Goal: Task Accomplishment & Management: Complete application form

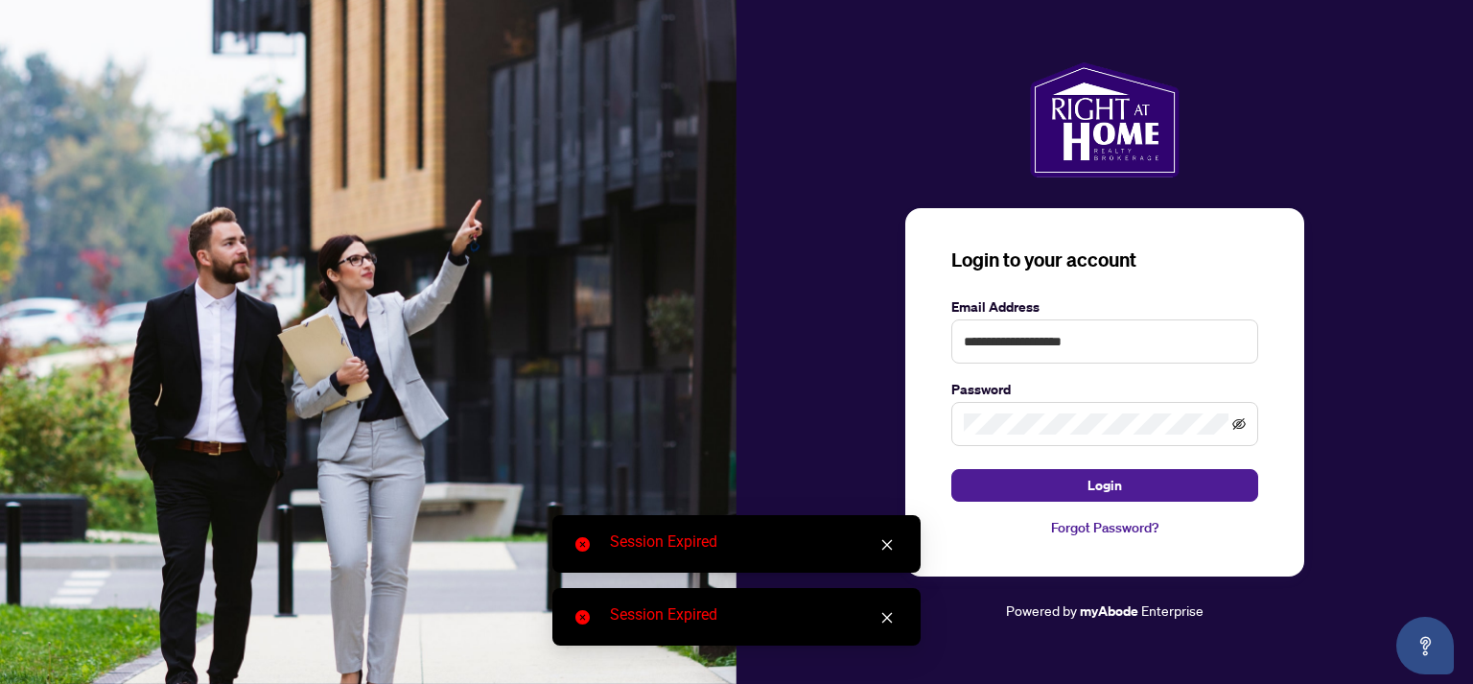
click at [1235, 420] on icon "eye-invisible" at bounding box center [1238, 423] width 13 height 13
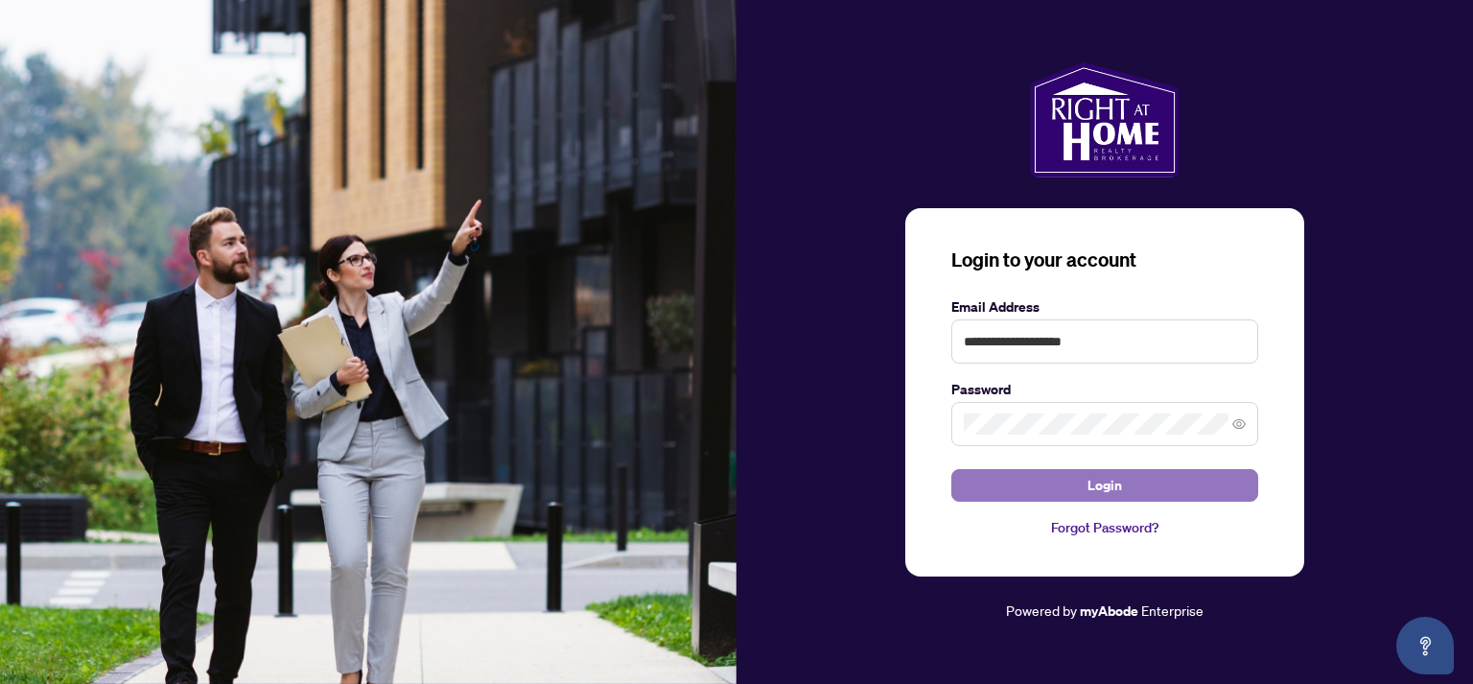
click at [1088, 485] on span "Login" at bounding box center [1104, 485] width 35 height 31
click at [1068, 482] on button "Login" at bounding box center [1104, 485] width 307 height 33
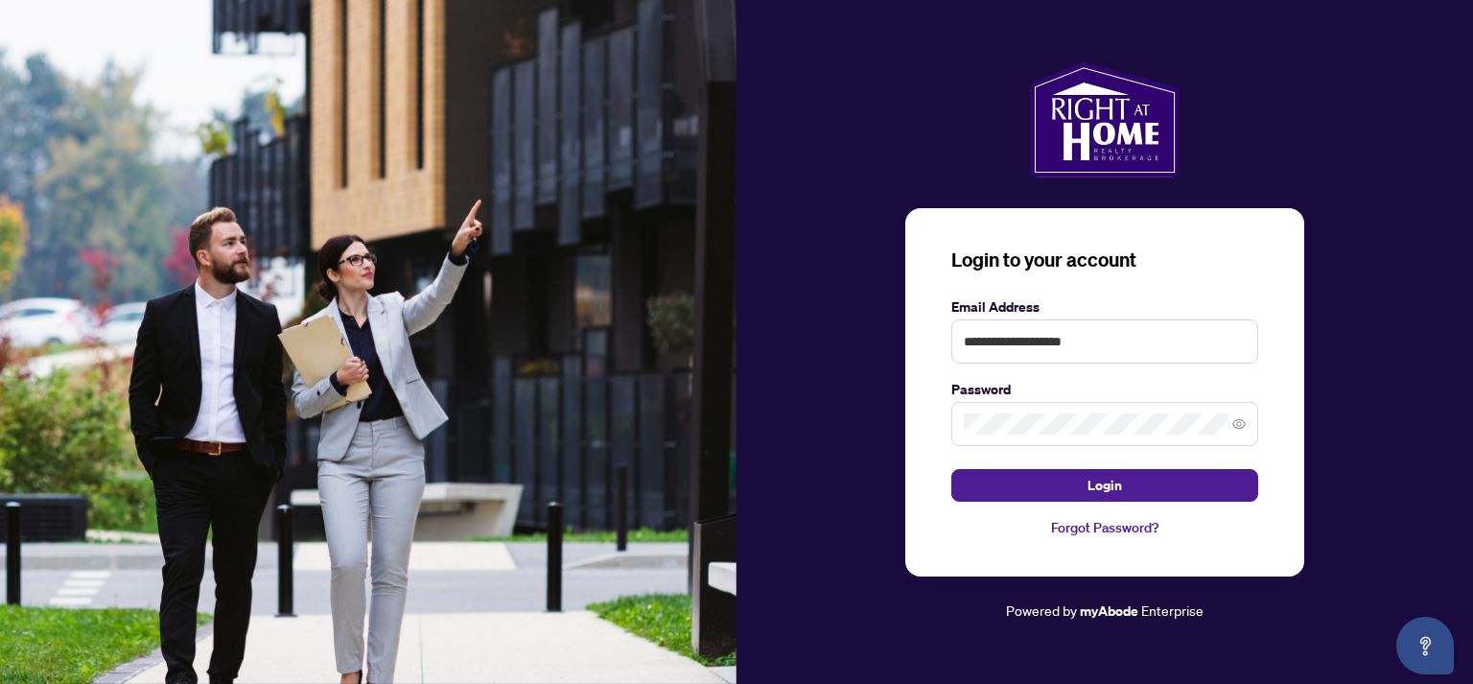
click at [1248, 428] on span at bounding box center [1104, 424] width 307 height 44
click at [1242, 420] on icon "eye-invisible" at bounding box center [1238, 424] width 13 height 12
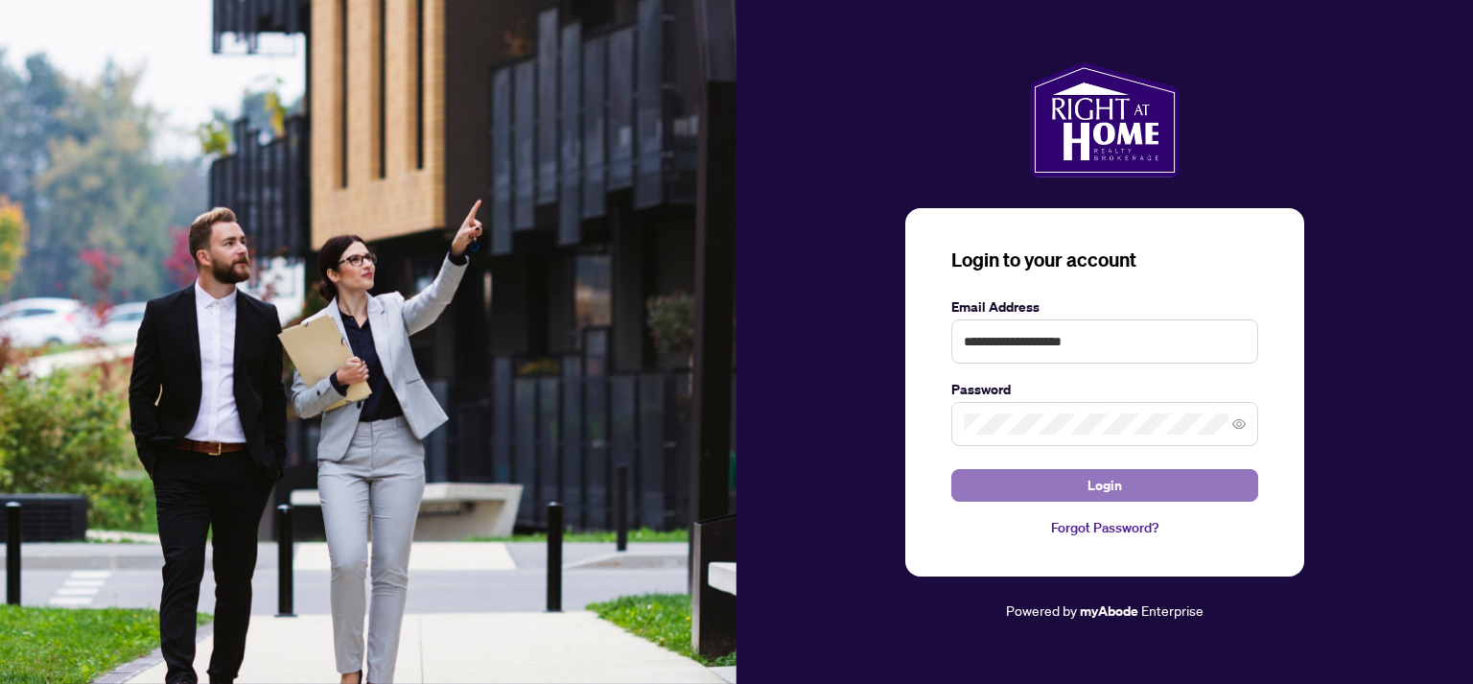
click at [1163, 491] on button "Login" at bounding box center [1104, 485] width 307 height 33
click at [1055, 486] on button "Login" at bounding box center [1104, 485] width 307 height 33
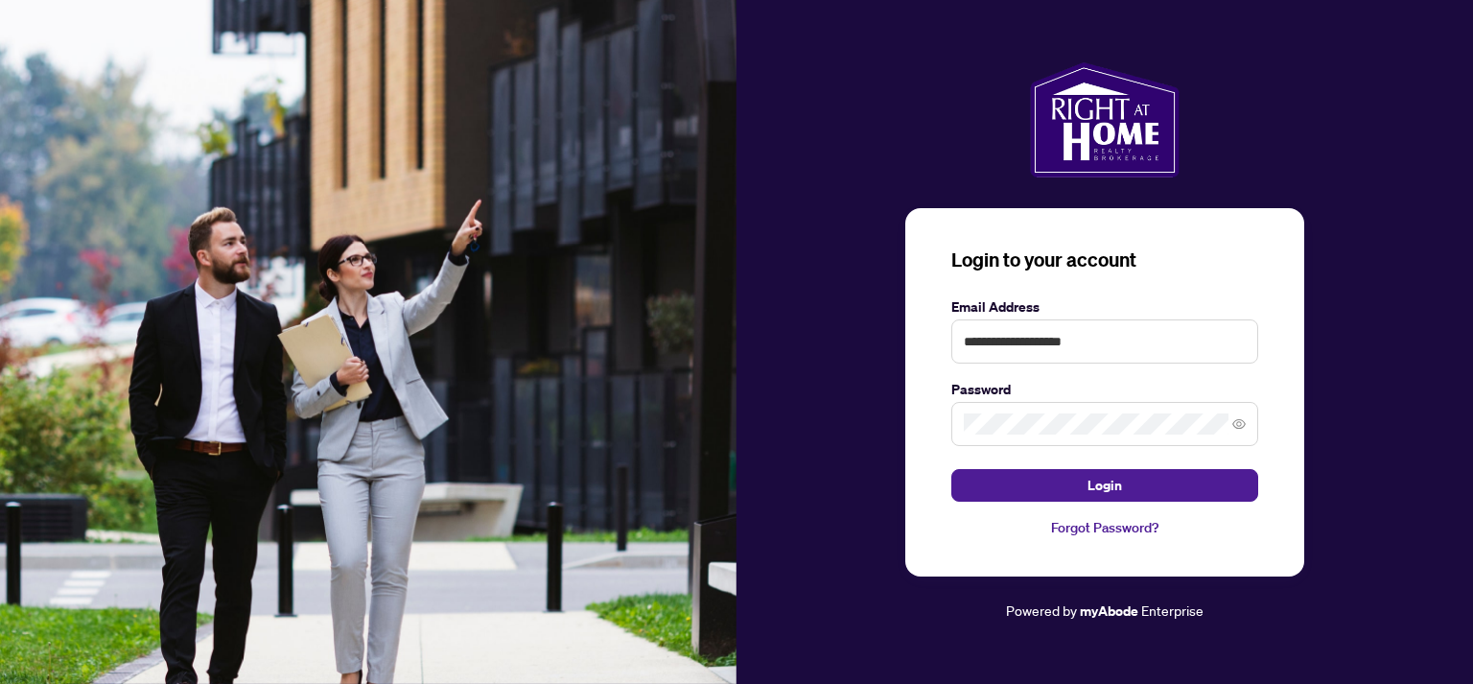
click at [1094, 530] on link "Forgot Password?" at bounding box center [1104, 527] width 307 height 21
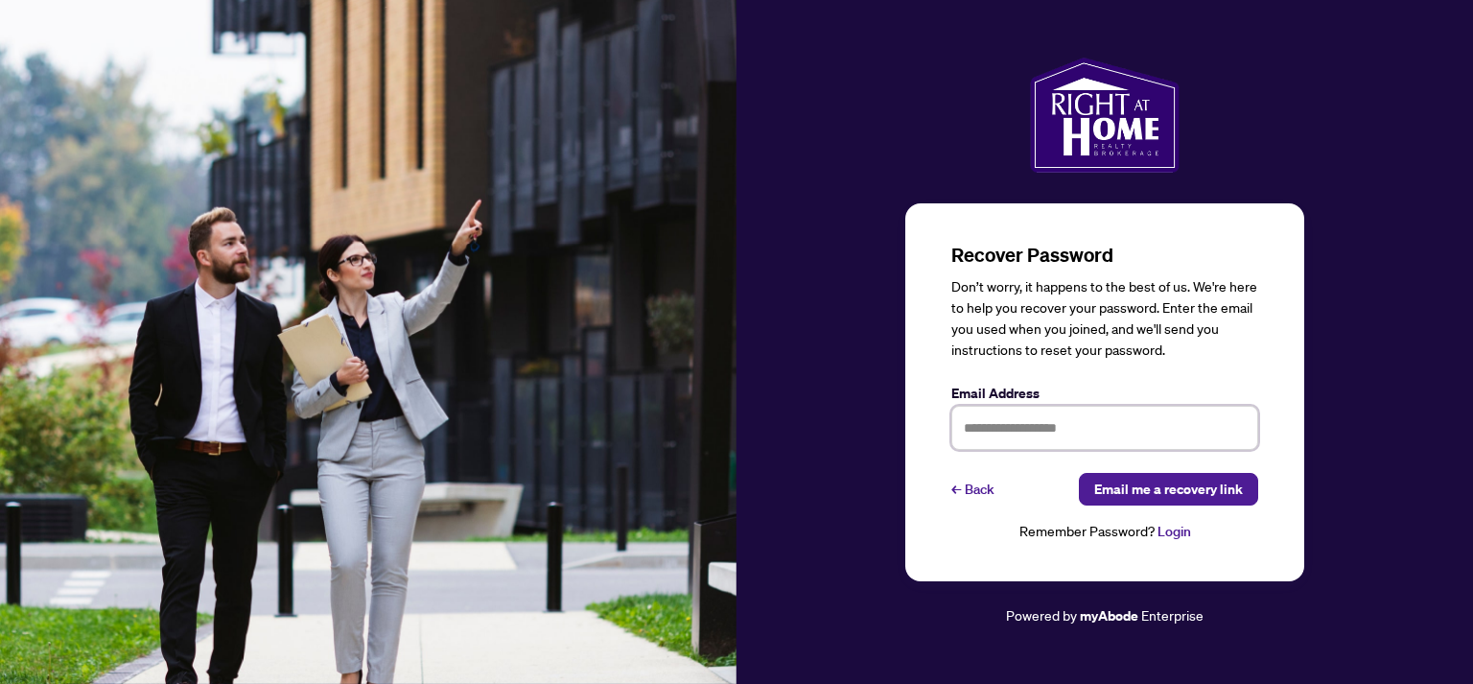
click at [1017, 429] on input "text" at bounding box center [1104, 428] width 307 height 44
type input "**********"
click at [1167, 496] on span "Email me a recovery link" at bounding box center [1168, 489] width 149 height 31
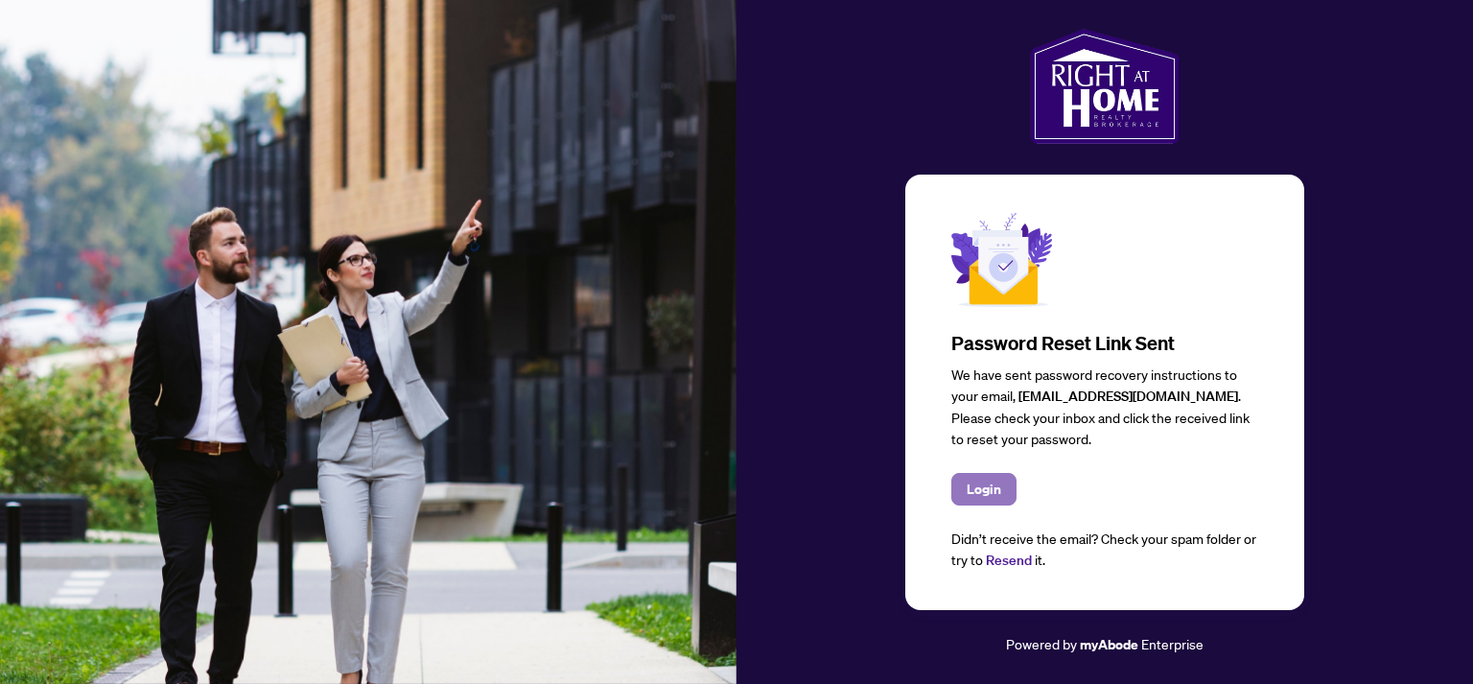
click at [1007, 481] on button "Login" at bounding box center [983, 489] width 65 height 33
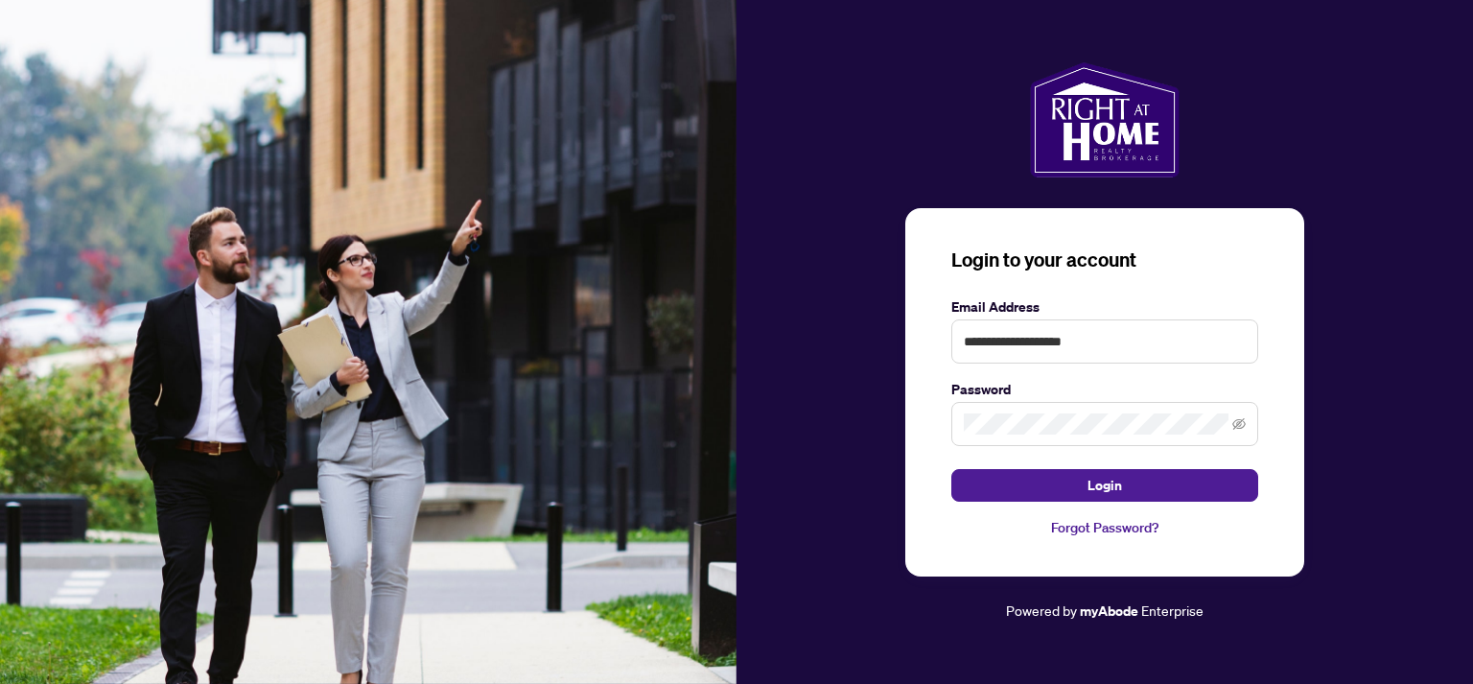
click at [1109, 524] on link "Forgot Password?" at bounding box center [1104, 527] width 307 height 21
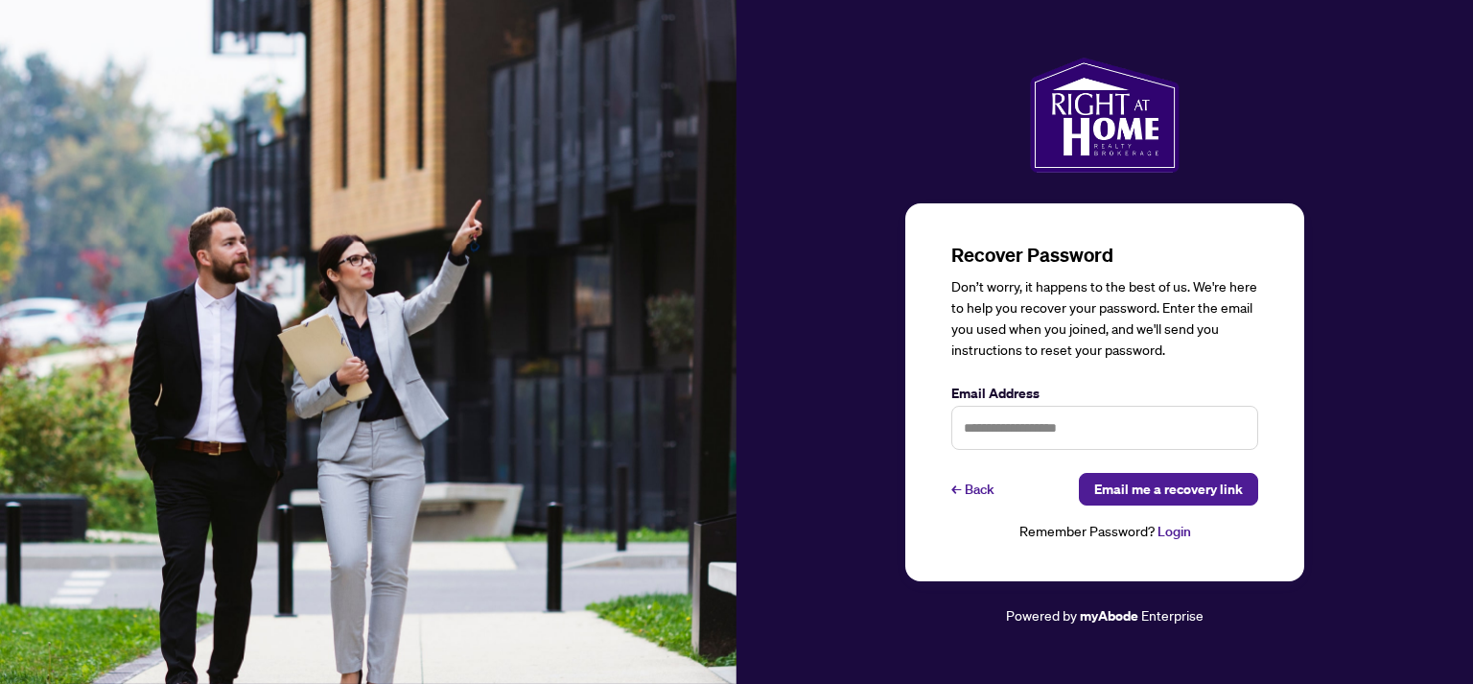
click at [1170, 531] on link "Login" at bounding box center [1174, 531] width 34 height 17
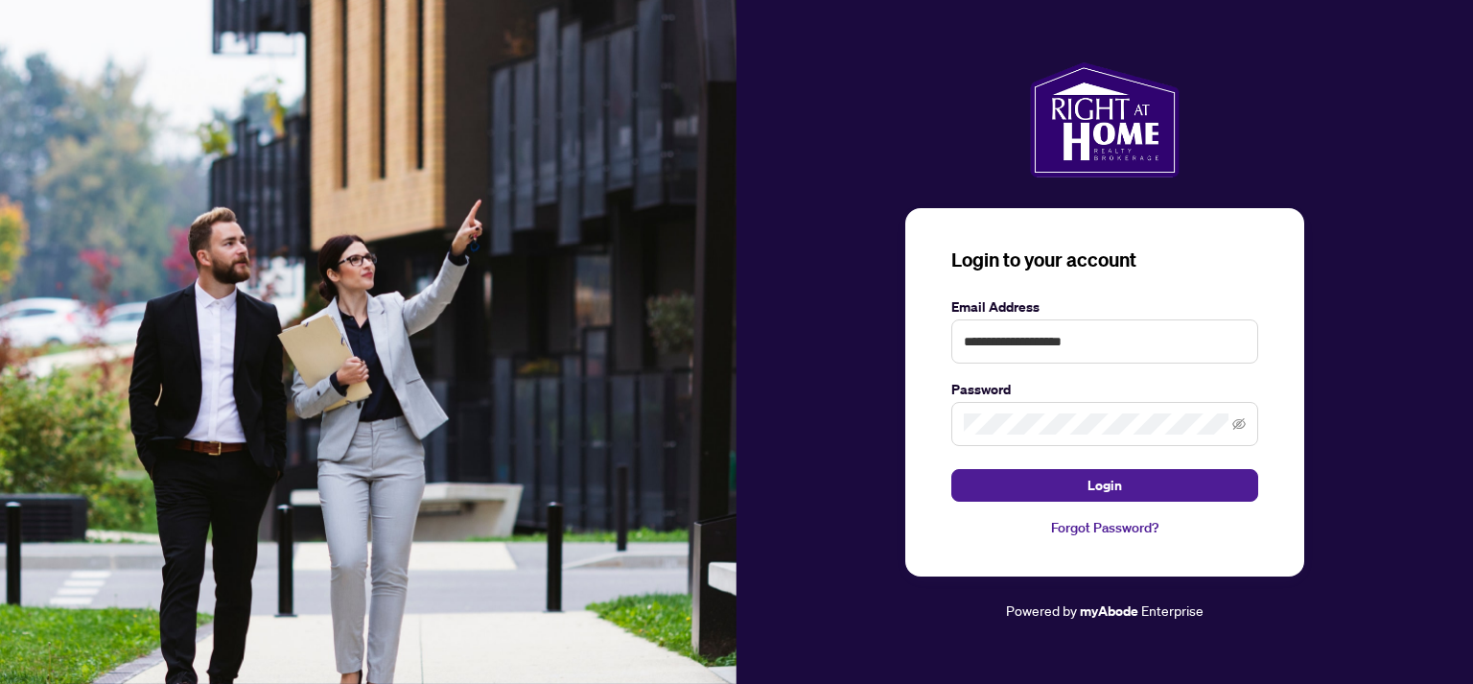
click at [1232, 431] on span at bounding box center [1104, 424] width 307 height 44
click at [951, 469] on button "Login" at bounding box center [1104, 485] width 307 height 33
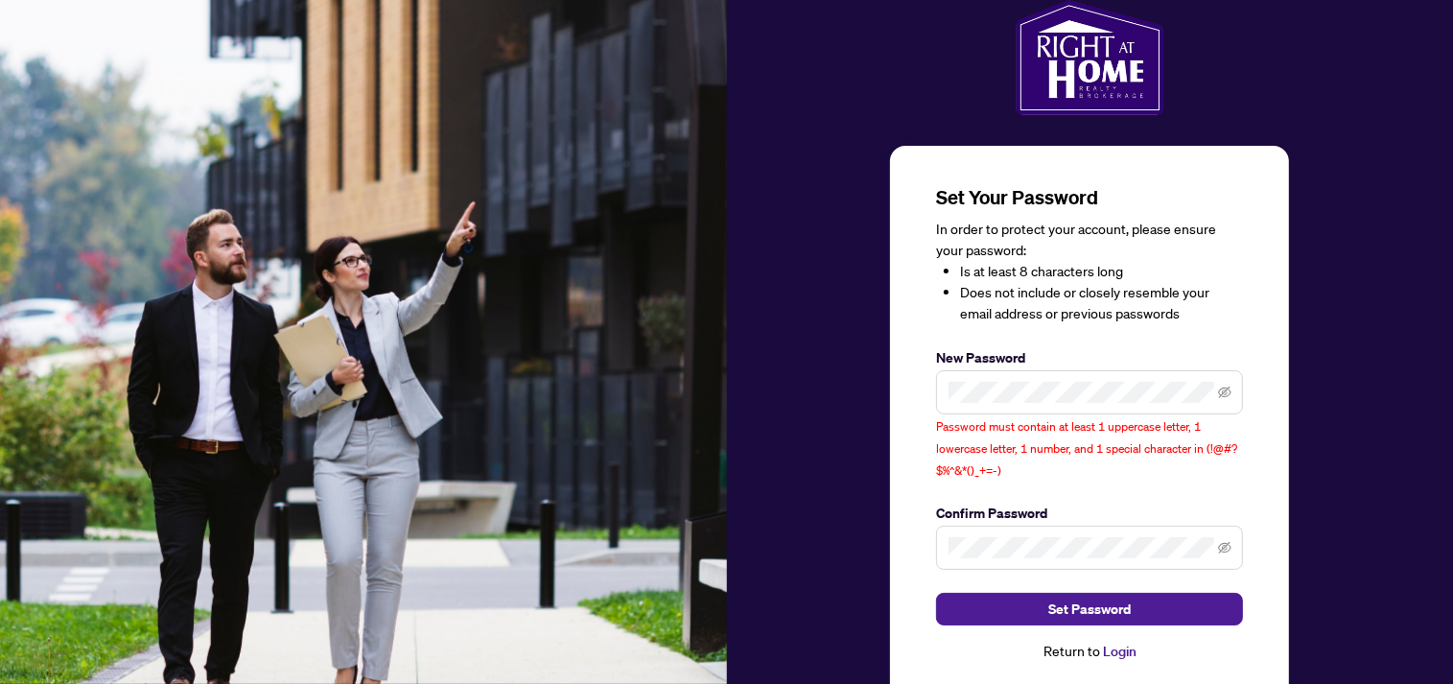
click at [1232, 397] on span at bounding box center [1089, 392] width 307 height 44
click at [1222, 393] on icon "eye-invisible" at bounding box center [1224, 392] width 13 height 12
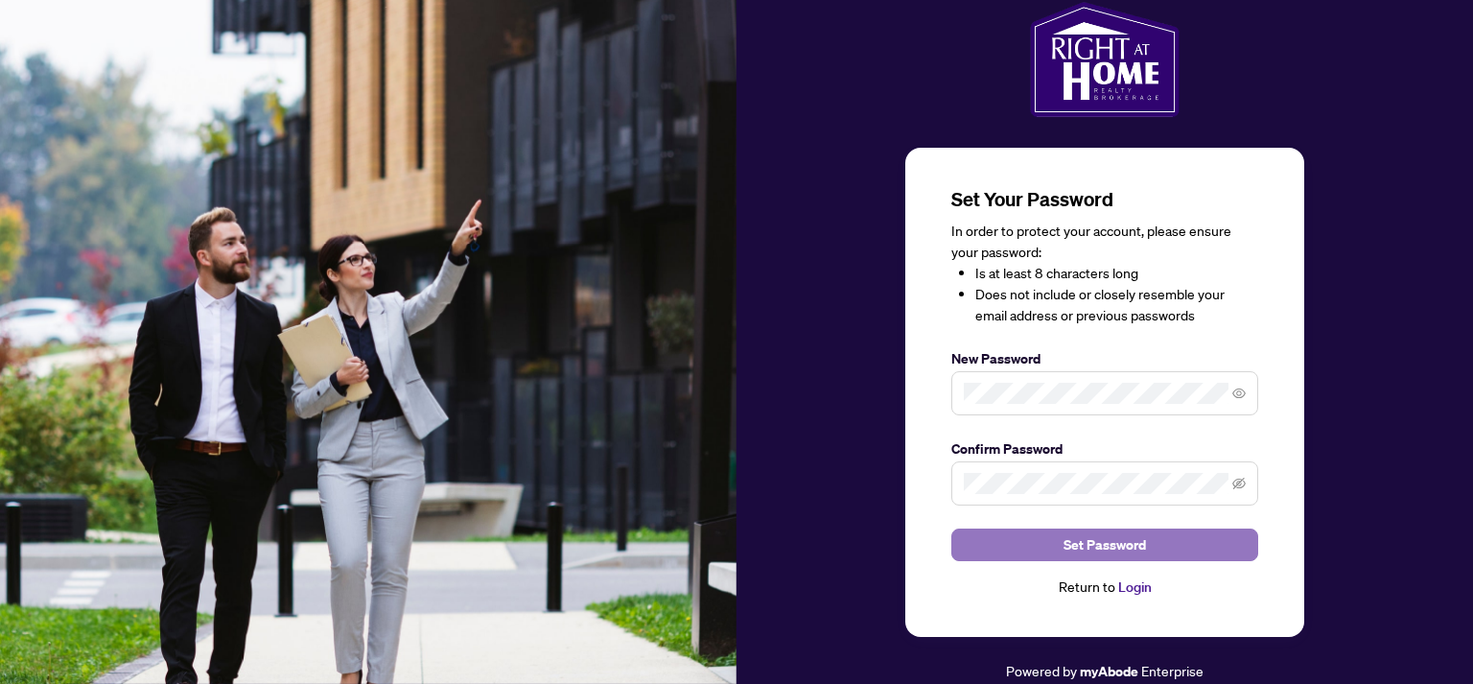
click at [1052, 542] on button "Set Password" at bounding box center [1104, 544] width 307 height 33
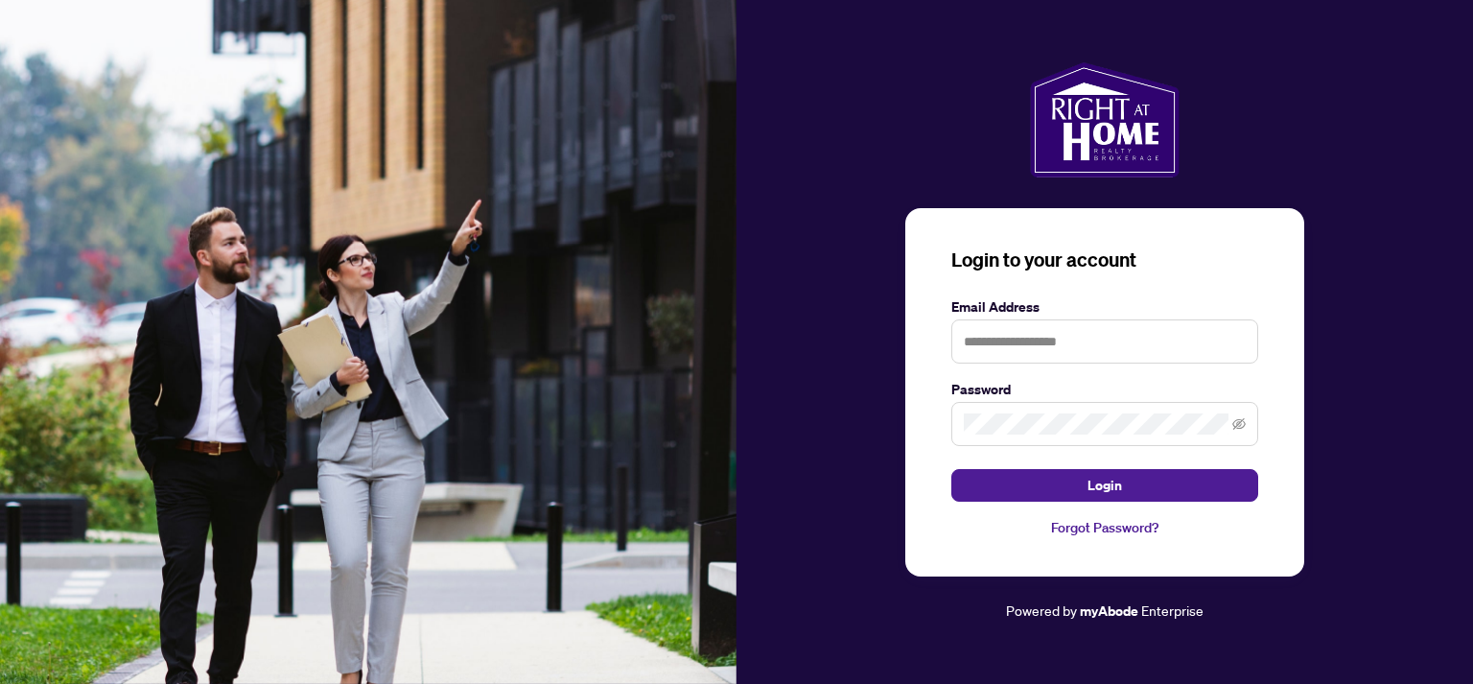
type input "**********"
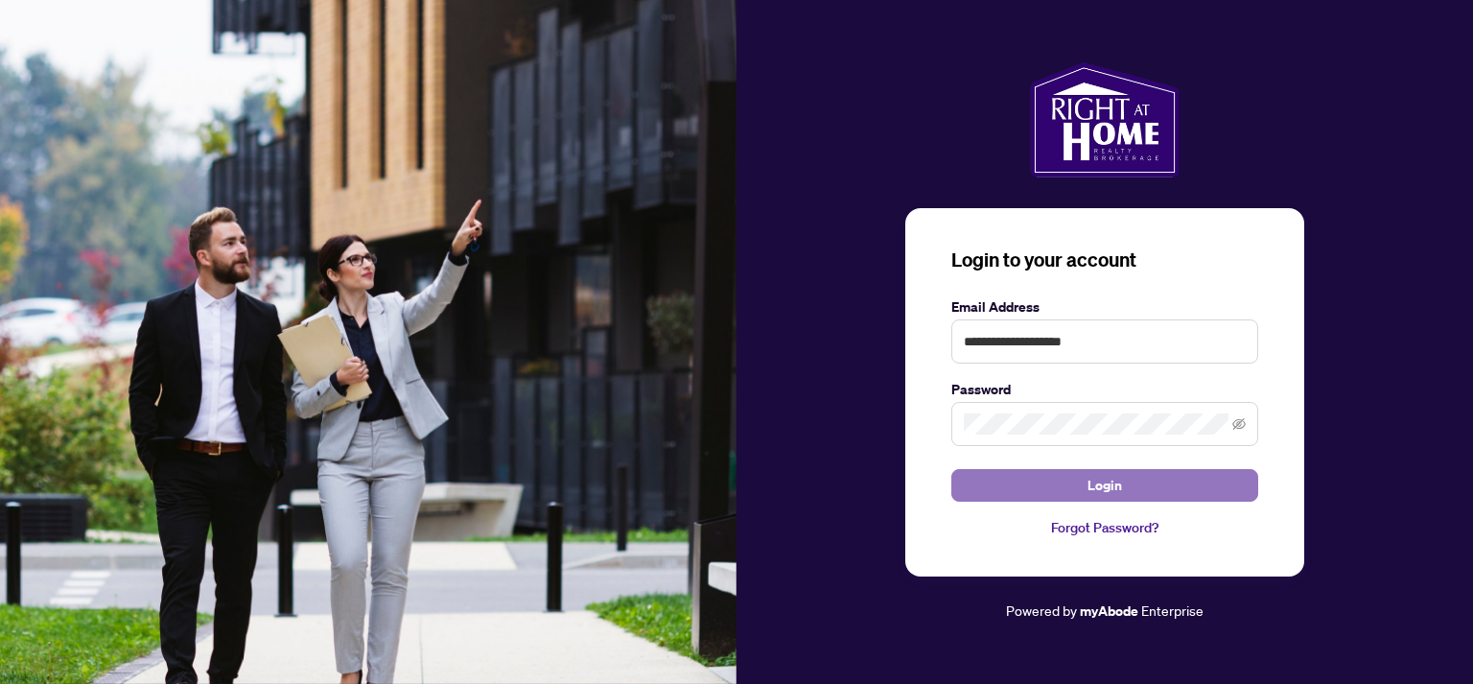
click at [1058, 470] on button "Login" at bounding box center [1104, 485] width 307 height 33
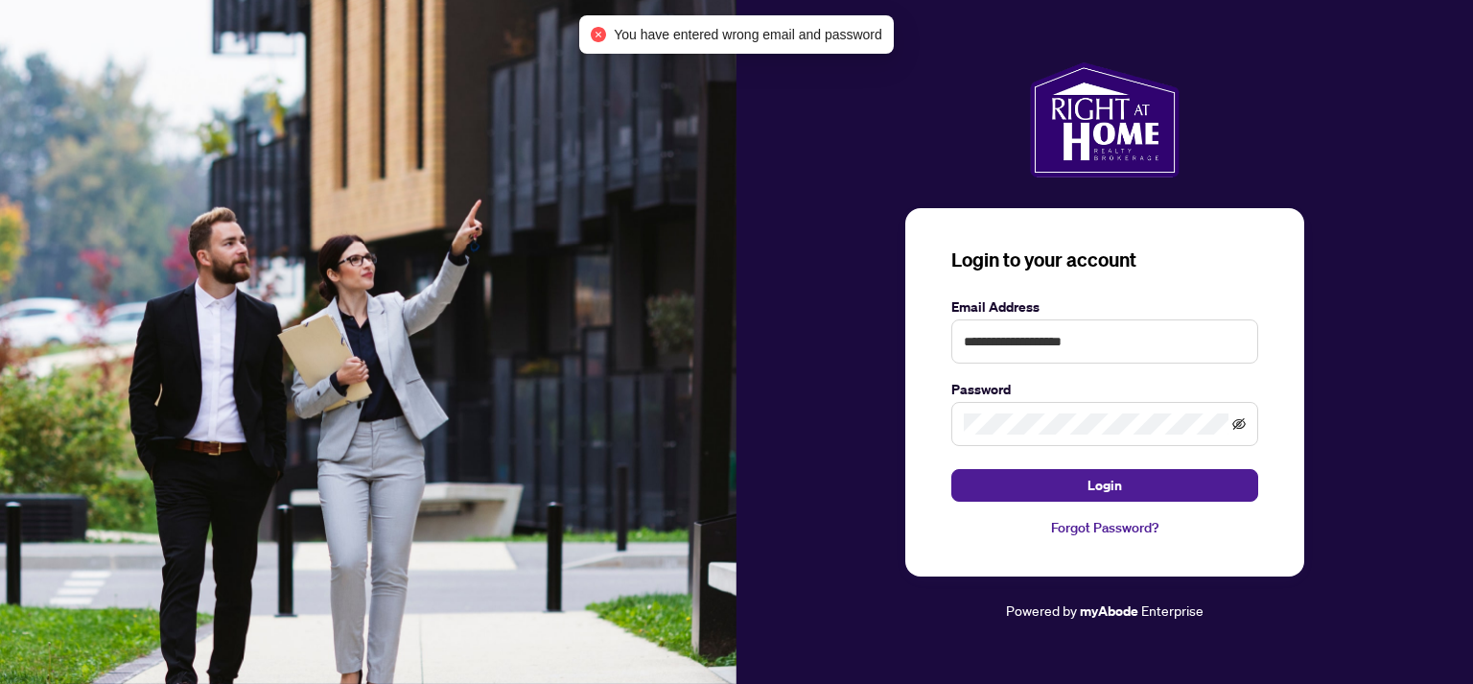
click at [1238, 420] on icon "eye-invisible" at bounding box center [1238, 423] width 13 height 13
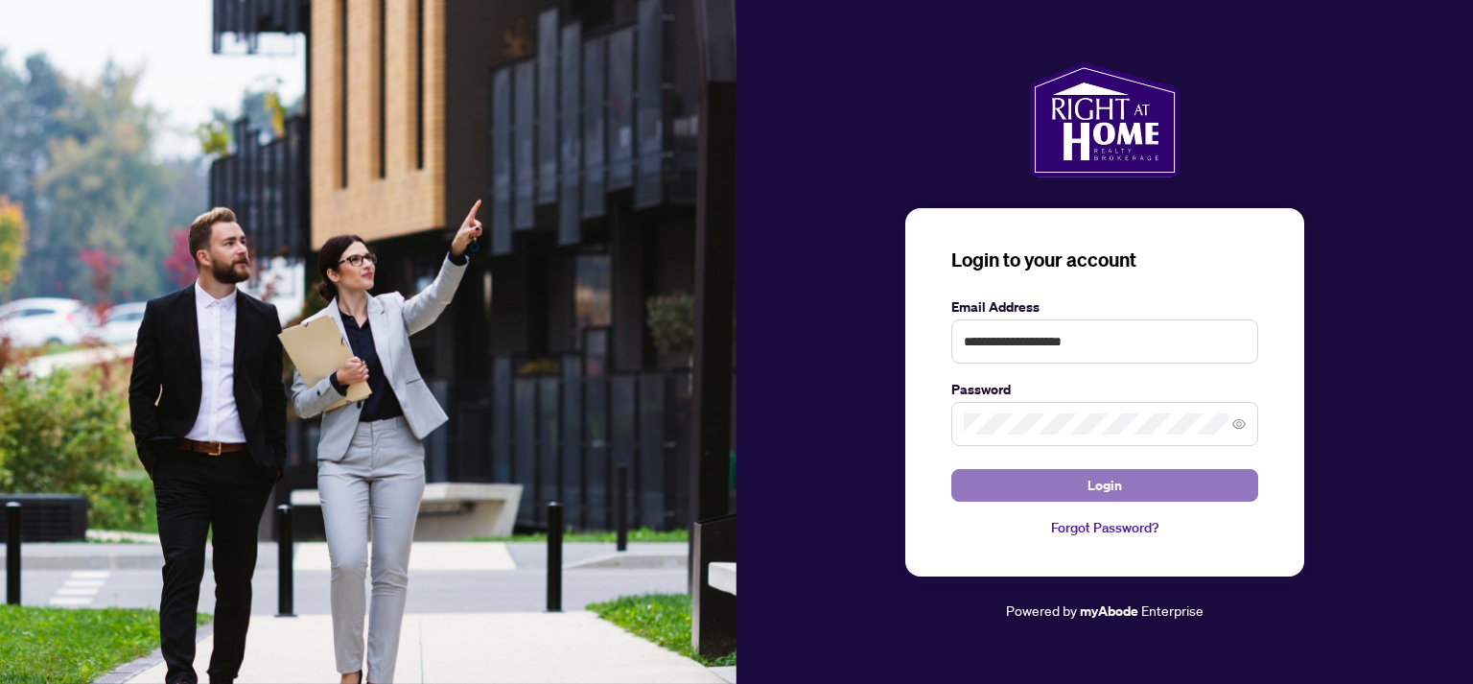
click at [1122, 481] on span "Login" at bounding box center [1104, 485] width 35 height 31
click at [1084, 486] on button "Login" at bounding box center [1104, 485] width 307 height 33
click at [979, 482] on button "Login" at bounding box center [1104, 485] width 307 height 33
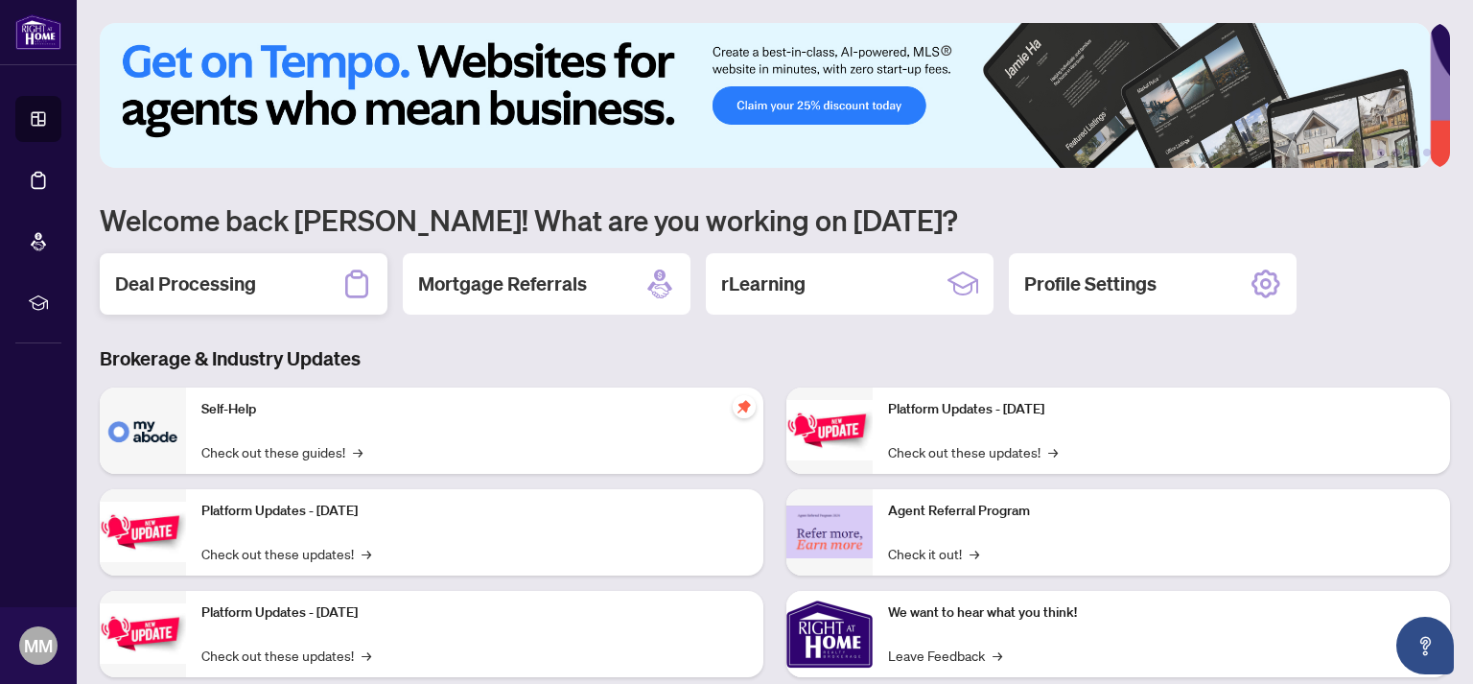
click at [229, 285] on h2 "Deal Processing" at bounding box center [185, 283] width 141 height 27
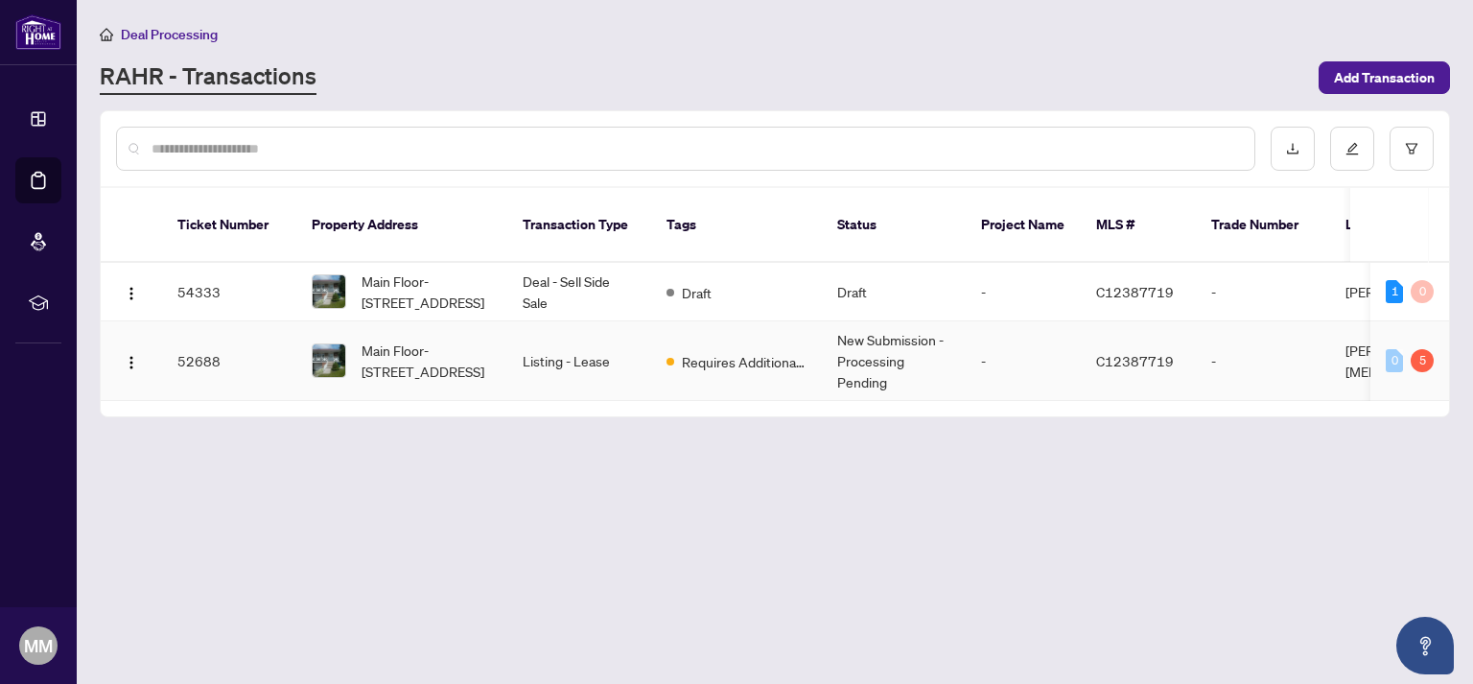
click at [728, 351] on span "Requires Additional Docs" at bounding box center [744, 361] width 125 height 21
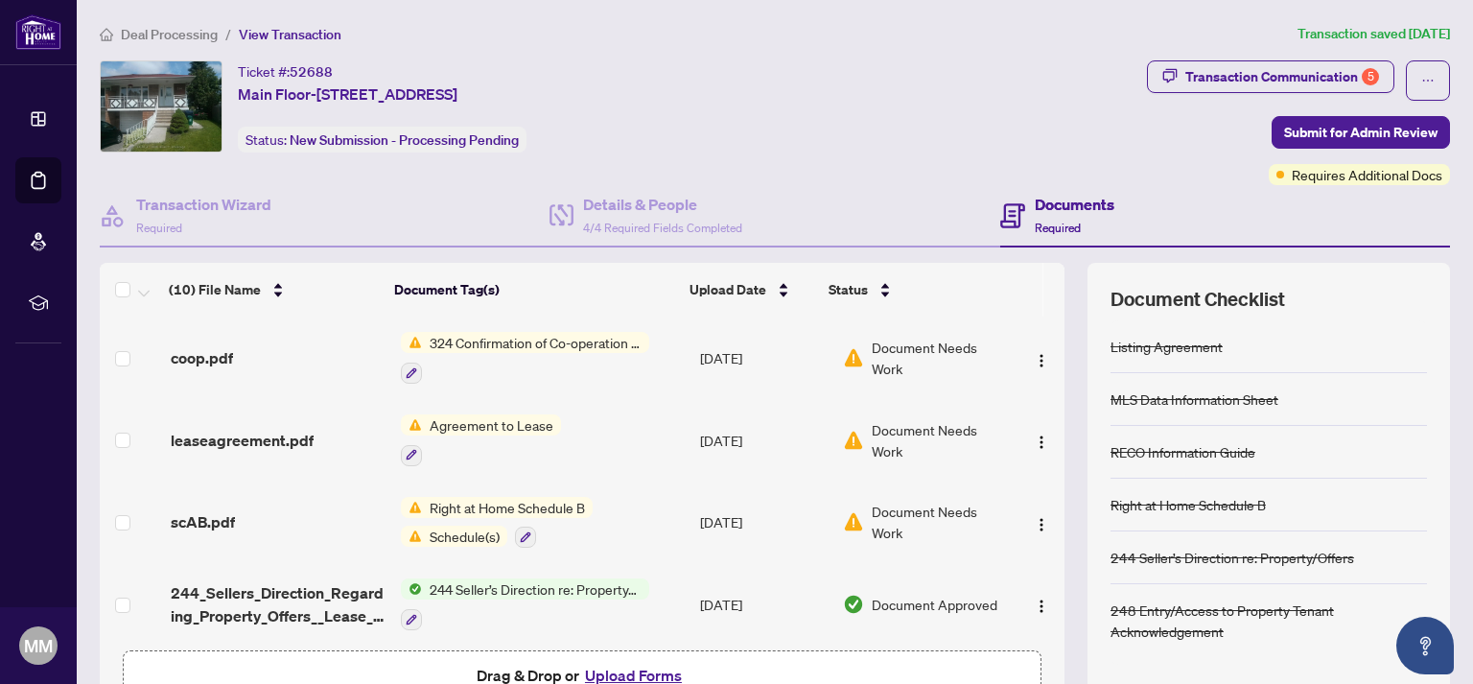
click at [890, 425] on span "Document Needs Work" at bounding box center [939, 440] width 134 height 42
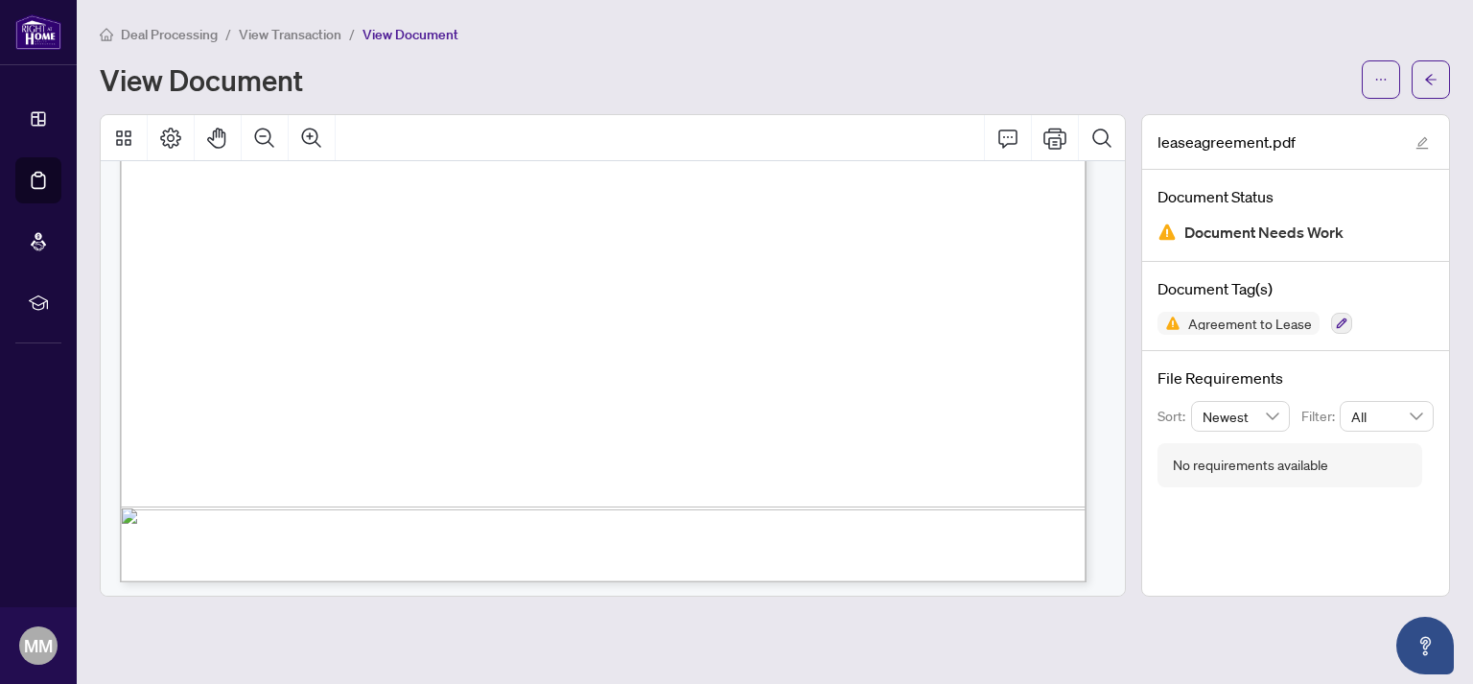
scroll to position [1509, 0]
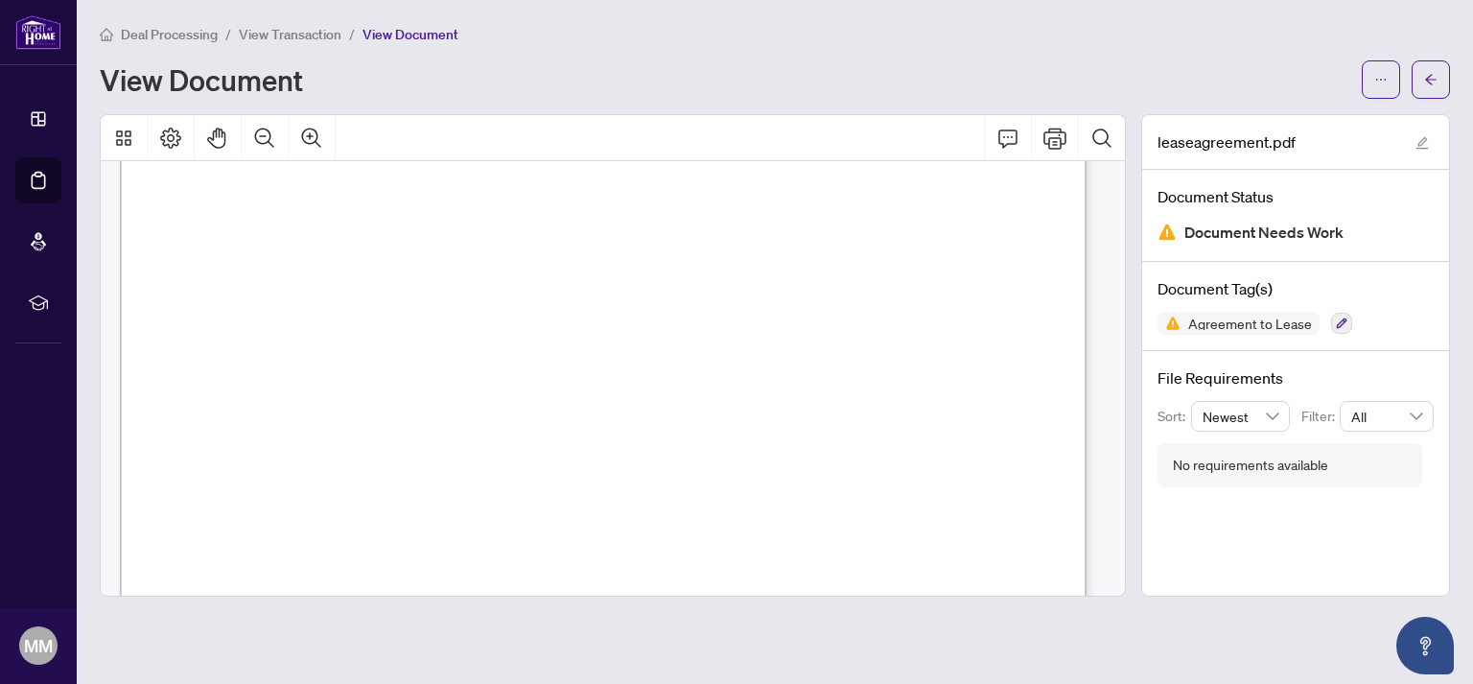
click at [1164, 235] on img at bounding box center [1166, 231] width 19 height 19
drag, startPoint x: 1193, startPoint y: 234, endPoint x: 1202, endPoint y: 232, distance: 9.8
click at [1195, 234] on span "Document Needs Work" at bounding box center [1263, 233] width 159 height 26
click at [1423, 81] on button "button" at bounding box center [1430, 79] width 38 height 38
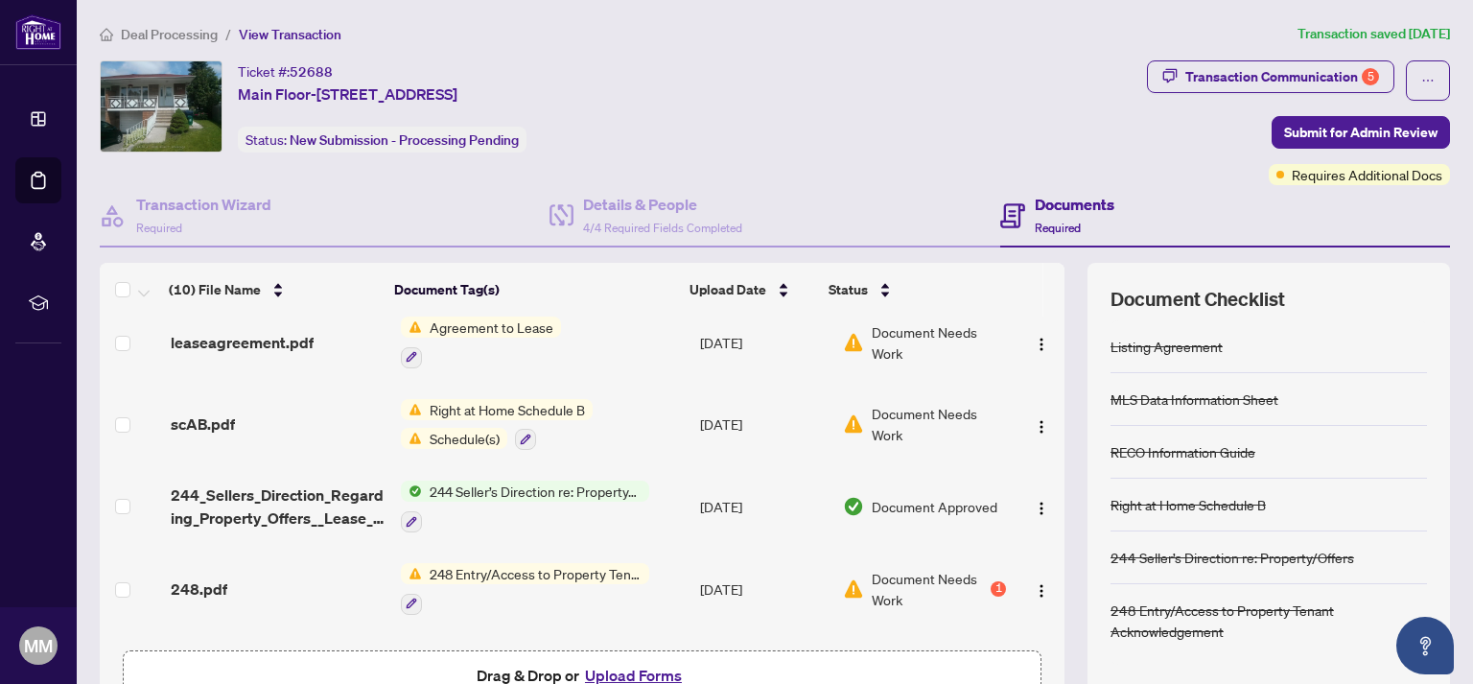
scroll to position [105, 0]
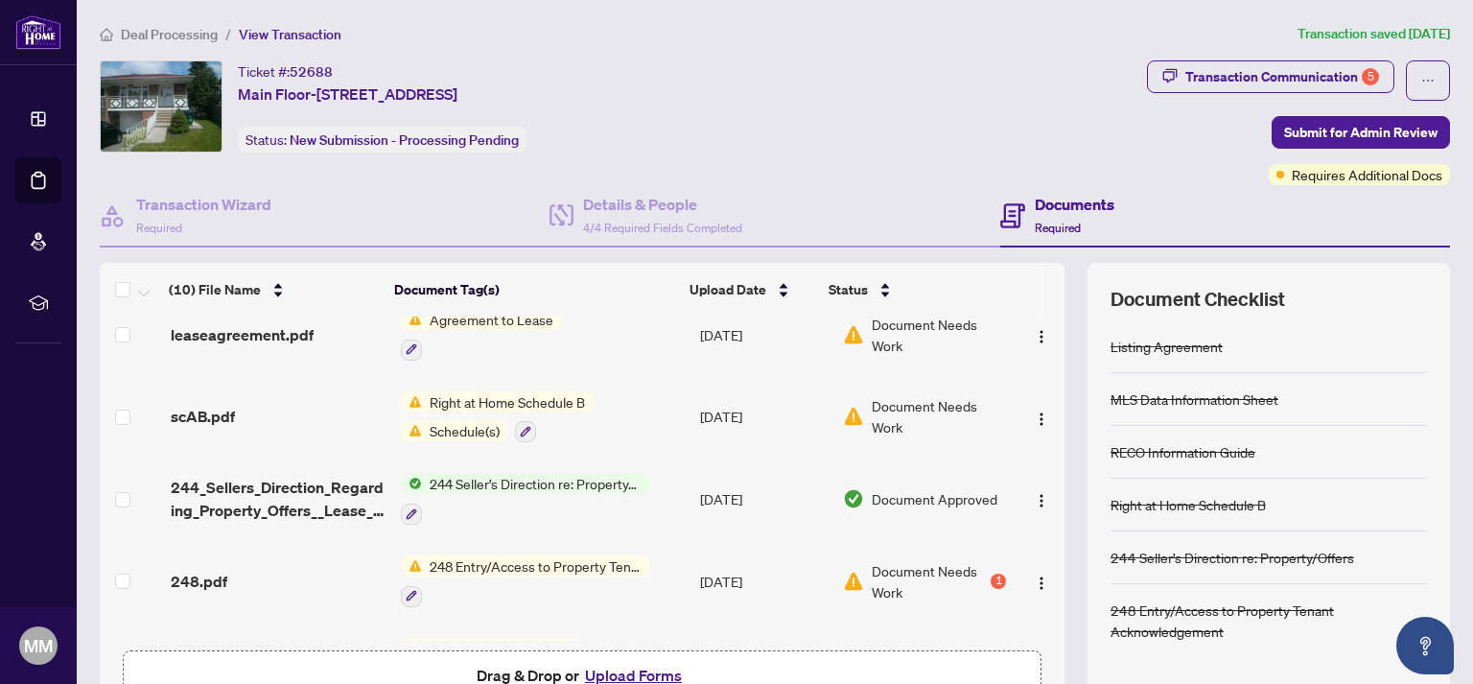
click at [872, 426] on span "Document Needs Work" at bounding box center [939, 416] width 134 height 42
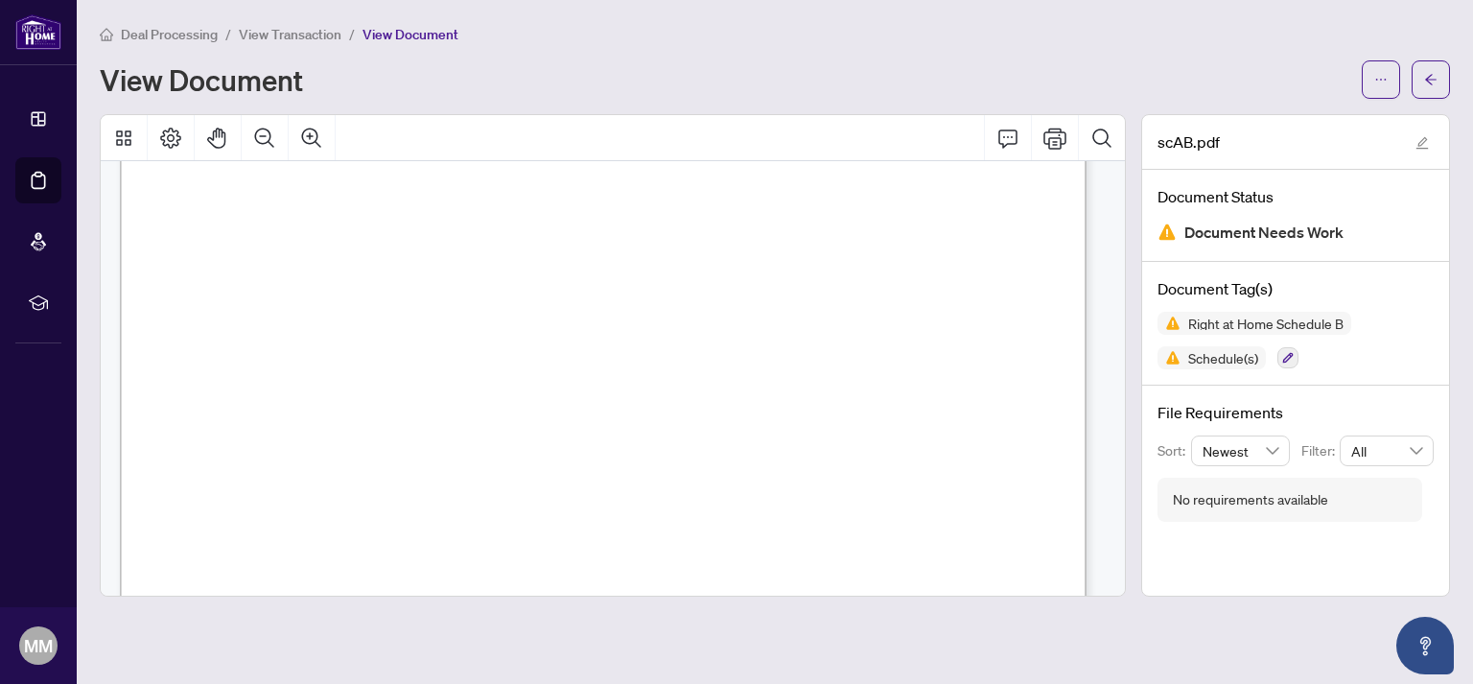
scroll to position [2136, 0]
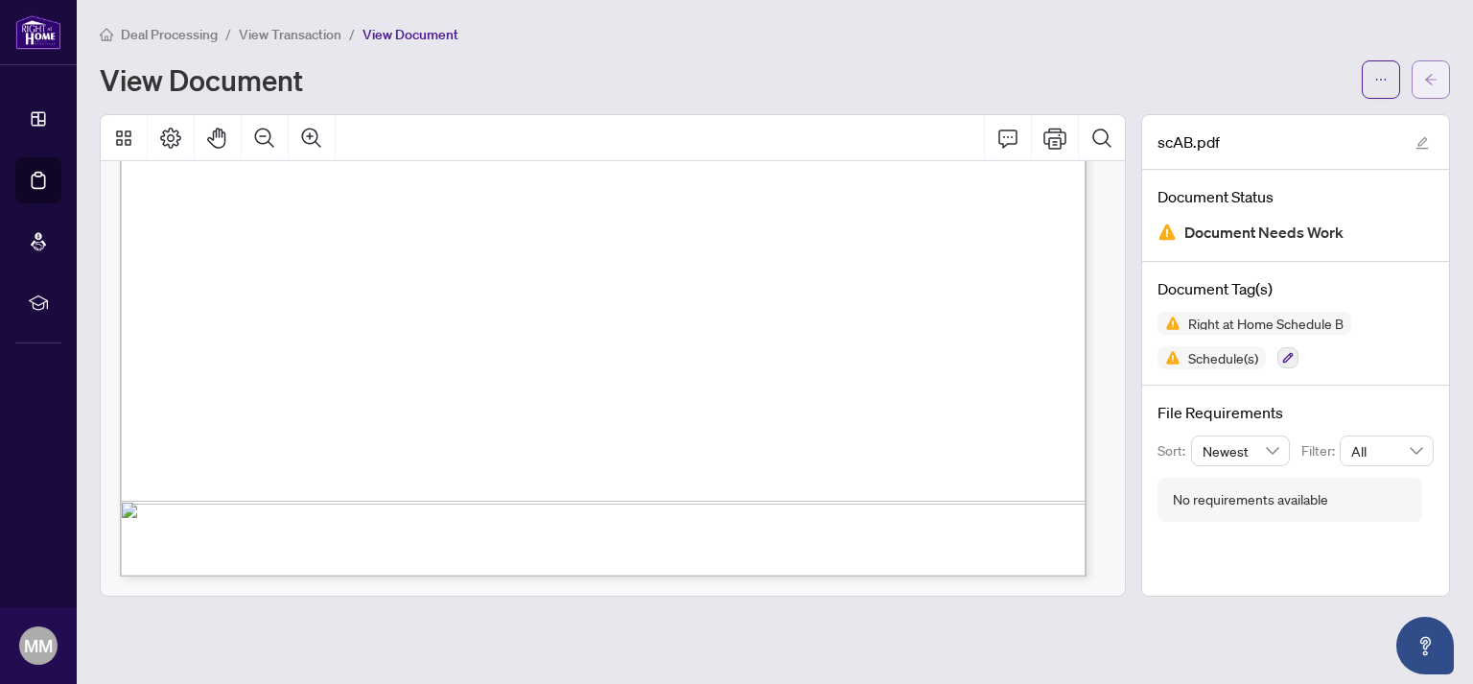
click at [1432, 81] on icon "arrow-left" at bounding box center [1430, 79] width 13 height 13
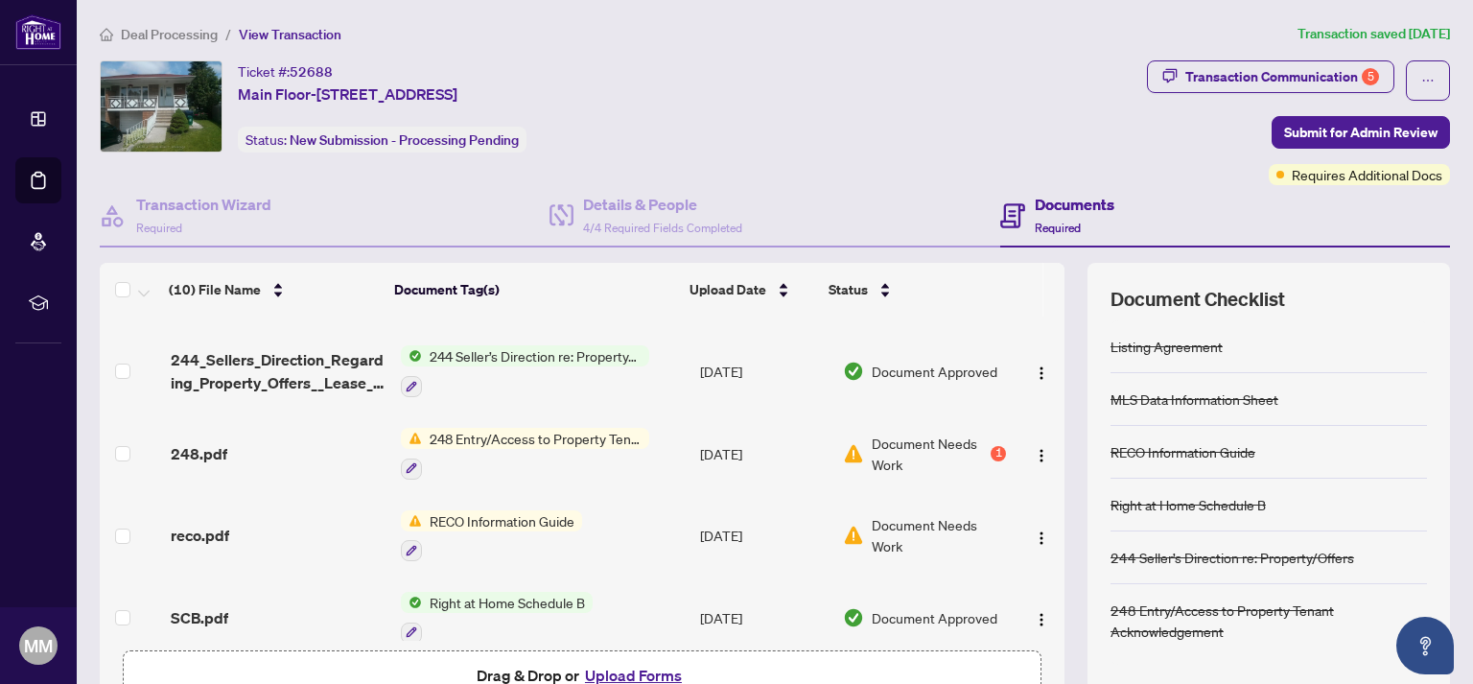
scroll to position [317, 0]
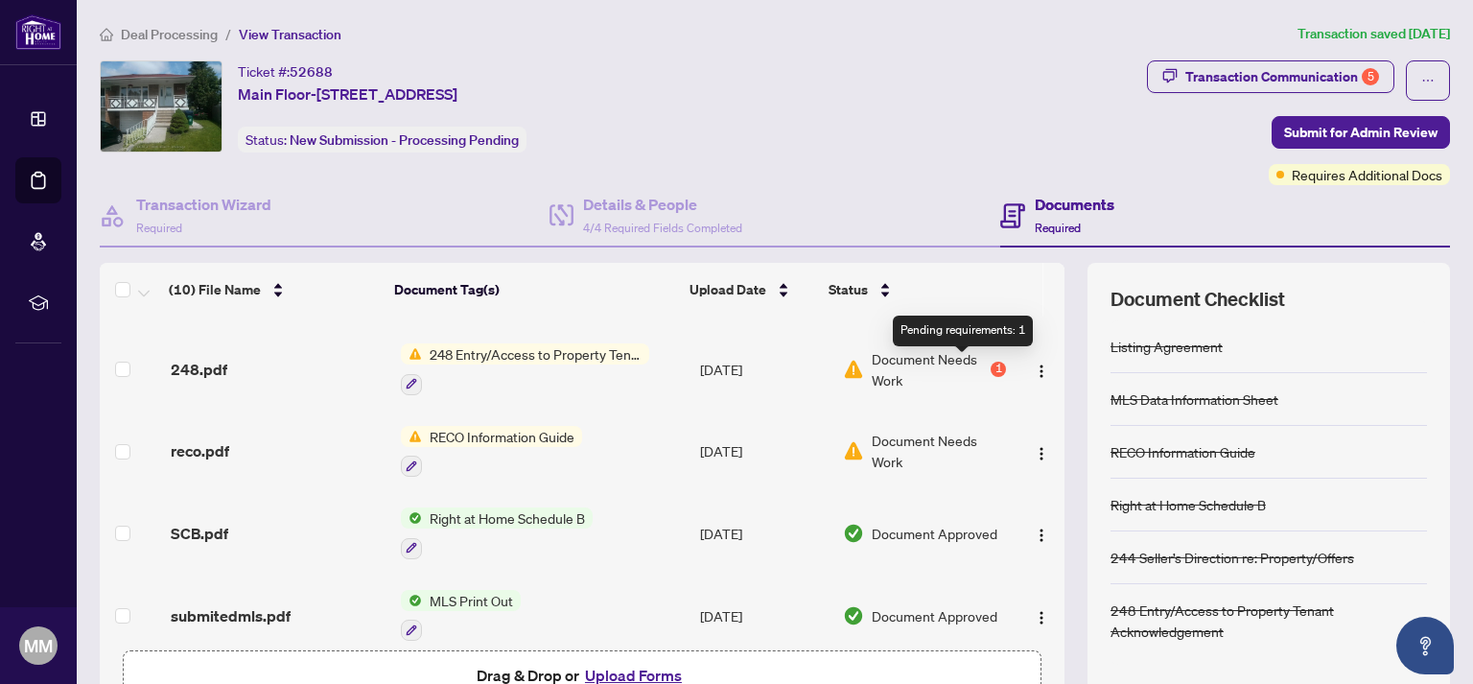
click at [990, 366] on div "1" at bounding box center [997, 368] width 15 height 15
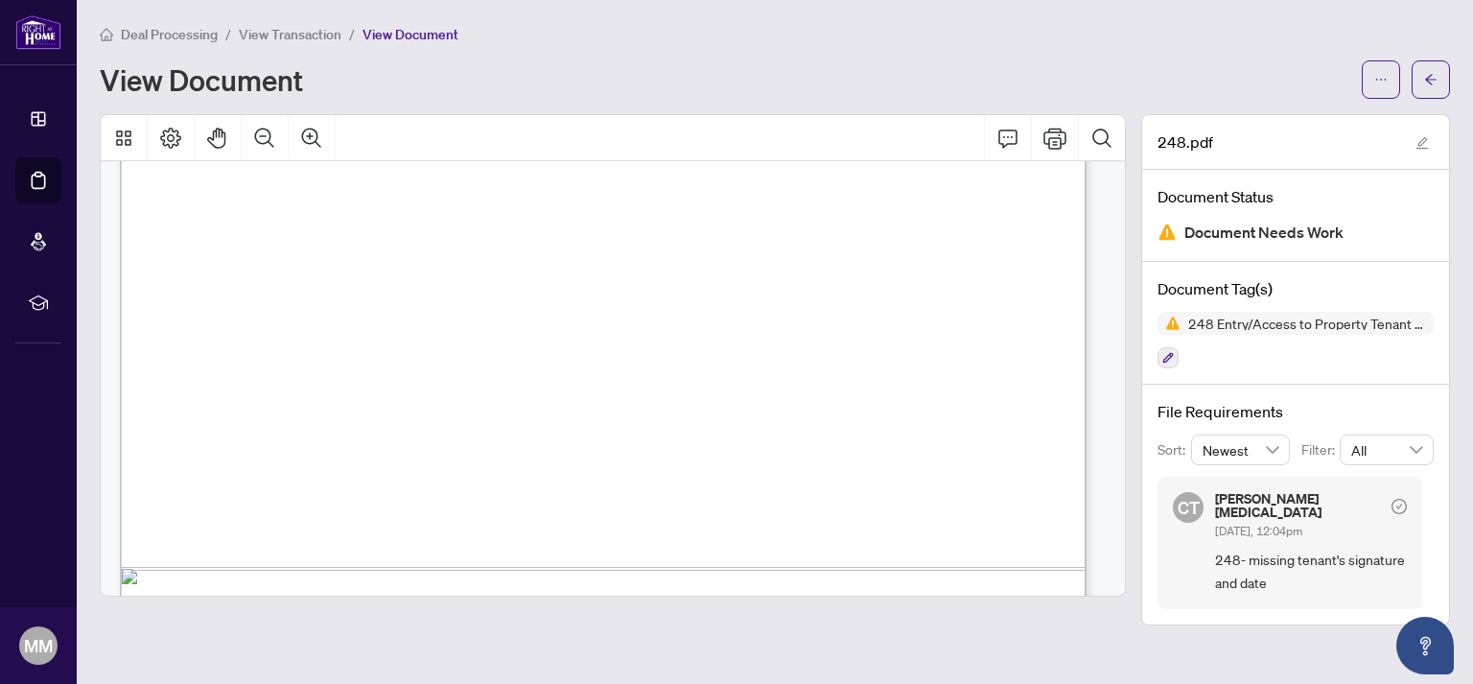
scroll to position [853, 0]
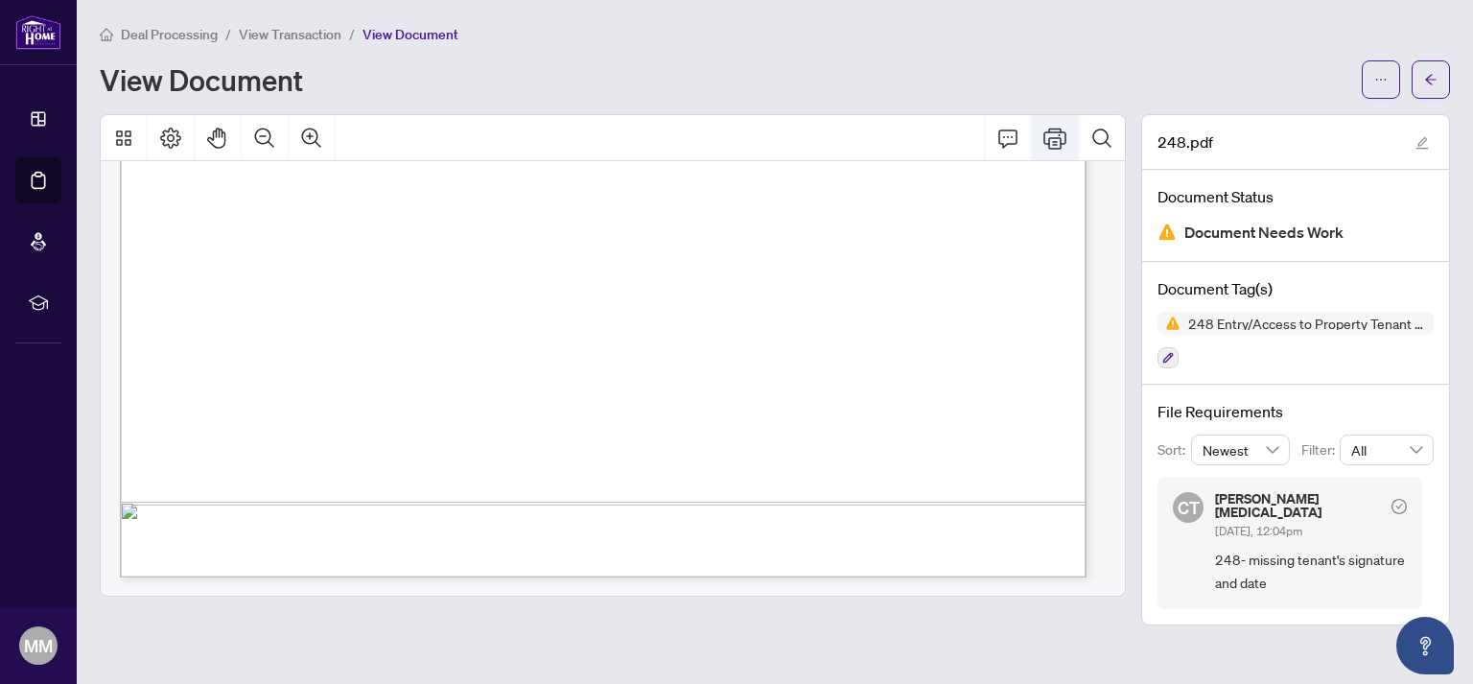
click at [1059, 138] on icon "Print" at bounding box center [1054, 138] width 23 height 23
click at [1168, 360] on icon "button" at bounding box center [1168, 358] width 12 height 12
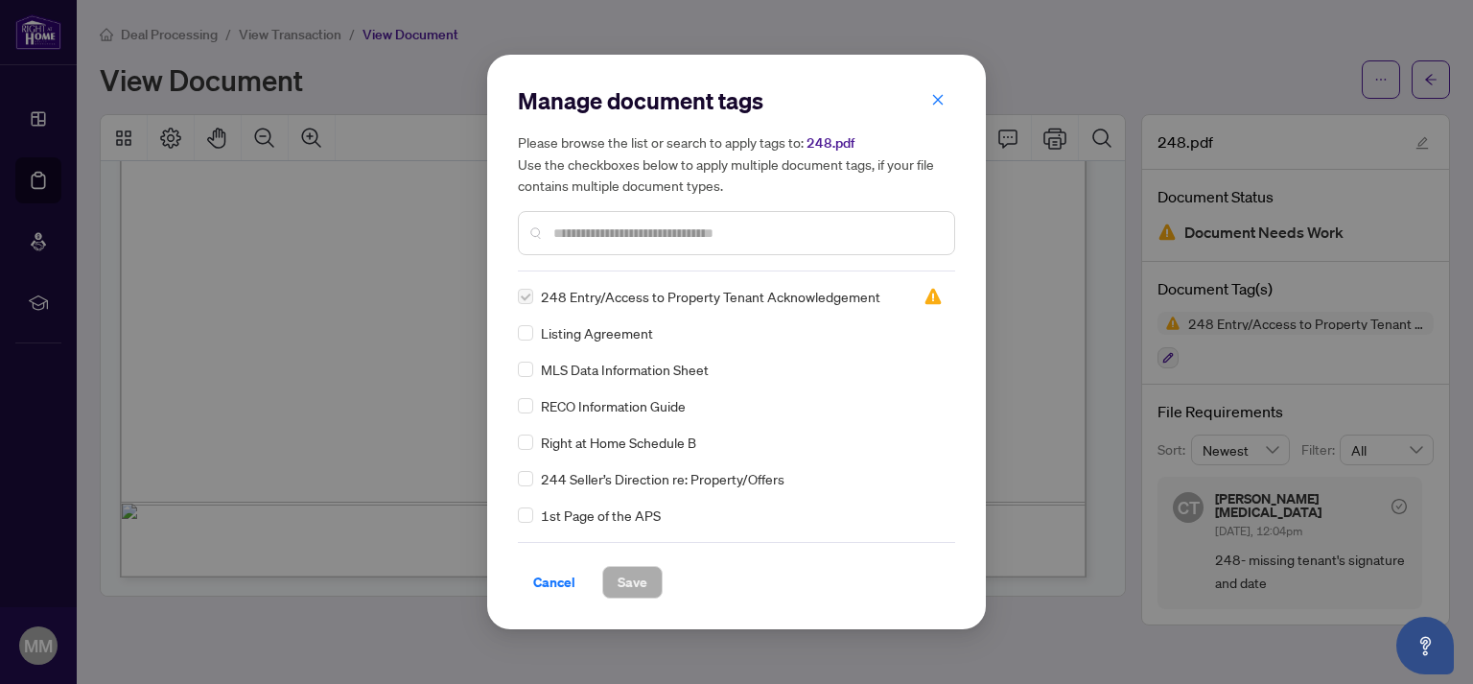
scroll to position [0, 0]
click at [934, 104] on icon "close" at bounding box center [937, 99] width 13 height 13
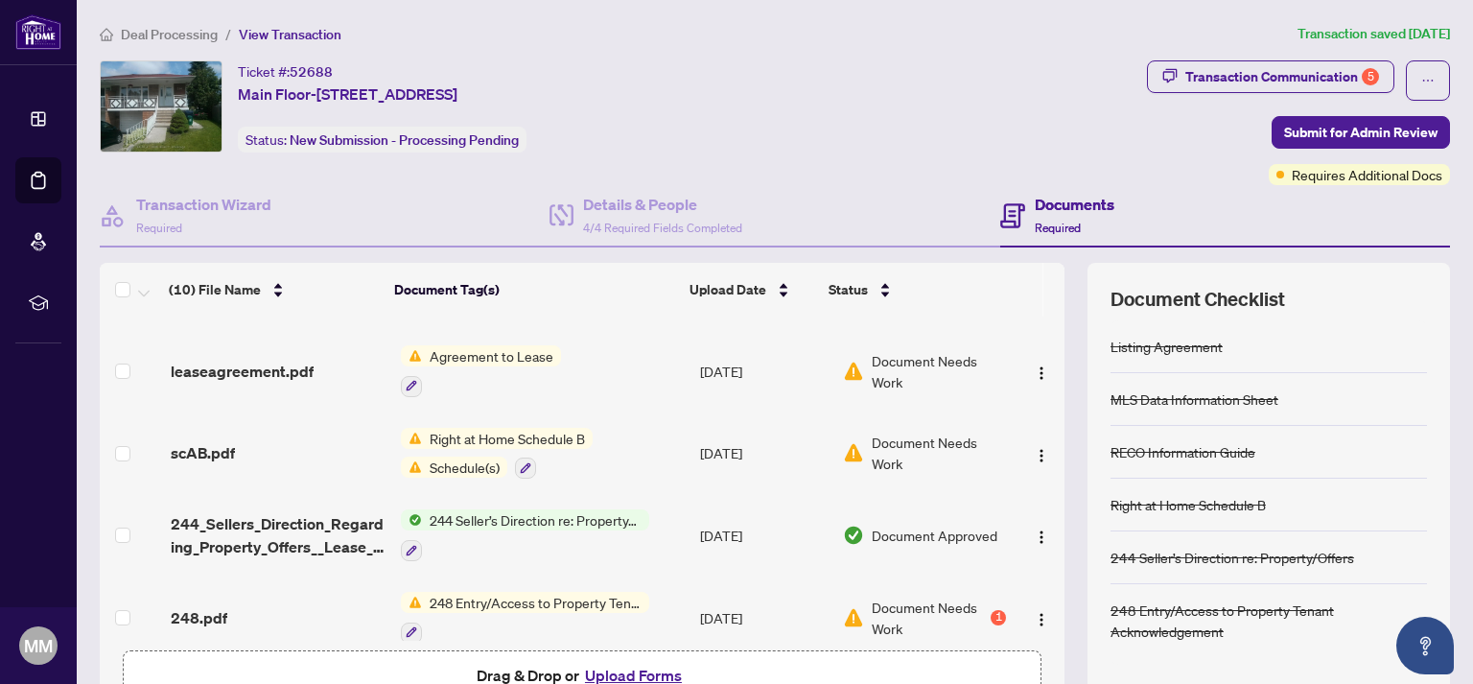
scroll to position [105, 0]
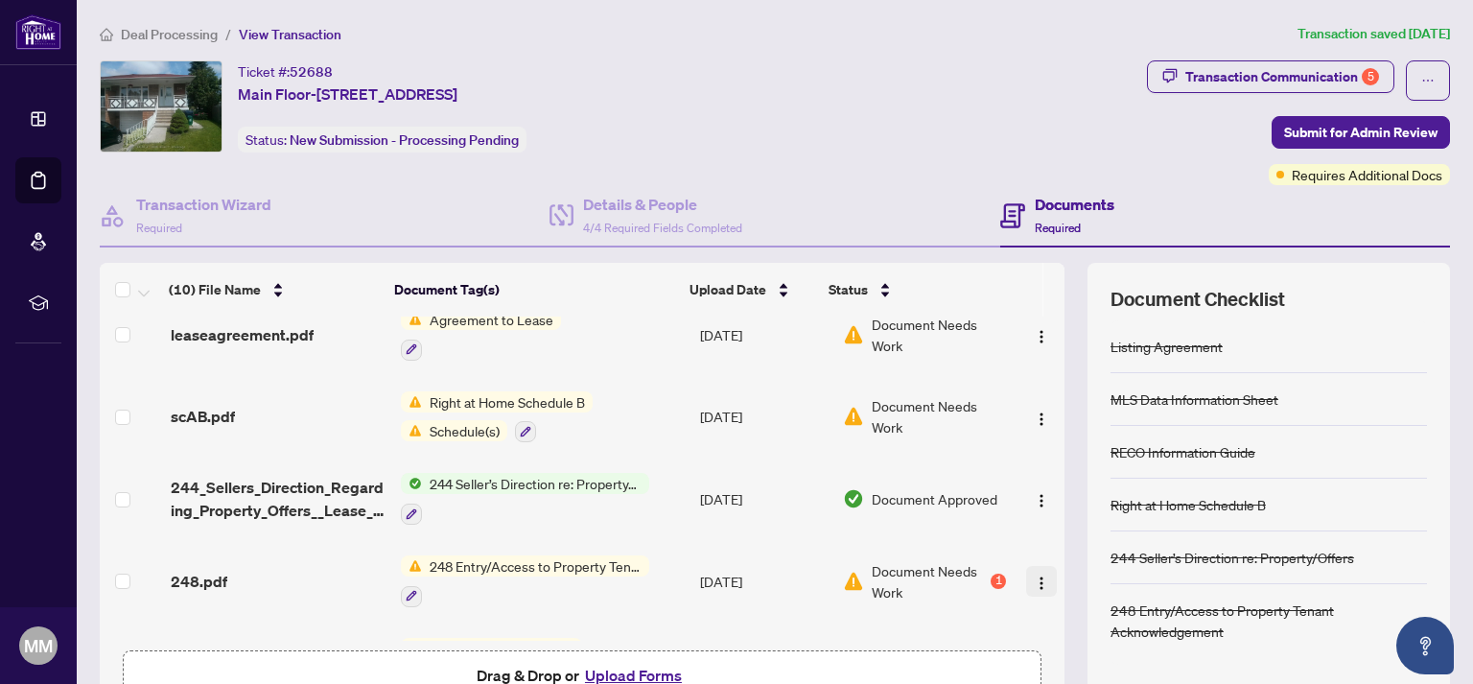
click at [1034, 583] on img "button" at bounding box center [1041, 582] width 15 height 15
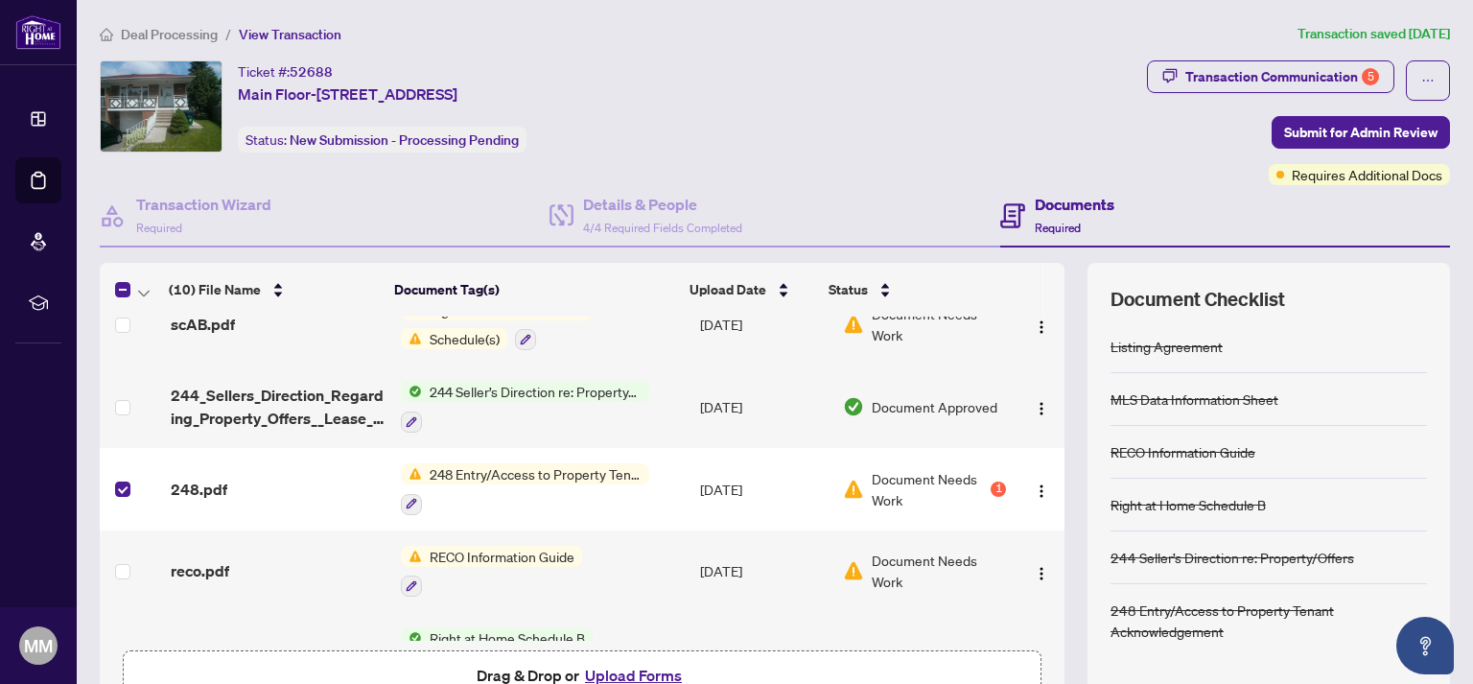
scroll to position [198, 0]
click at [1034, 493] on img "button" at bounding box center [1041, 490] width 15 height 15
click at [872, 485] on span "Document Needs Work" at bounding box center [929, 489] width 115 height 42
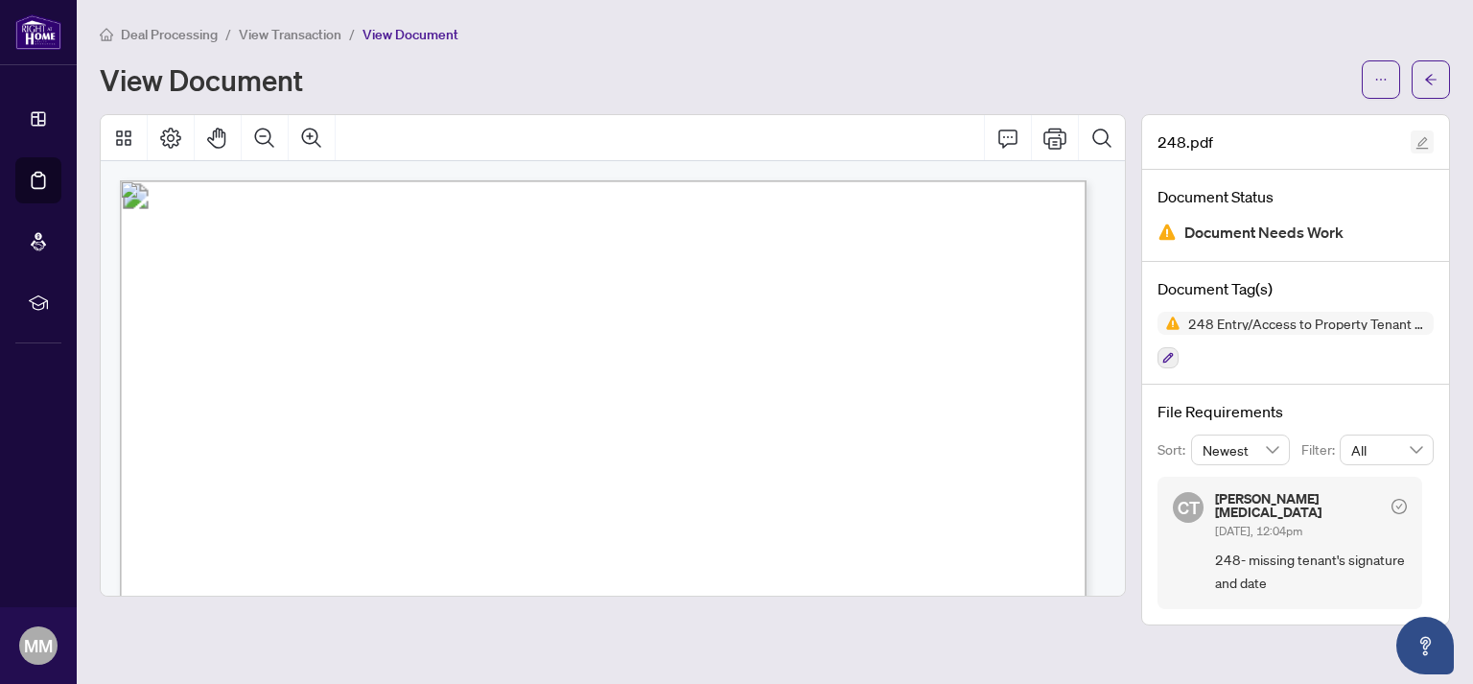
click at [1424, 143] on icon "edit" at bounding box center [1421, 142] width 13 height 13
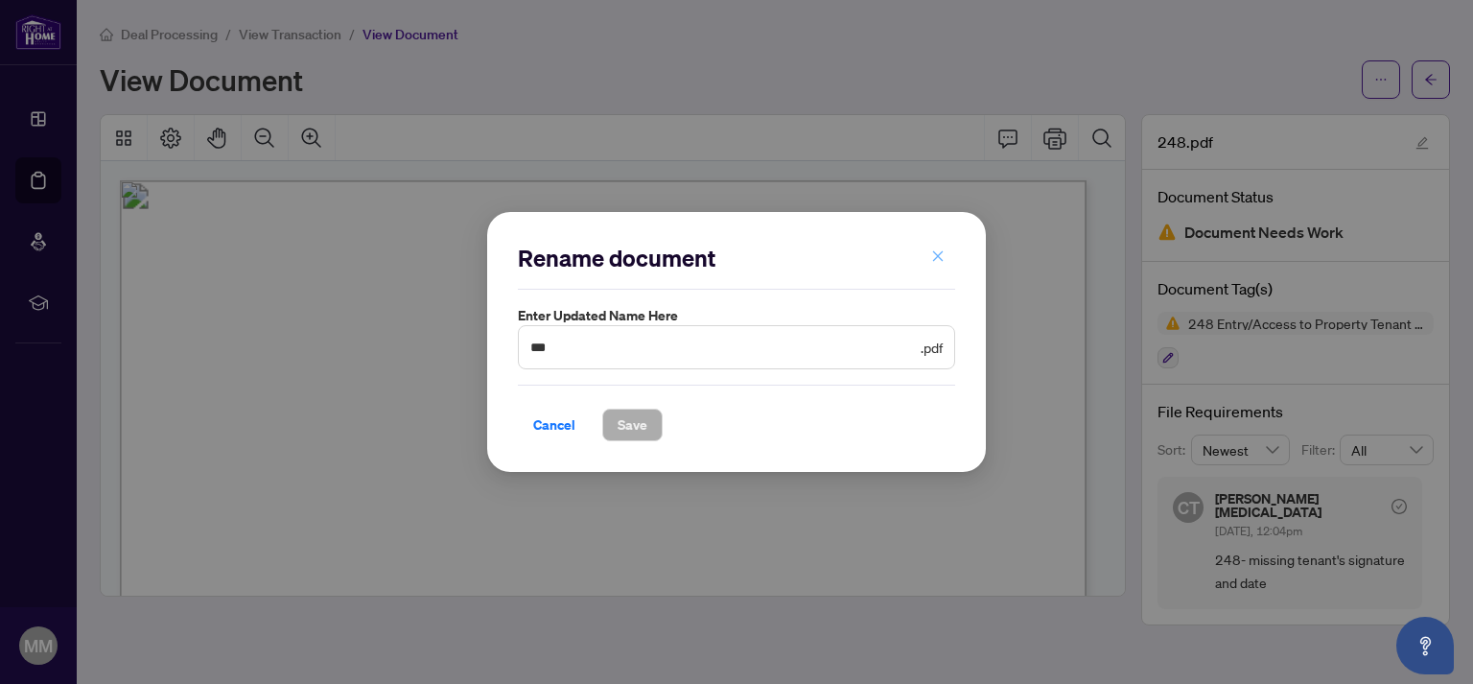
click at [934, 249] on span "button" at bounding box center [937, 257] width 13 height 31
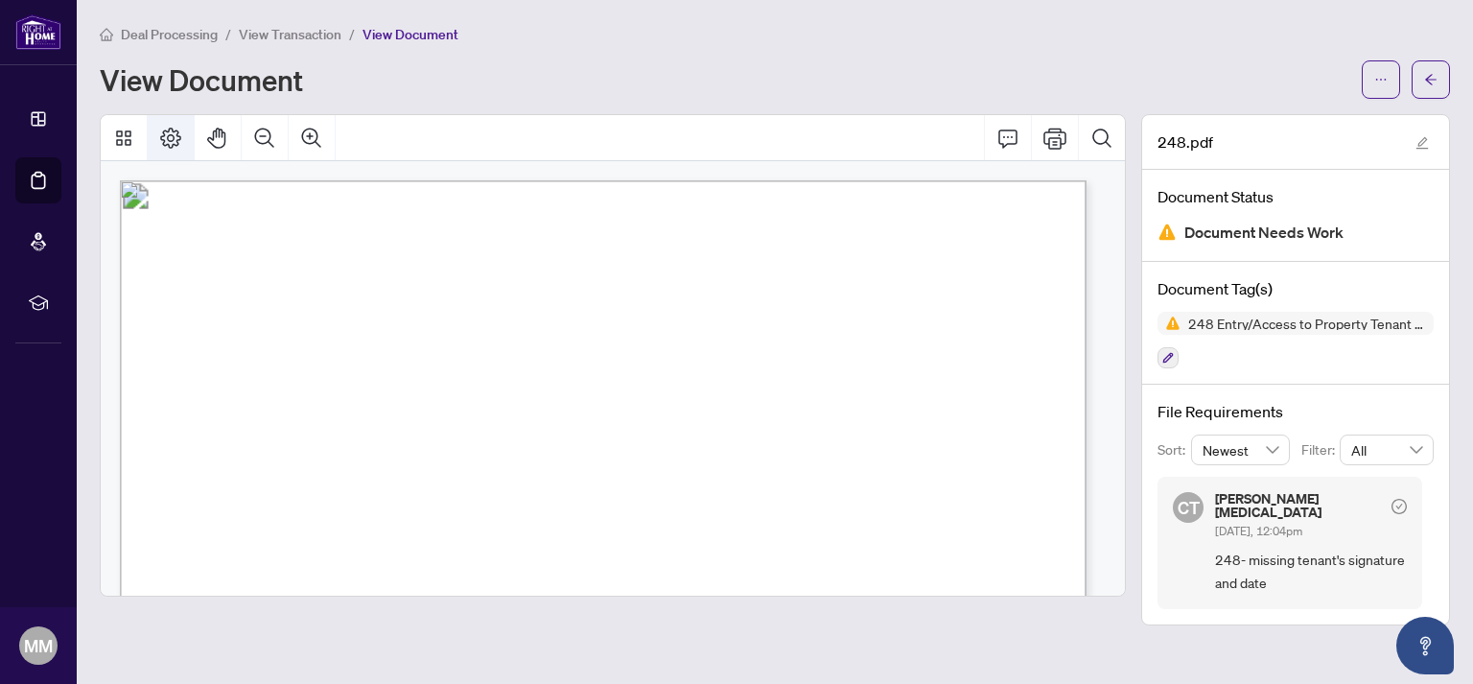
click at [175, 128] on icon "Page Layout" at bounding box center [170, 138] width 23 height 23
click at [125, 139] on icon "Thumbnails" at bounding box center [123, 138] width 23 height 23
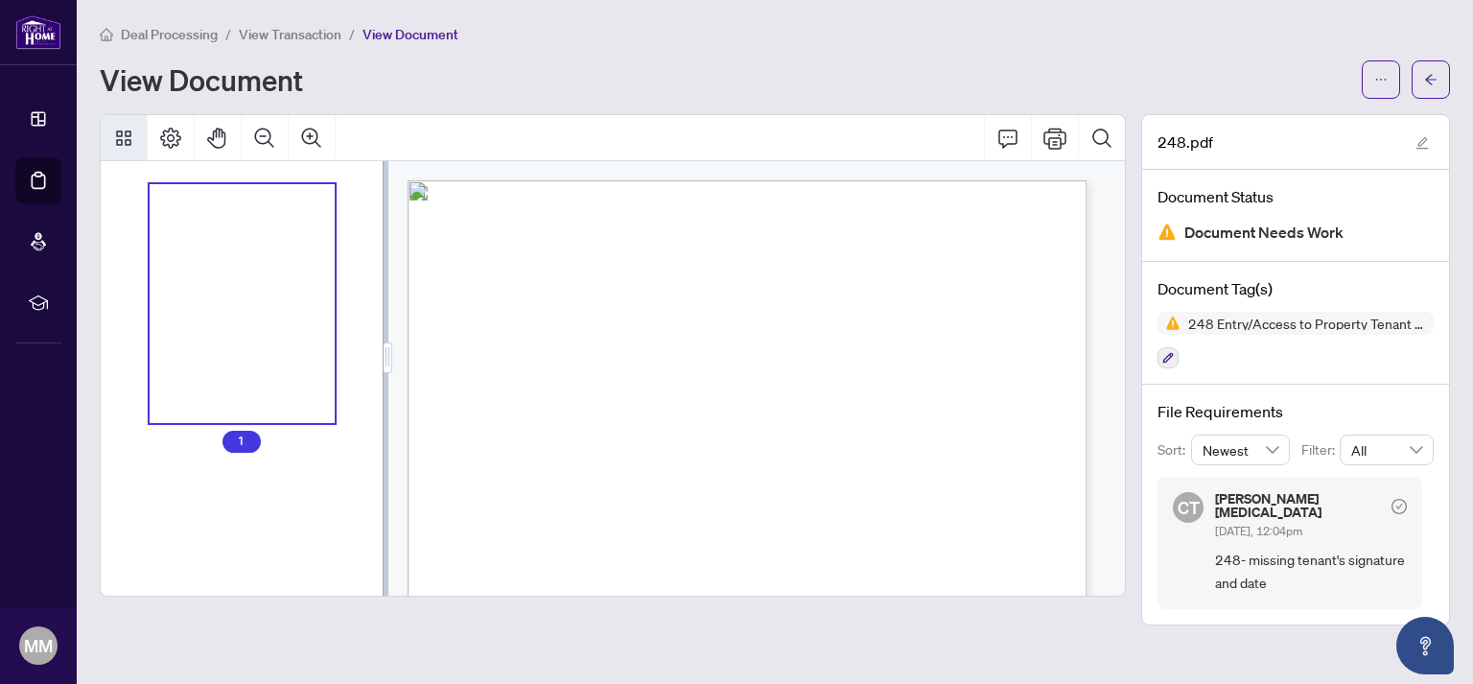
click at [125, 139] on icon "Thumbnails" at bounding box center [123, 138] width 23 height 23
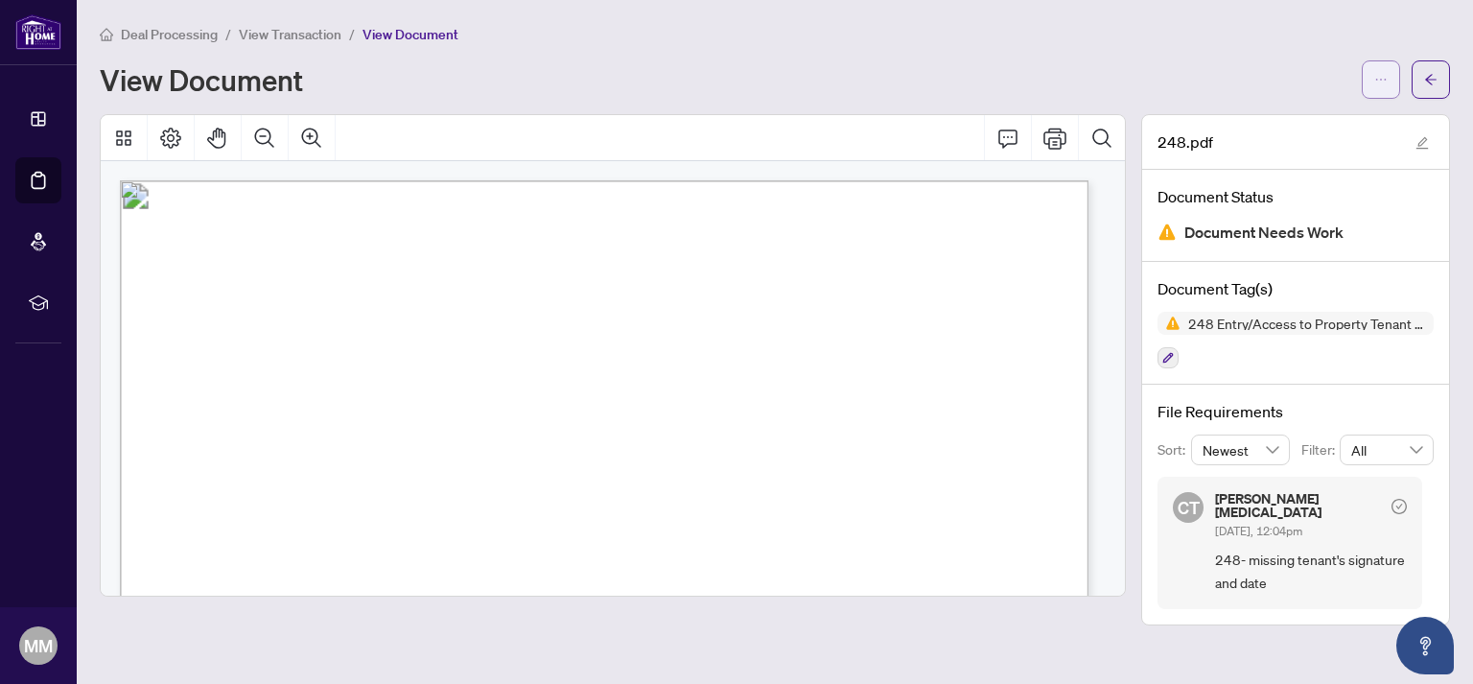
click at [1380, 71] on span "button" at bounding box center [1380, 79] width 13 height 31
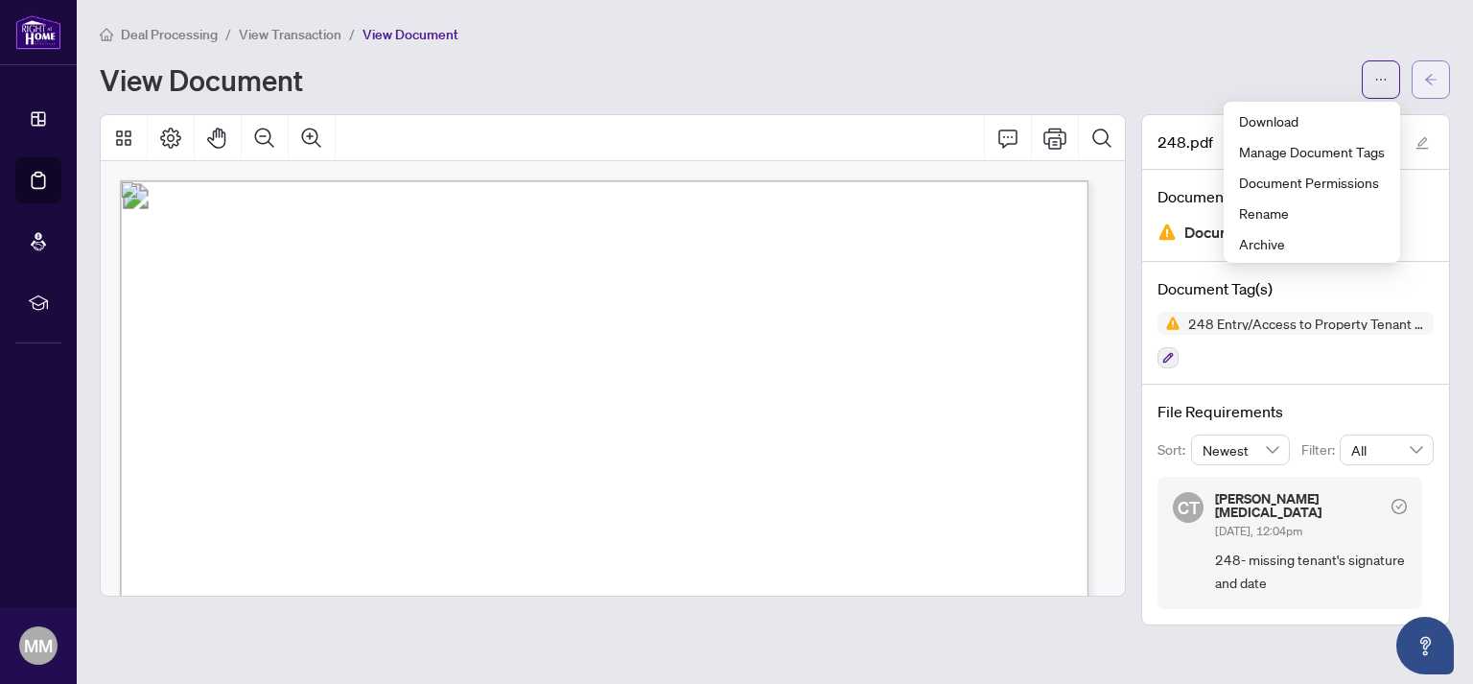
drag, startPoint x: 1456, startPoint y: 88, endPoint x: 1438, endPoint y: 85, distance: 17.5
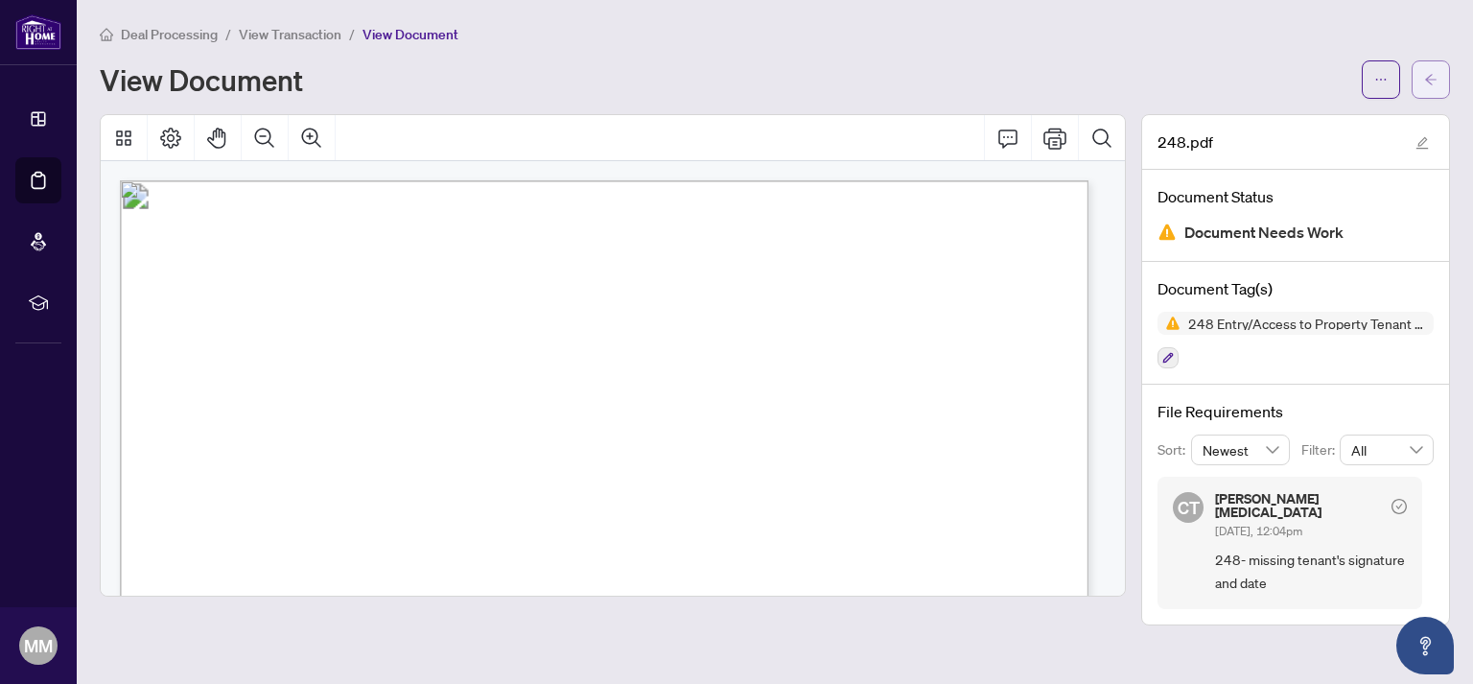
click at [1432, 83] on icon "arrow-left" at bounding box center [1430, 79] width 13 height 13
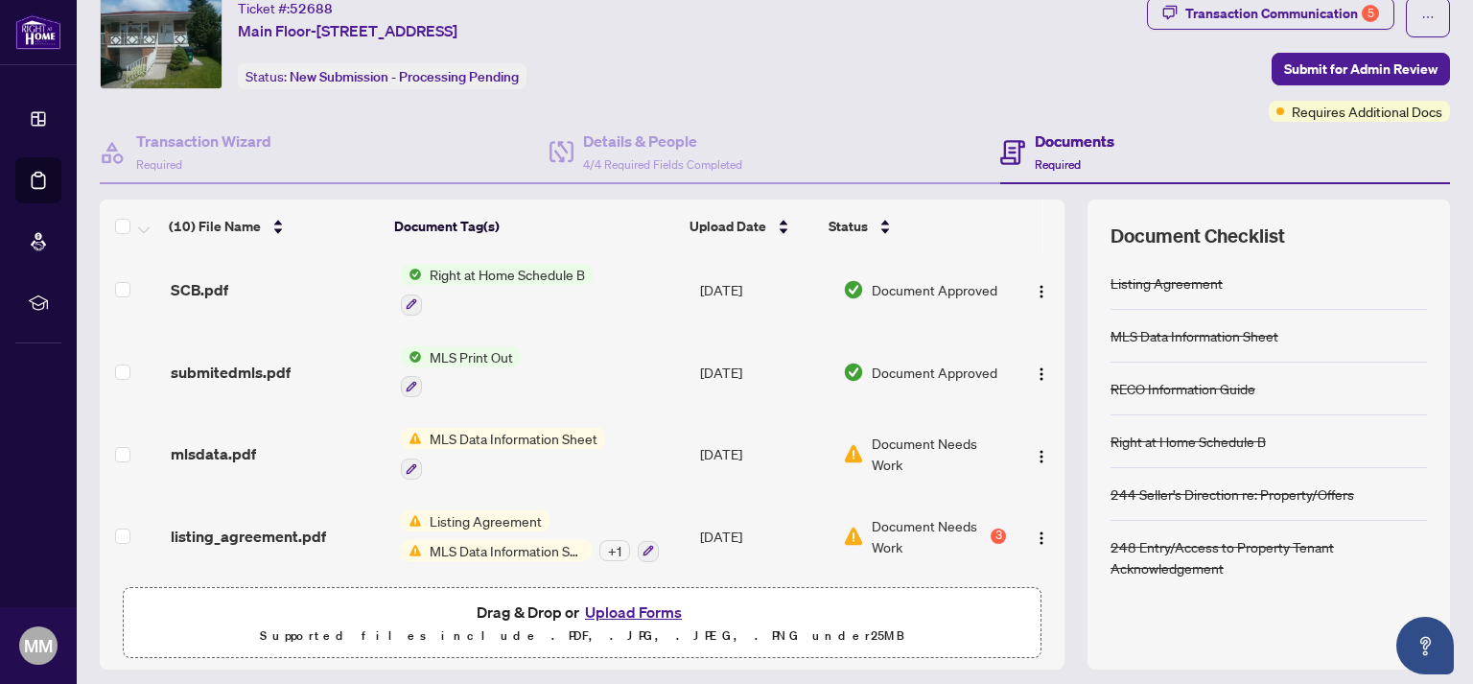
scroll to position [118, 0]
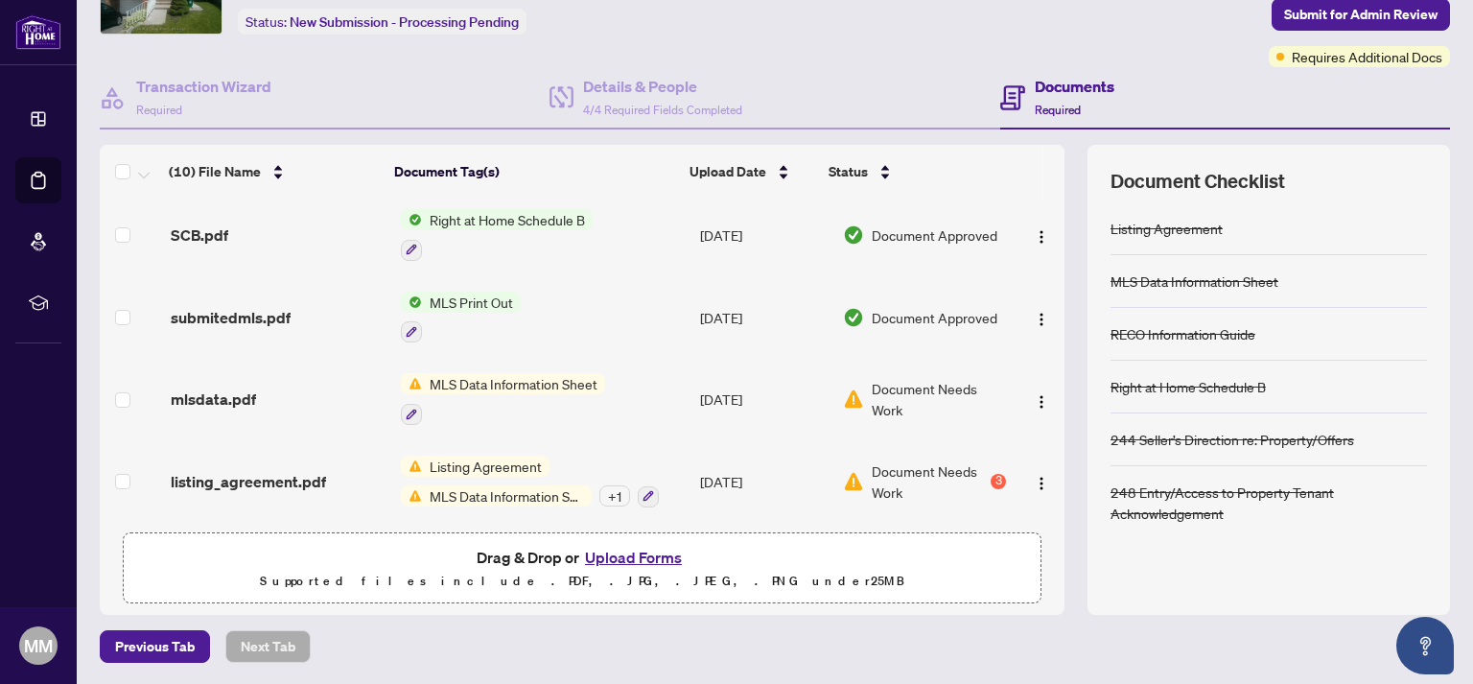
click at [657, 547] on button "Upload Forms" at bounding box center [633, 557] width 108 height 25
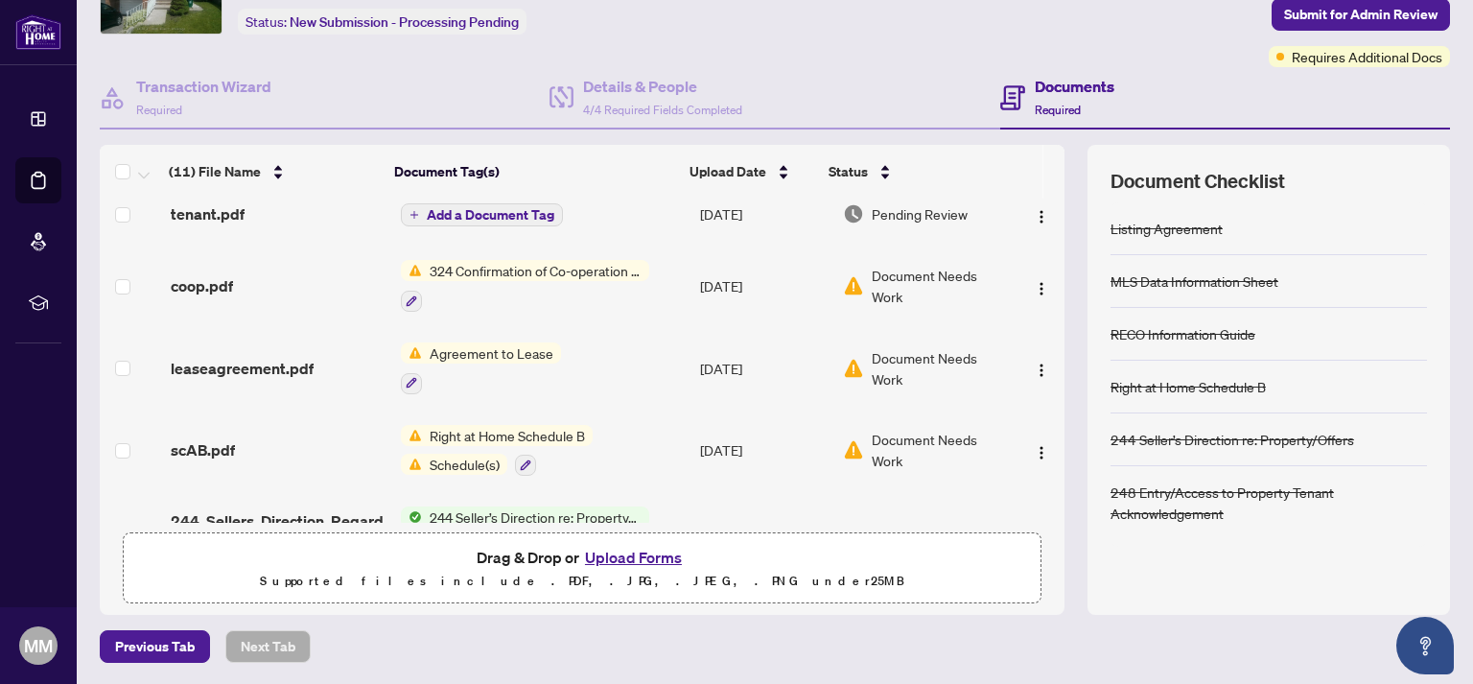
scroll to position [0, 0]
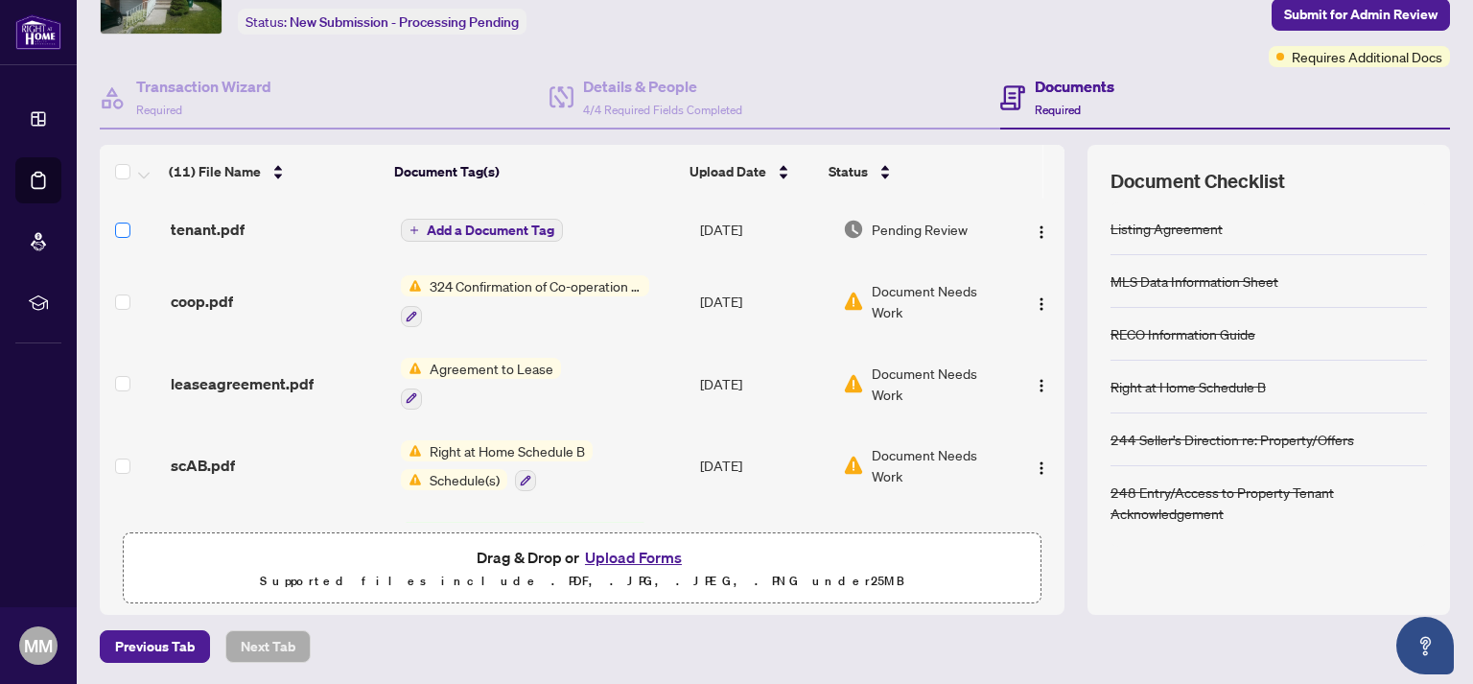
click at [121, 235] on span at bounding box center [122, 229] width 15 height 15
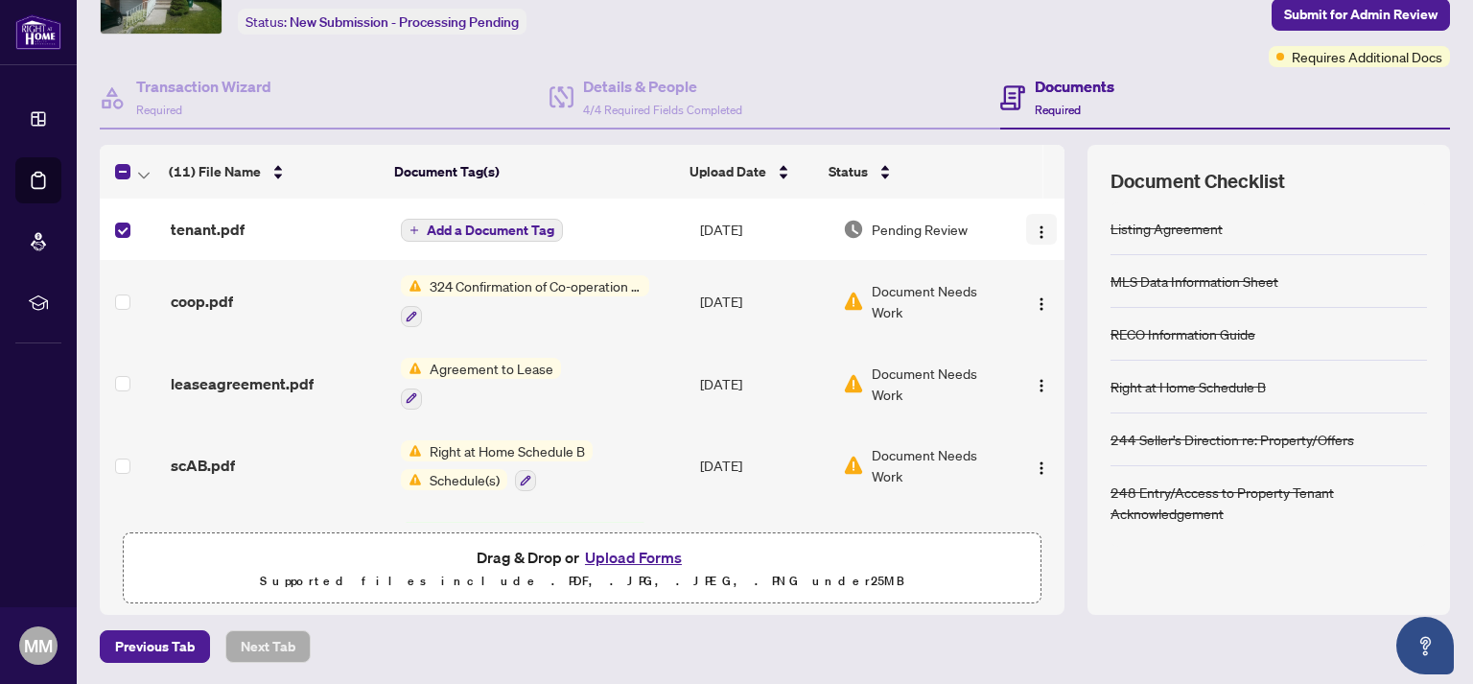
click at [1034, 226] on img "button" at bounding box center [1041, 231] width 15 height 15
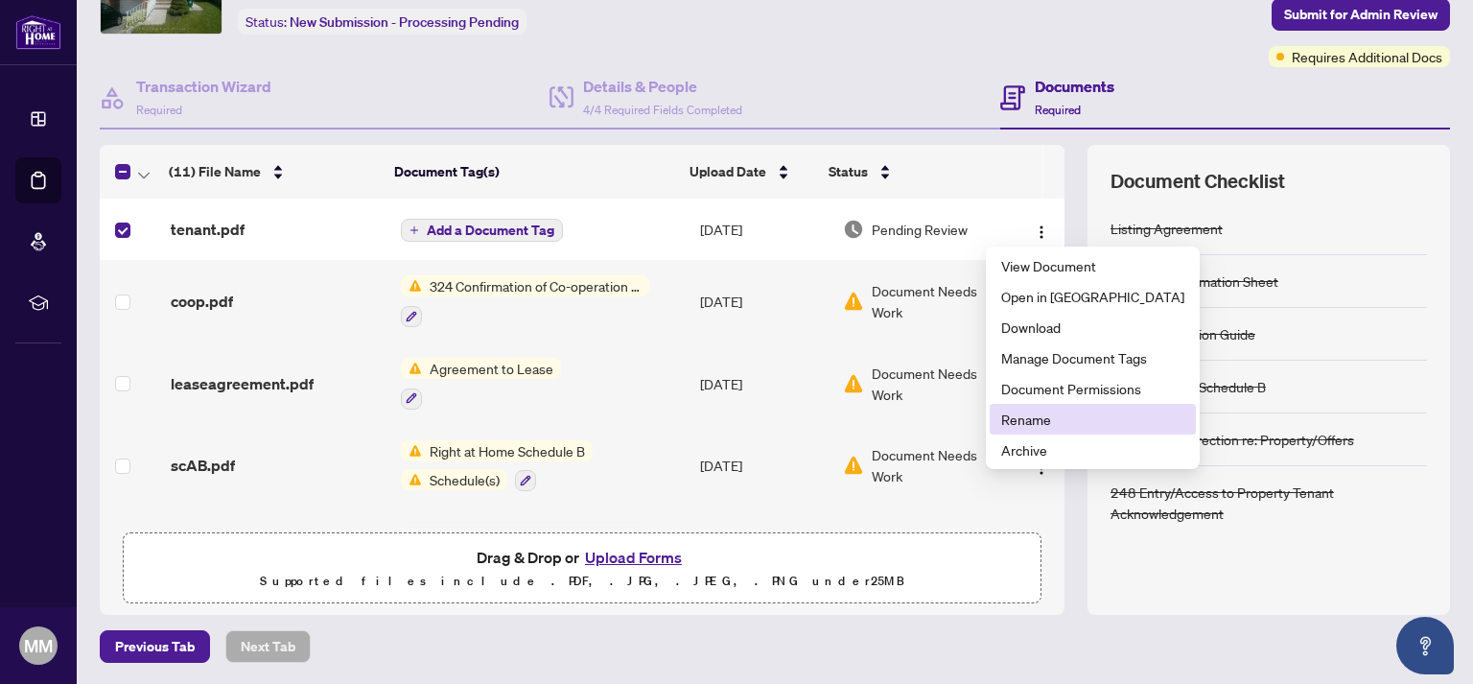
click at [1042, 416] on span "Rename" at bounding box center [1092, 418] width 183 height 21
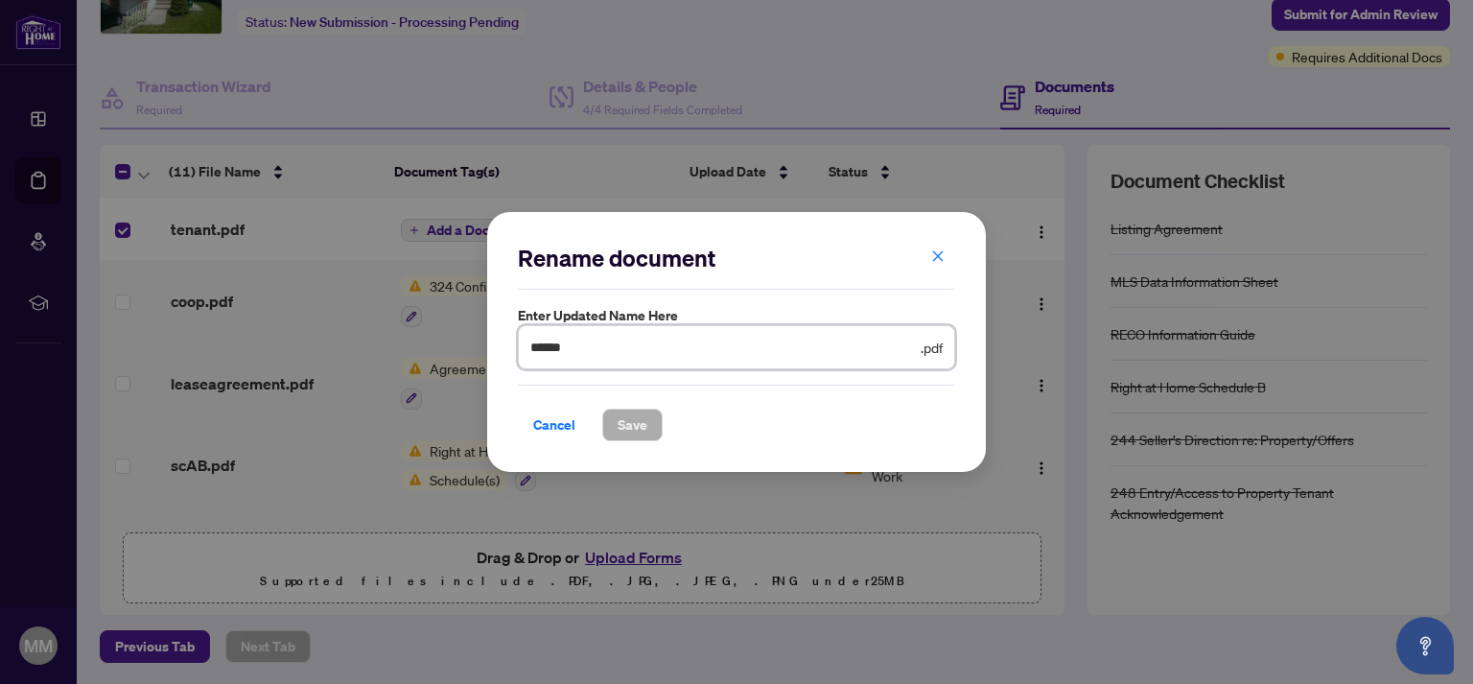
drag, startPoint x: 583, startPoint y: 351, endPoint x: 496, endPoint y: 347, distance: 87.3
click at [530, 347] on input "******" at bounding box center [723, 347] width 386 height 21
type input "**********"
click at [634, 420] on span "Save" at bounding box center [632, 424] width 30 height 31
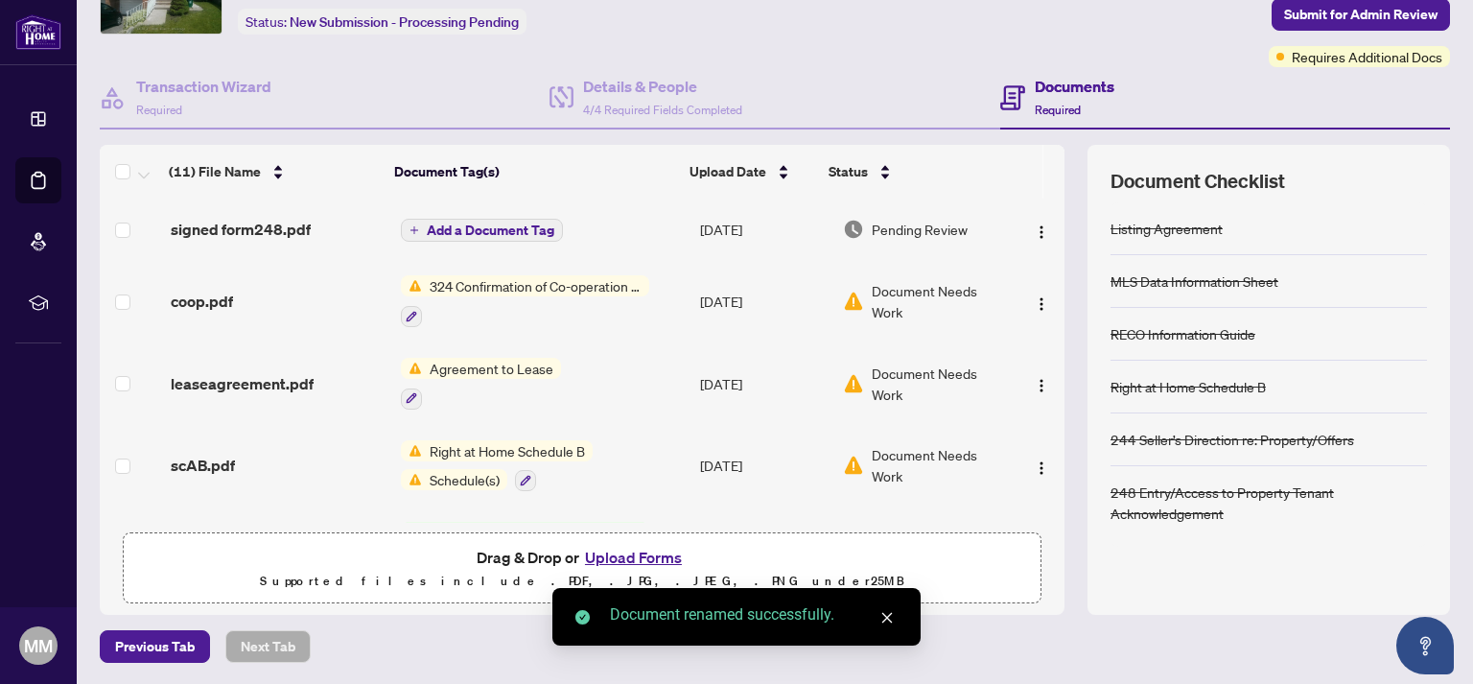
click at [888, 616] on icon "close" at bounding box center [886, 617] width 13 height 13
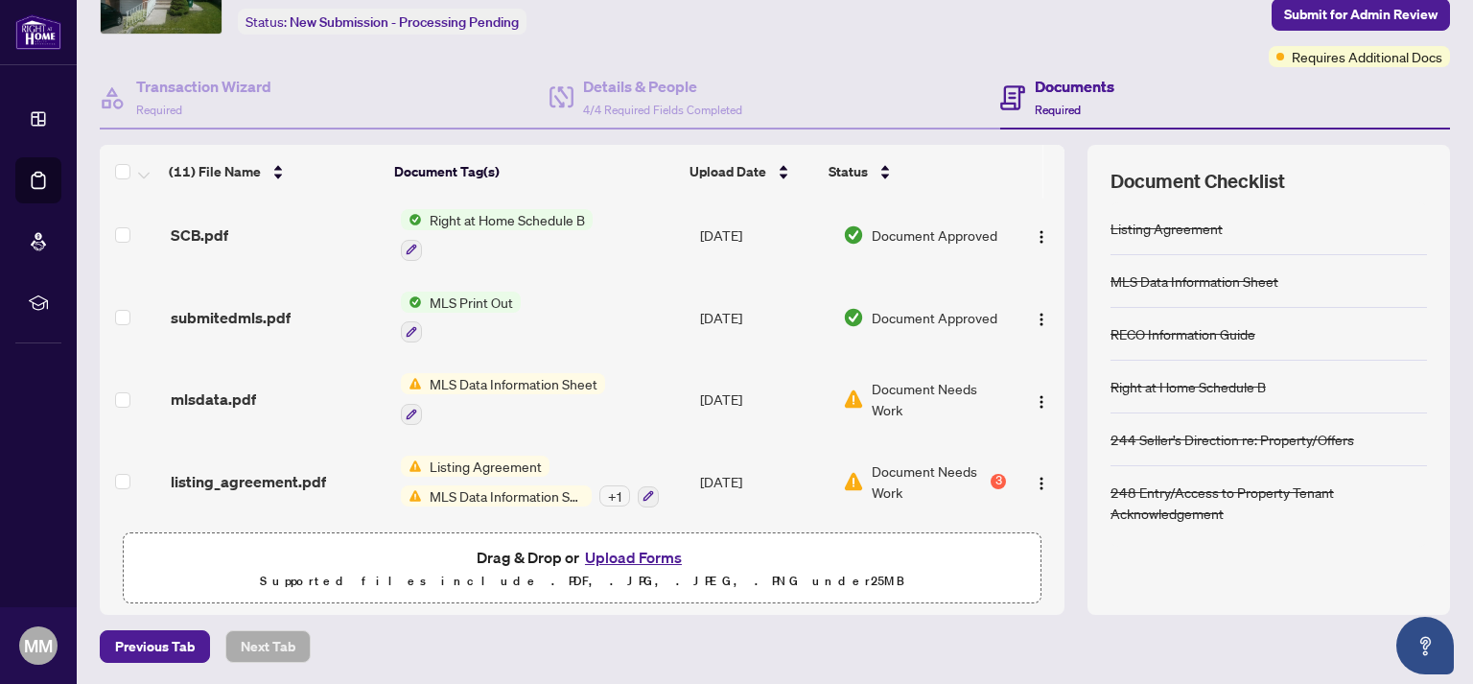
scroll to position [576, 0]
click at [990, 474] on div "3" at bounding box center [997, 481] width 15 height 15
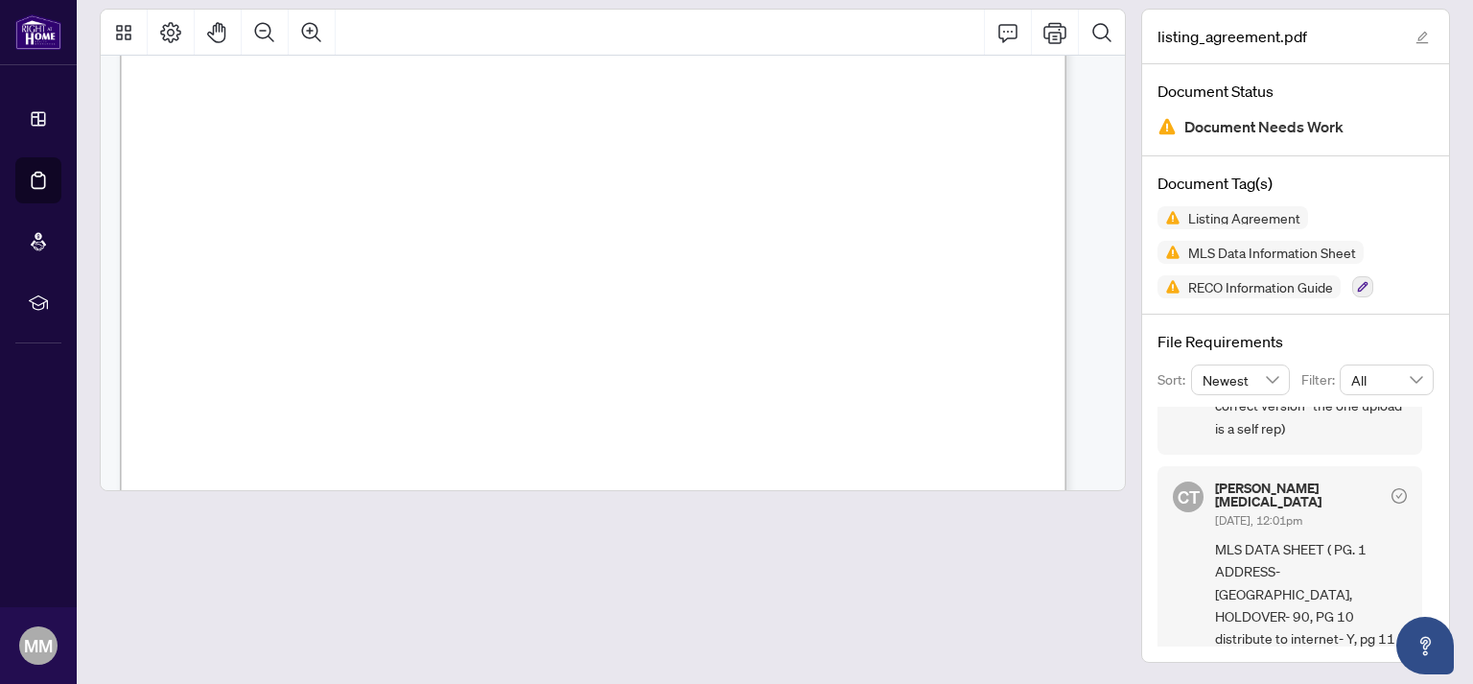
scroll to position [105, 0]
click at [1228, 251] on span "MLS Data Information Sheet" at bounding box center [1271, 251] width 183 height 13
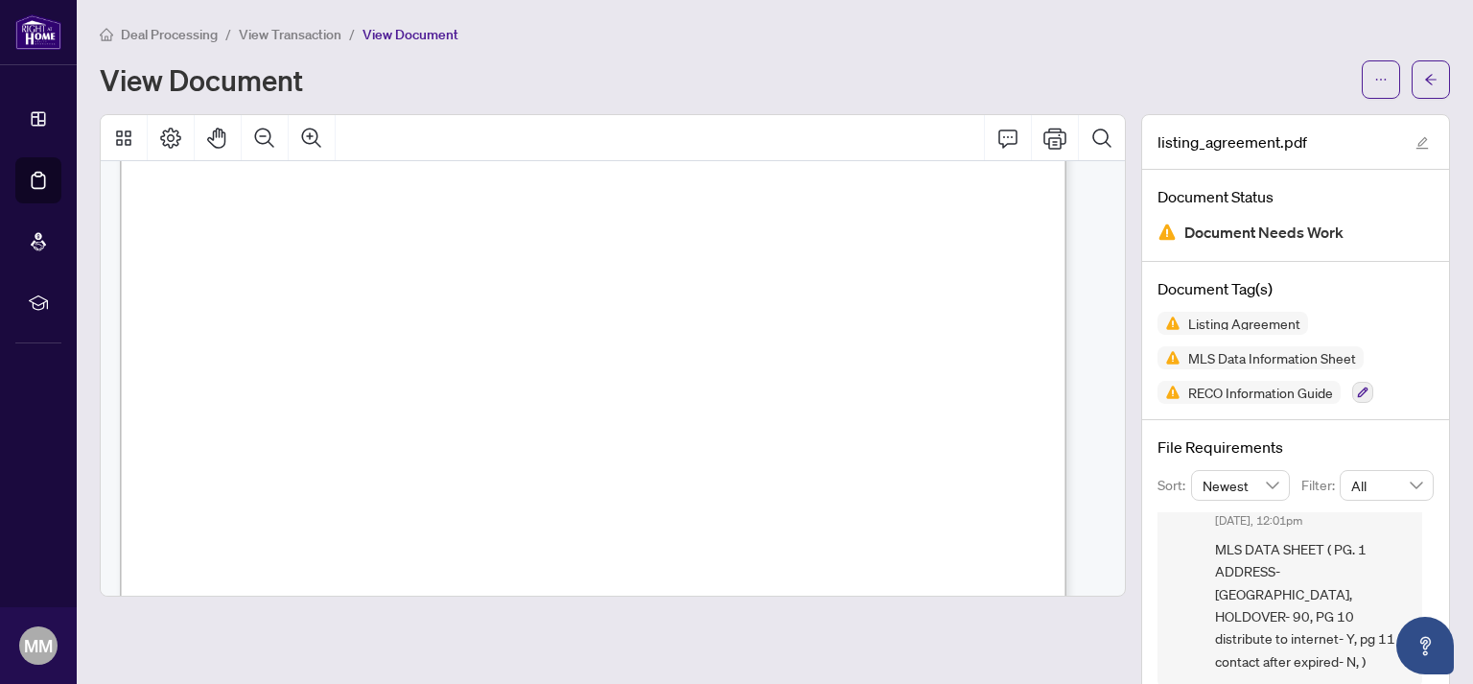
scroll to position [21871, 0]
click at [838, 381] on div "OTHER Page 10 of 11 SELLERS INITIALS FORM 296 REV. 04/2025 © 2025 PropTx Innova…" at bounding box center [883, 642] width 1526 height 1975
click at [1043, 139] on icon "Print" at bounding box center [1054, 138] width 23 height 23
click at [859, 441] on div "OTHER Page 10 of 11 SELLERS INITIALS FORM 296 REV. 04/2025 © 2025 PropTx Innova…" at bounding box center [883, 642] width 1526 height 1975
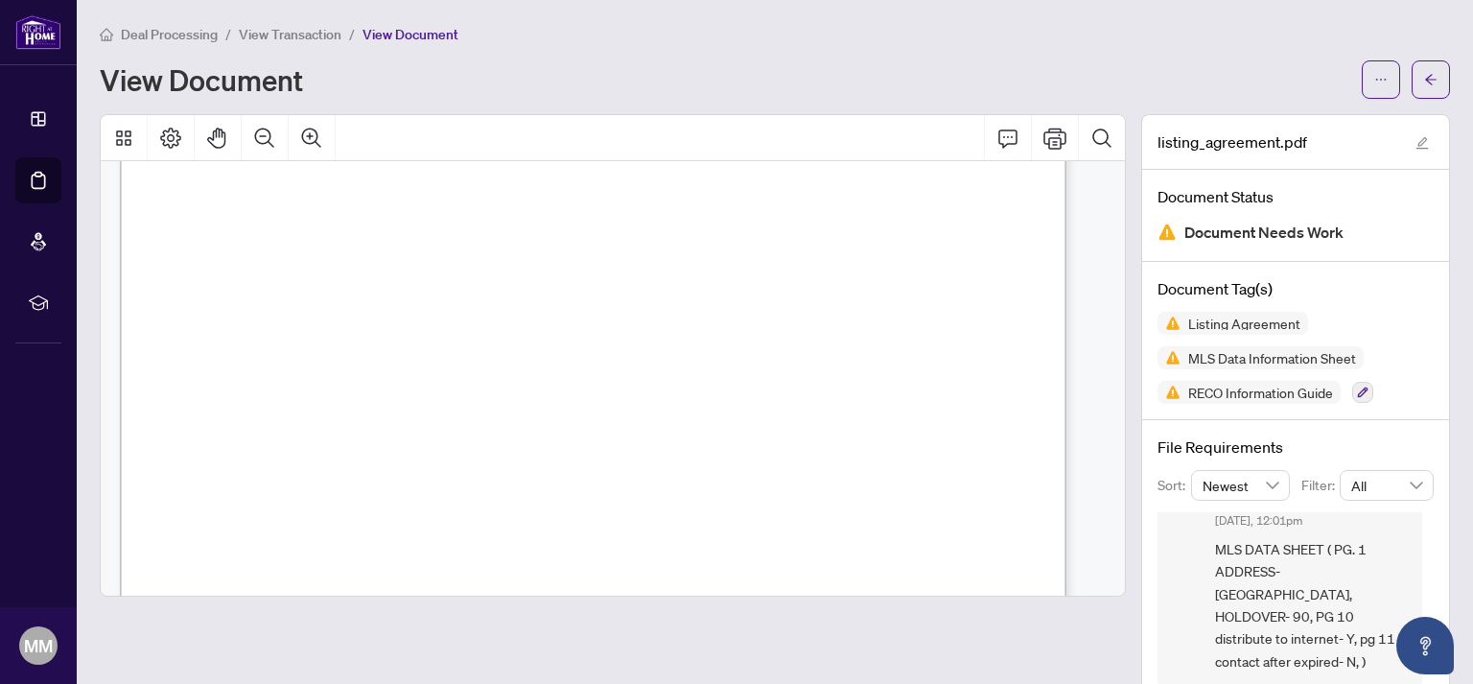
scroll to position [10278, 0]
click at [1043, 141] on icon "Print" at bounding box center [1054, 138] width 23 height 21
click at [1311, 563] on span "MLS DATA SHEET ( PG. 1 ADDRESS- [GEOGRAPHIC_DATA], HOLDOVER- 90, PG 10 distribu…" at bounding box center [1311, 605] width 192 height 134
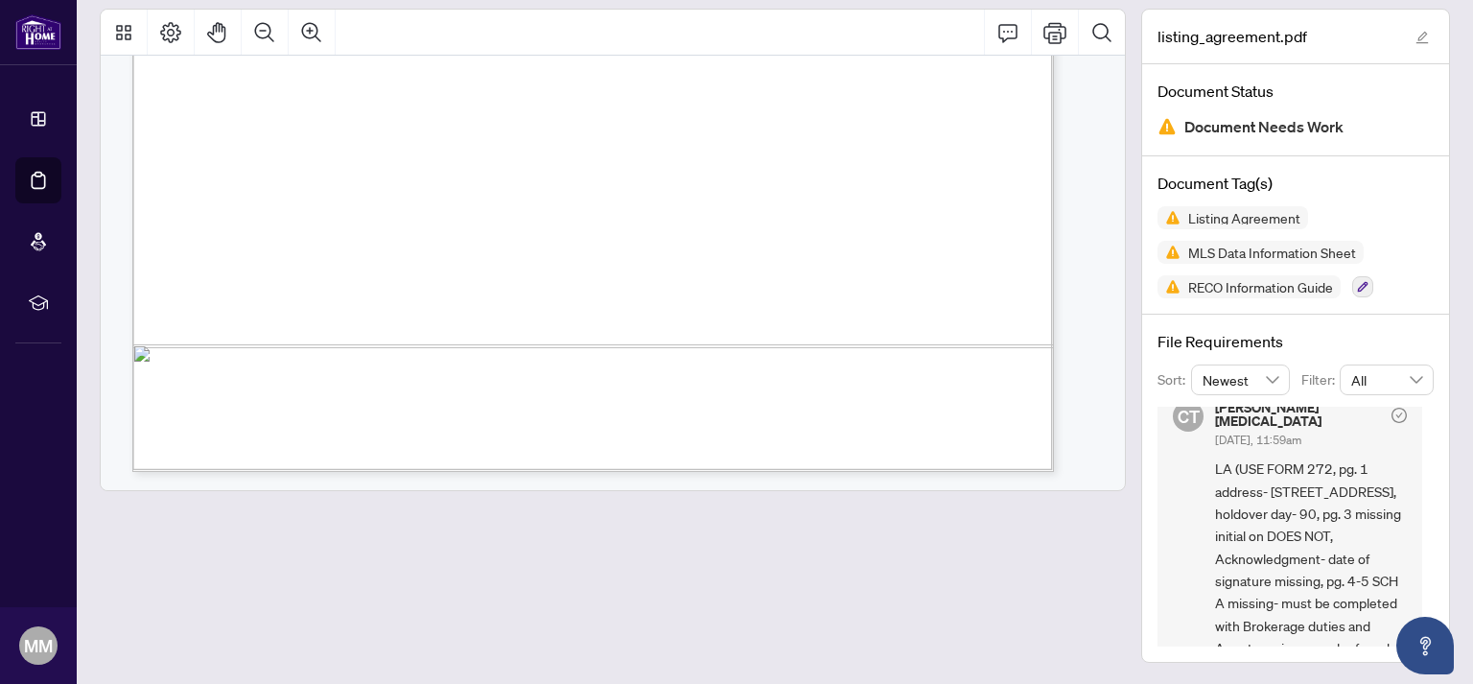
scroll to position [368, 0]
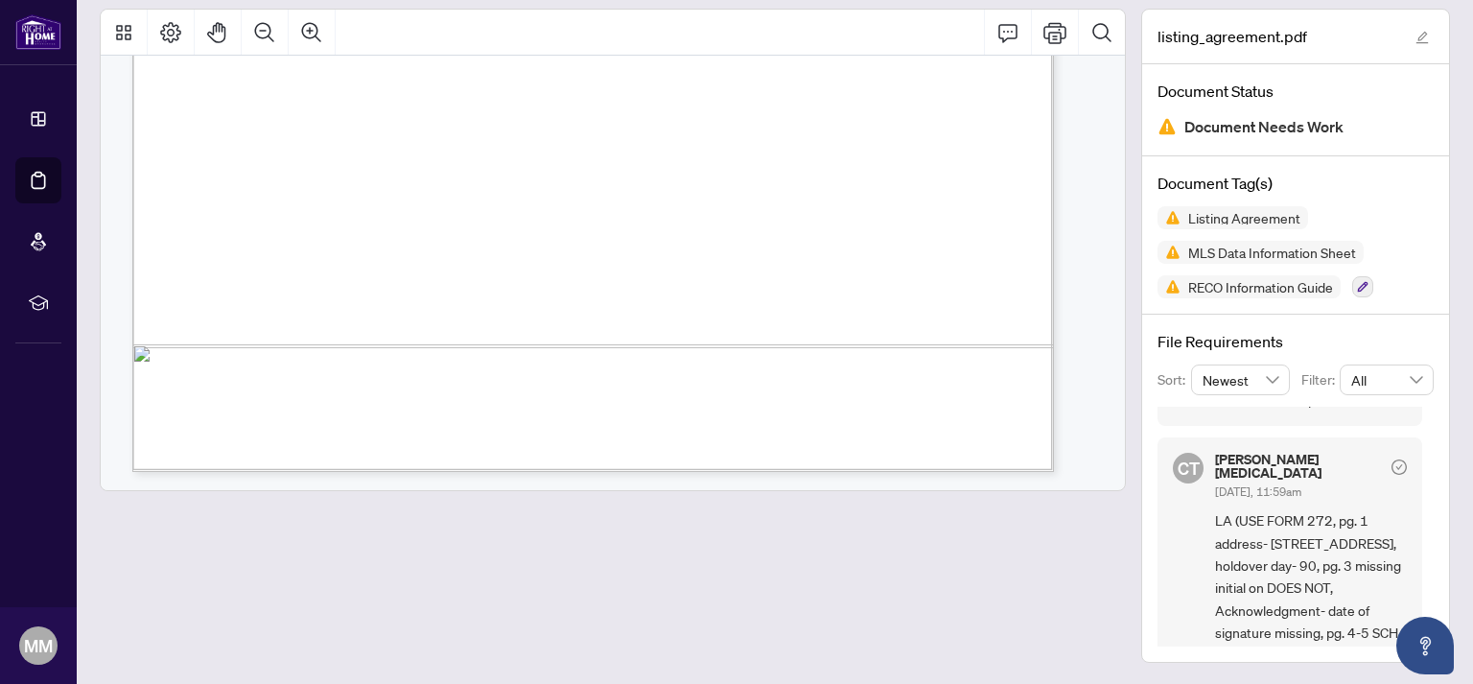
click at [874, 490] on div at bounding box center [613, 250] width 1026 height 482
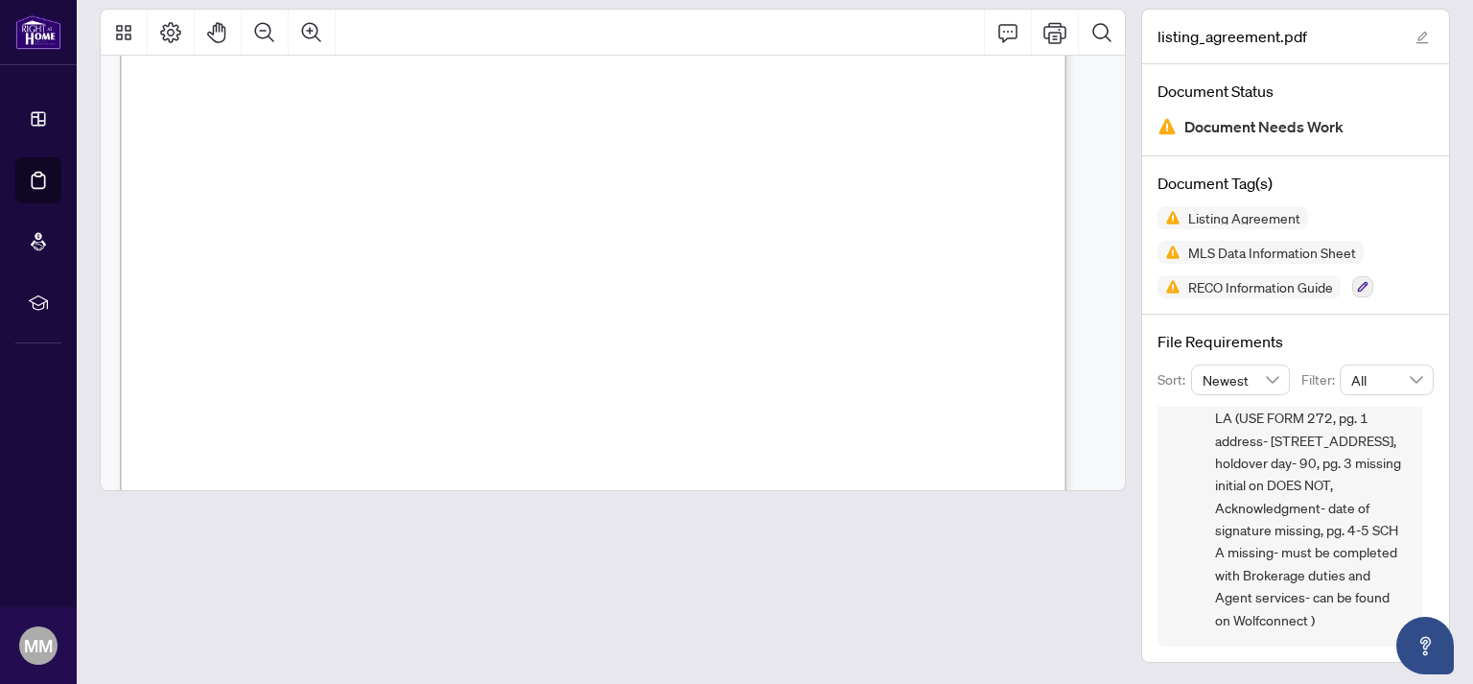
scroll to position [7717, 0]
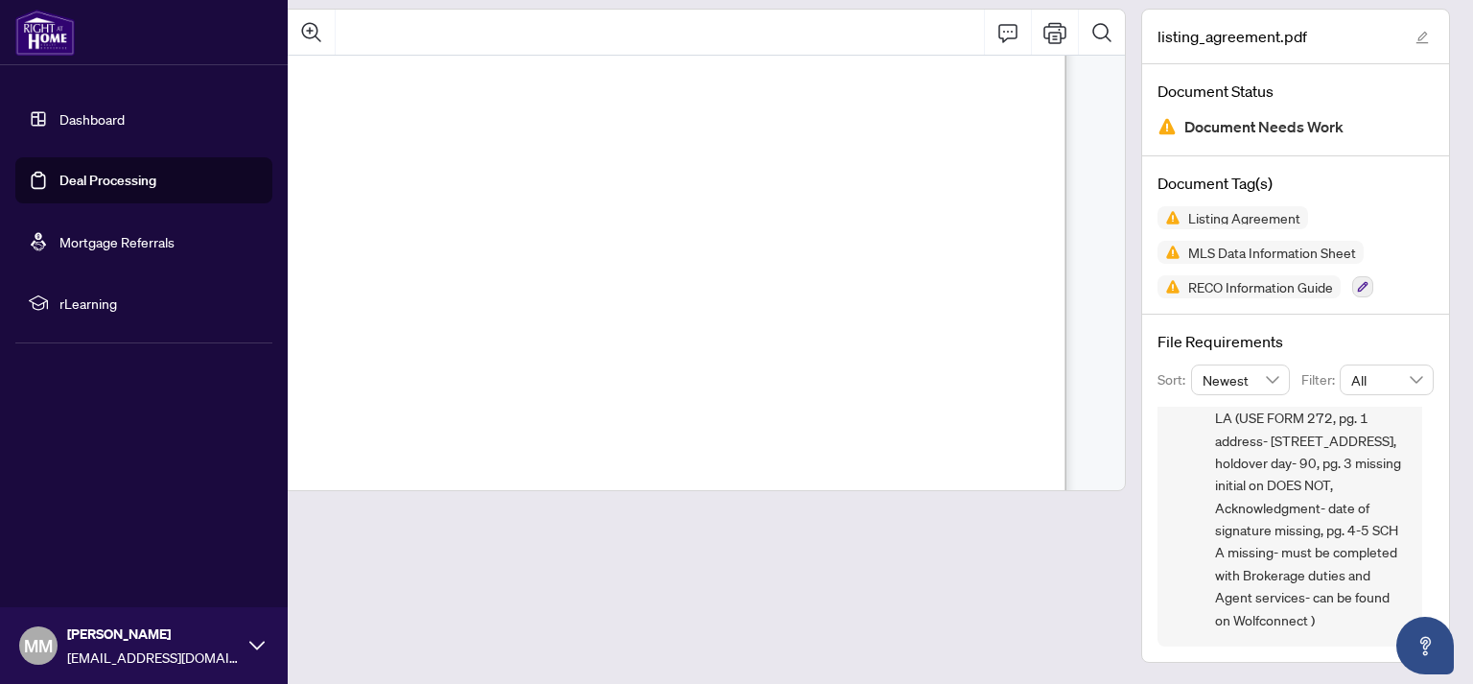
click at [78, 116] on link "Dashboard" at bounding box center [91, 118] width 65 height 17
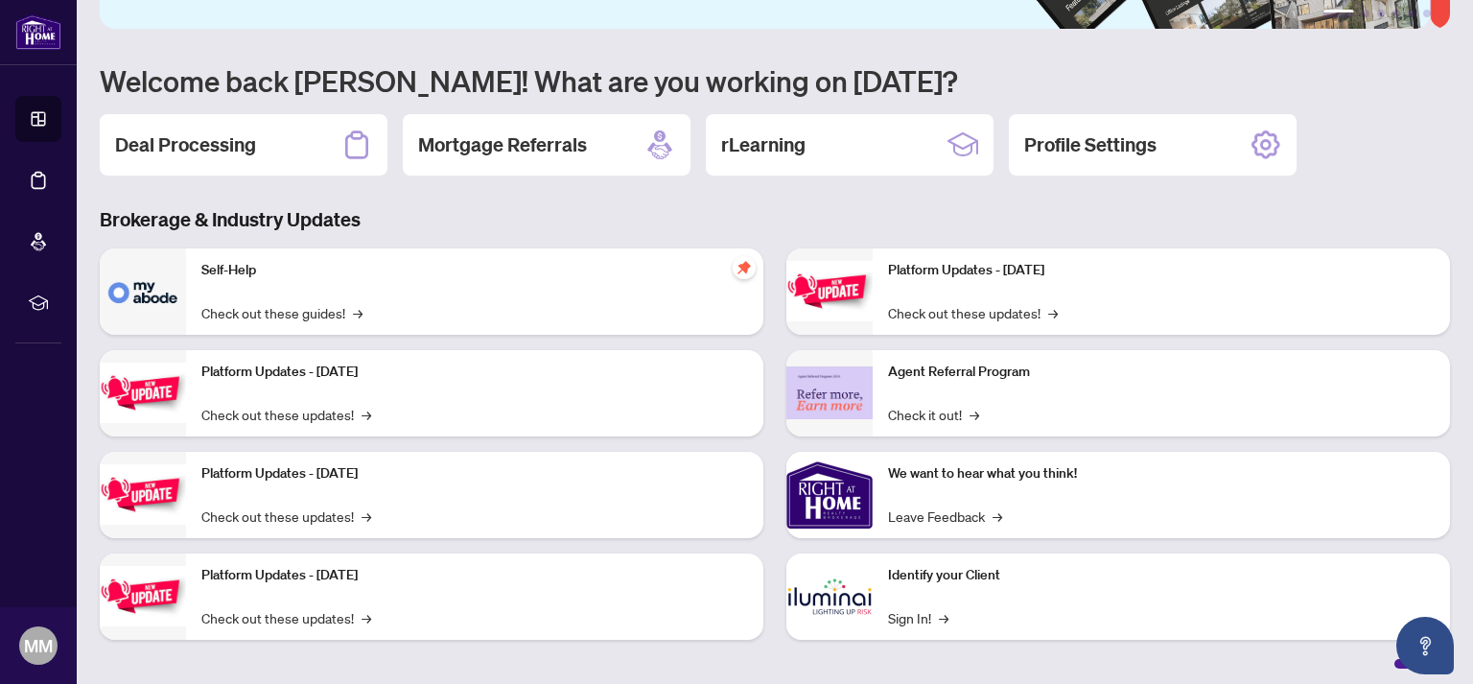
scroll to position [144, 0]
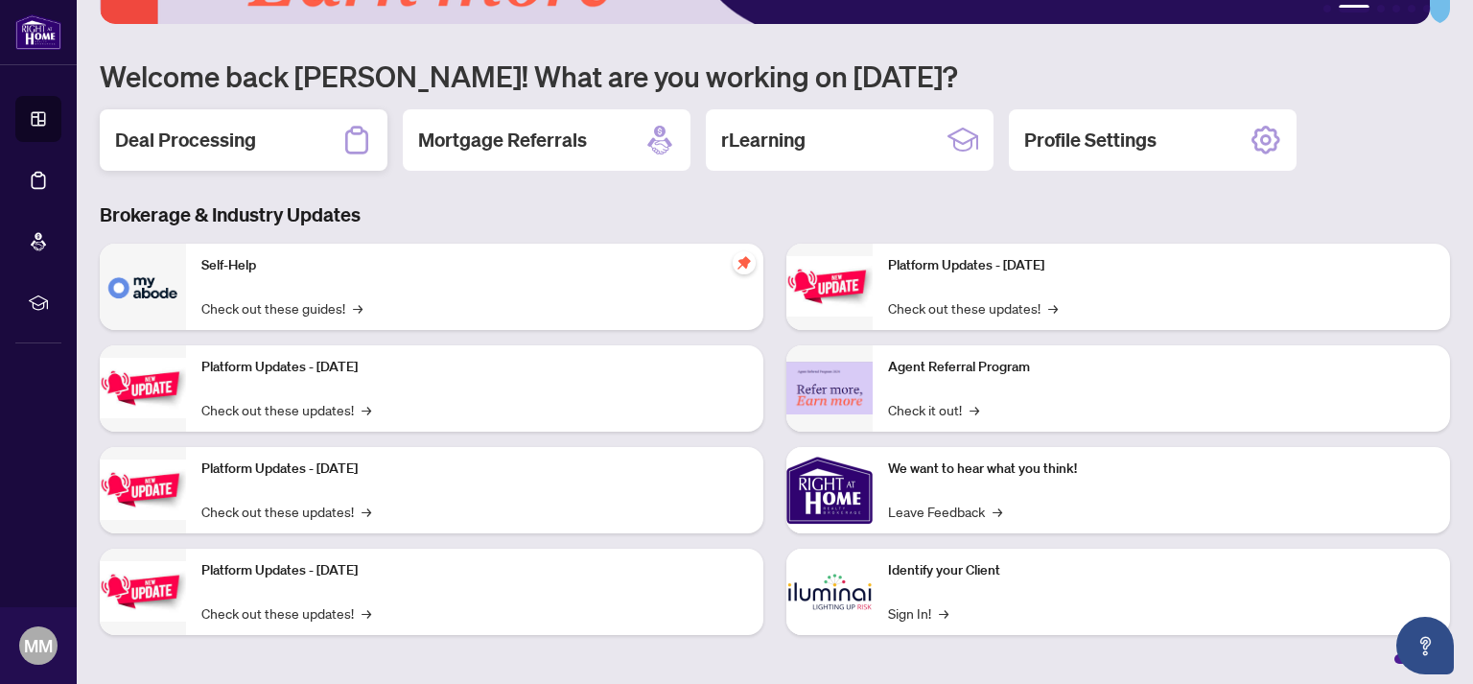
click at [241, 139] on h2 "Deal Processing" at bounding box center [185, 140] width 141 height 27
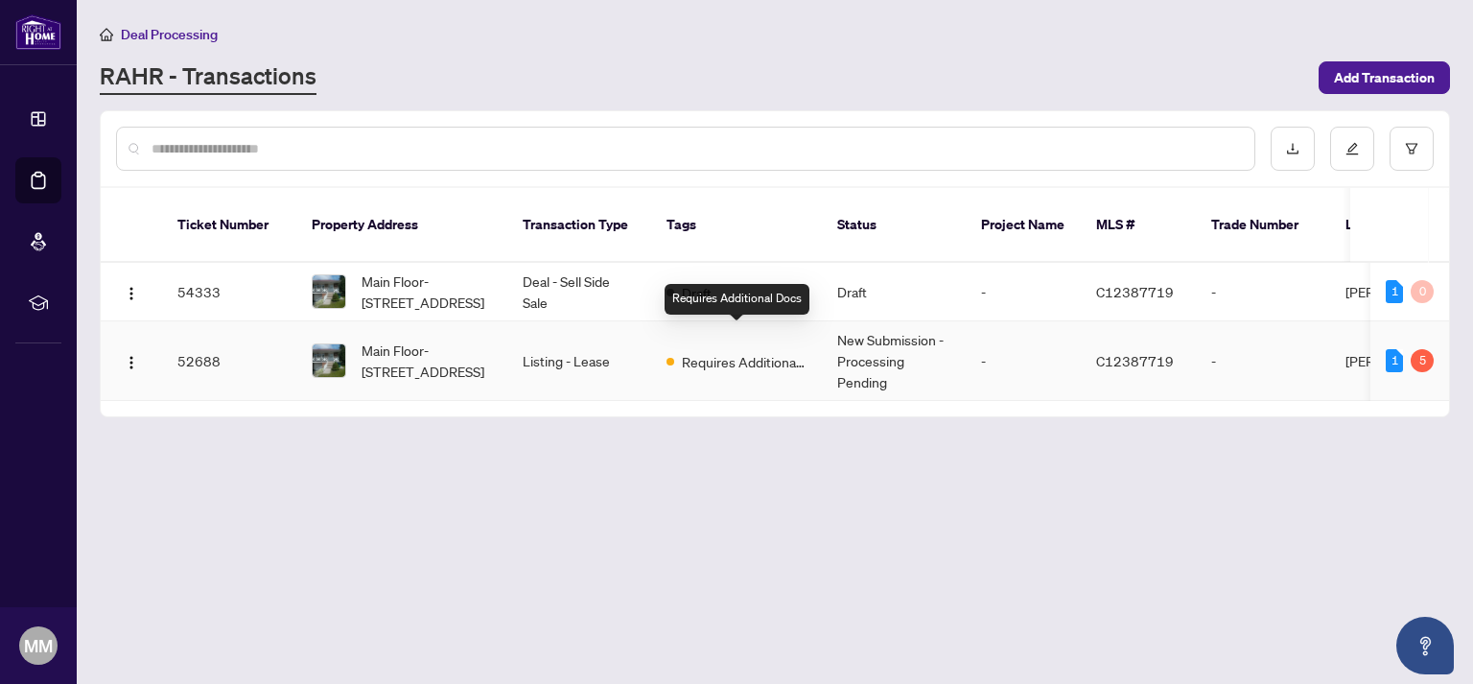
click at [706, 325] on td "Requires Additional Docs" at bounding box center [736, 361] width 171 height 80
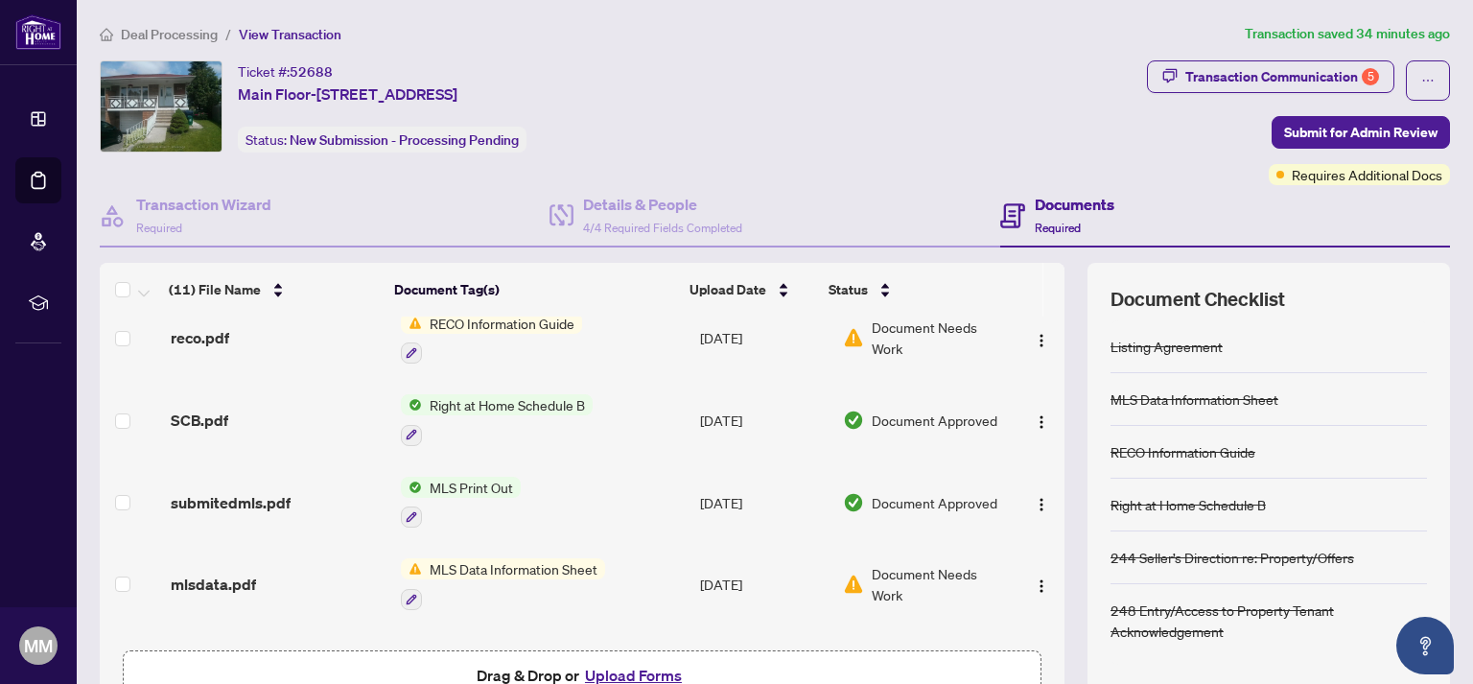
scroll to position [576, 0]
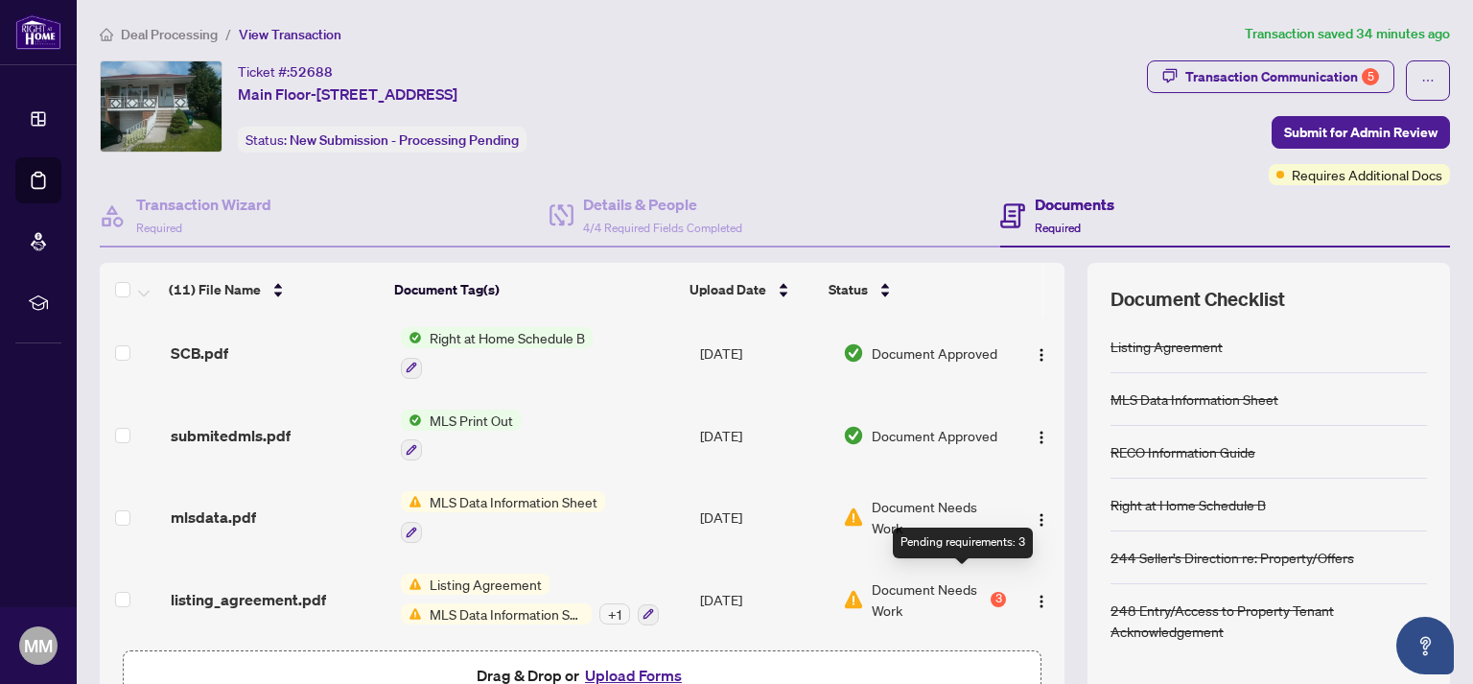
click at [990, 592] on div "3" at bounding box center [997, 599] width 15 height 15
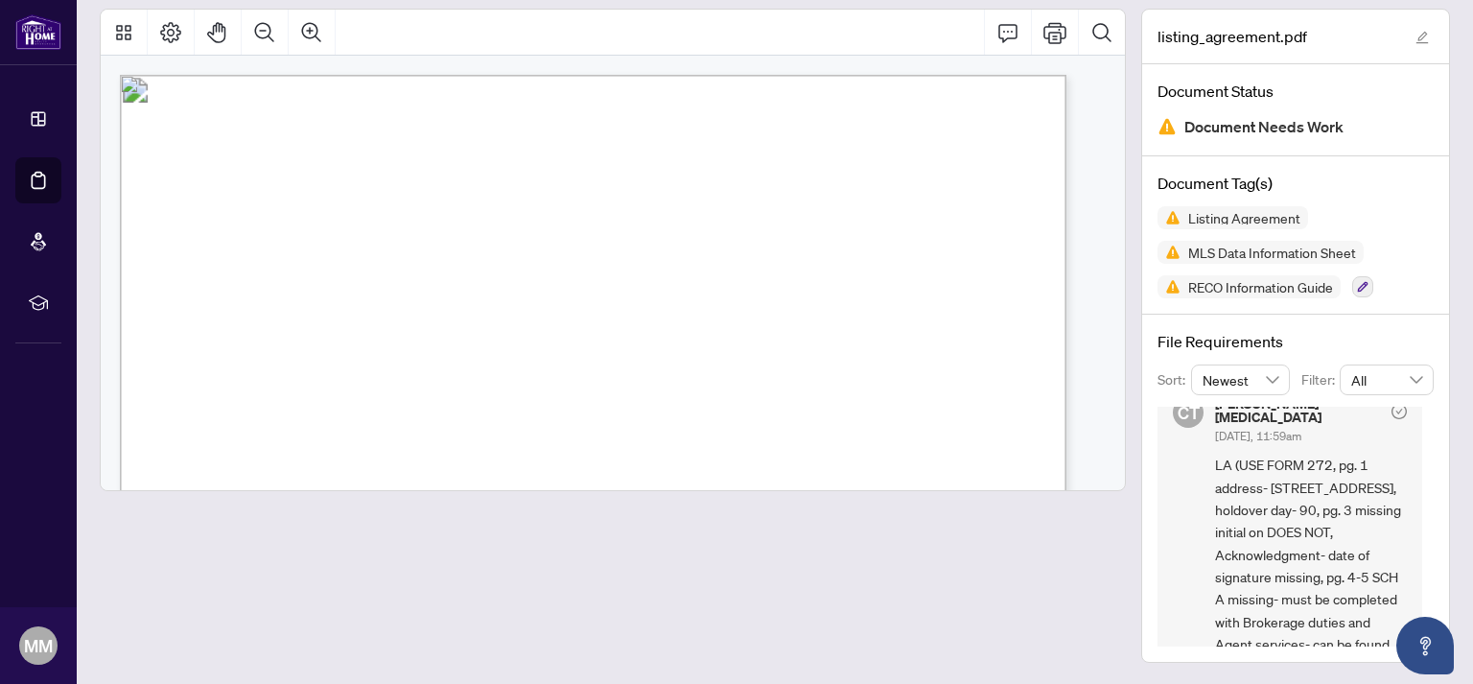
scroll to position [474, 0]
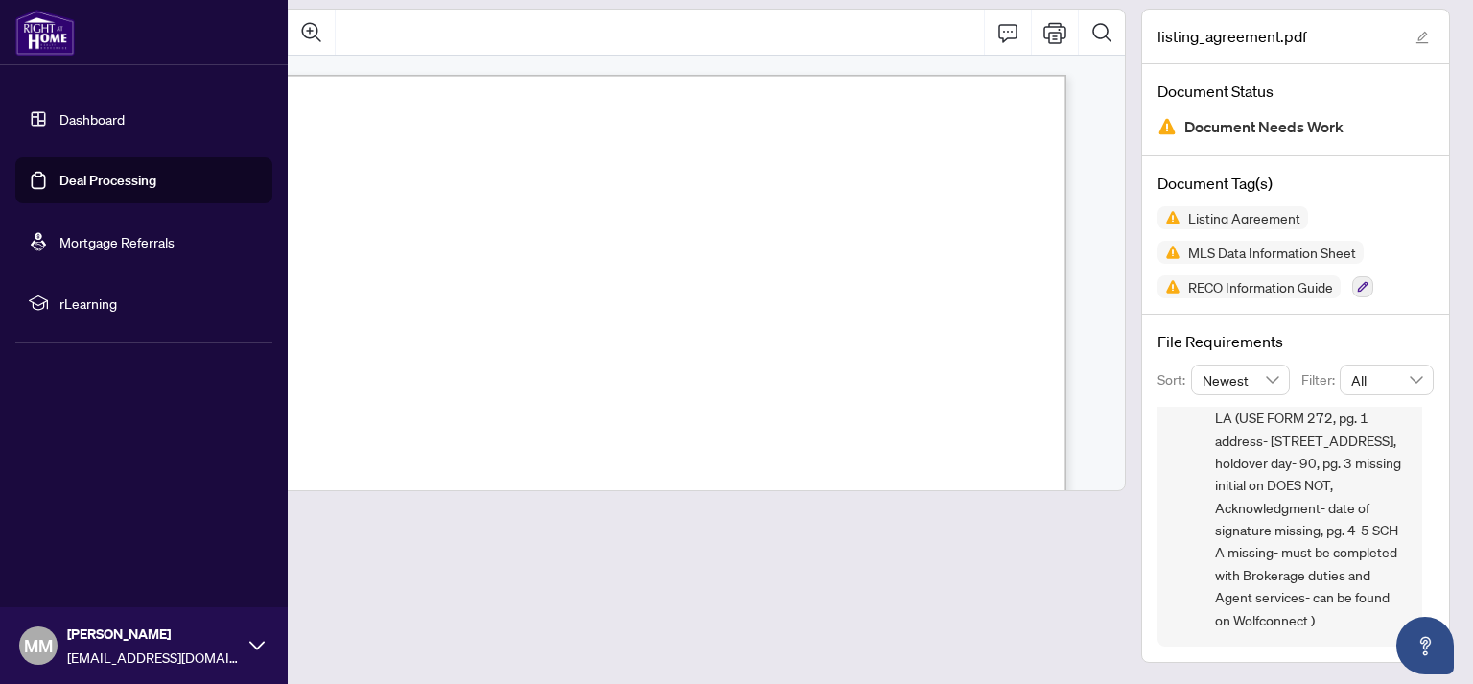
click at [51, 36] on img at bounding box center [44, 33] width 59 height 46
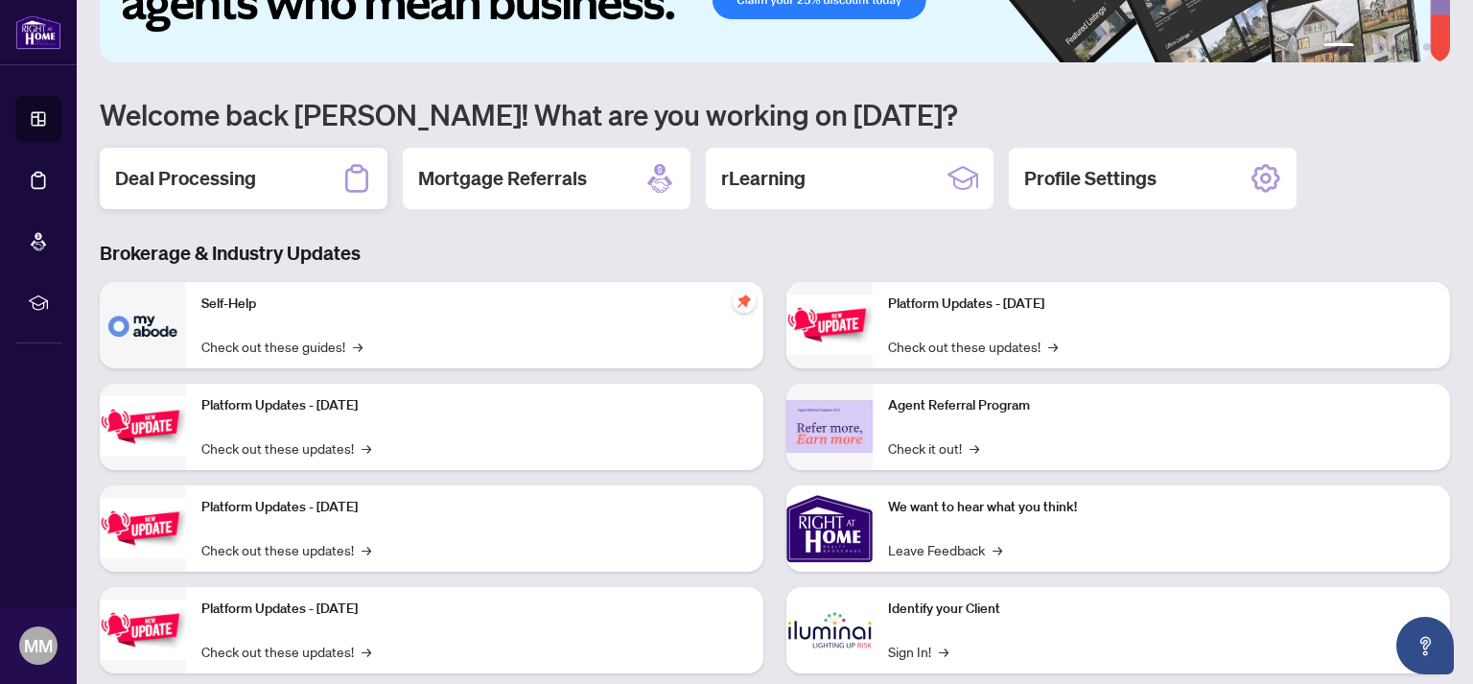
click at [210, 182] on h2 "Deal Processing" at bounding box center [185, 178] width 141 height 27
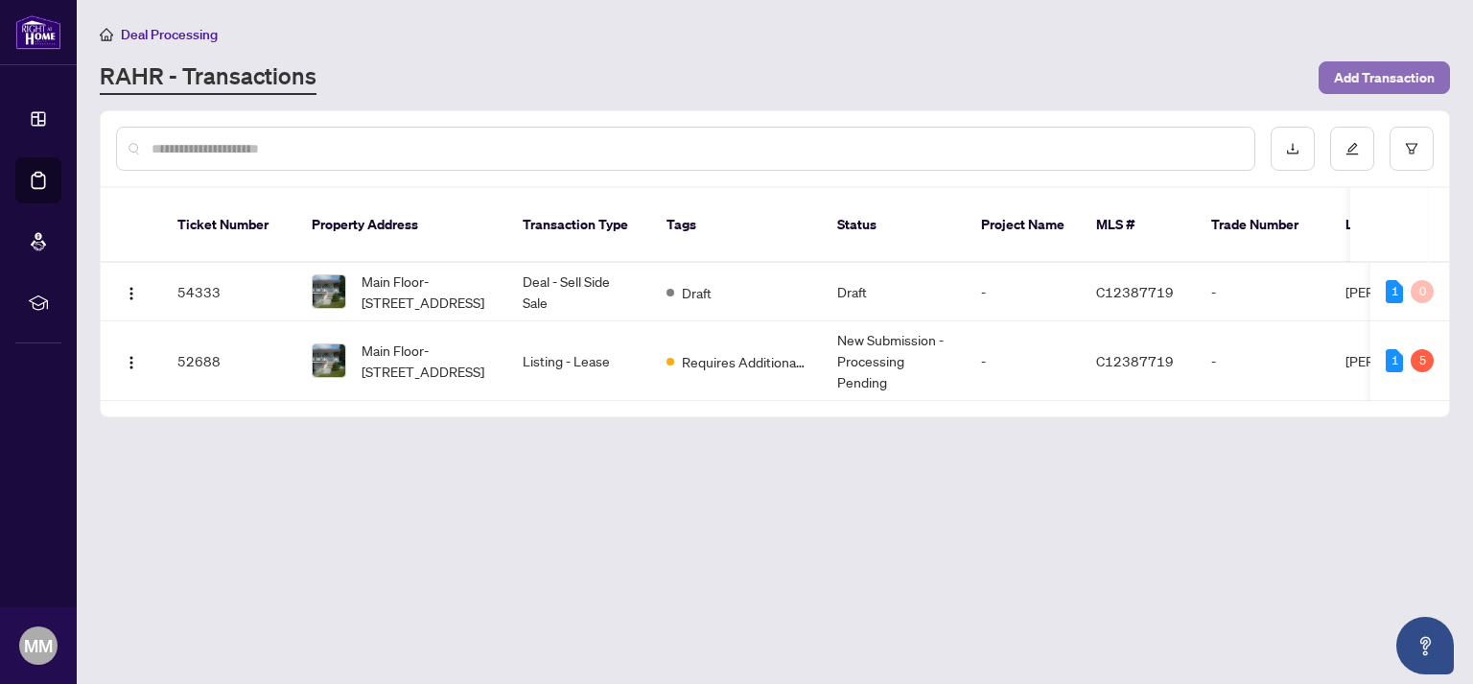
click at [1393, 79] on span "Add Transaction" at bounding box center [1384, 77] width 101 height 31
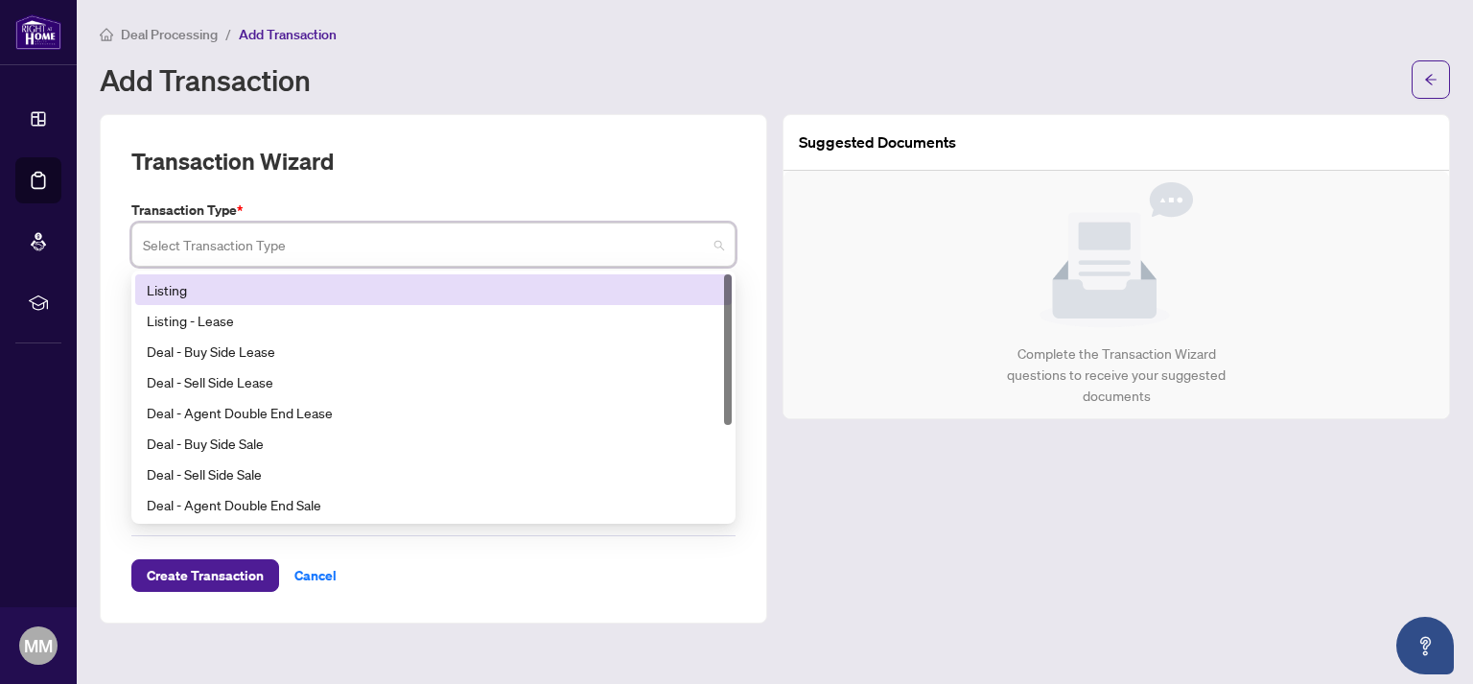
click at [386, 262] on input "search" at bounding box center [425, 247] width 564 height 42
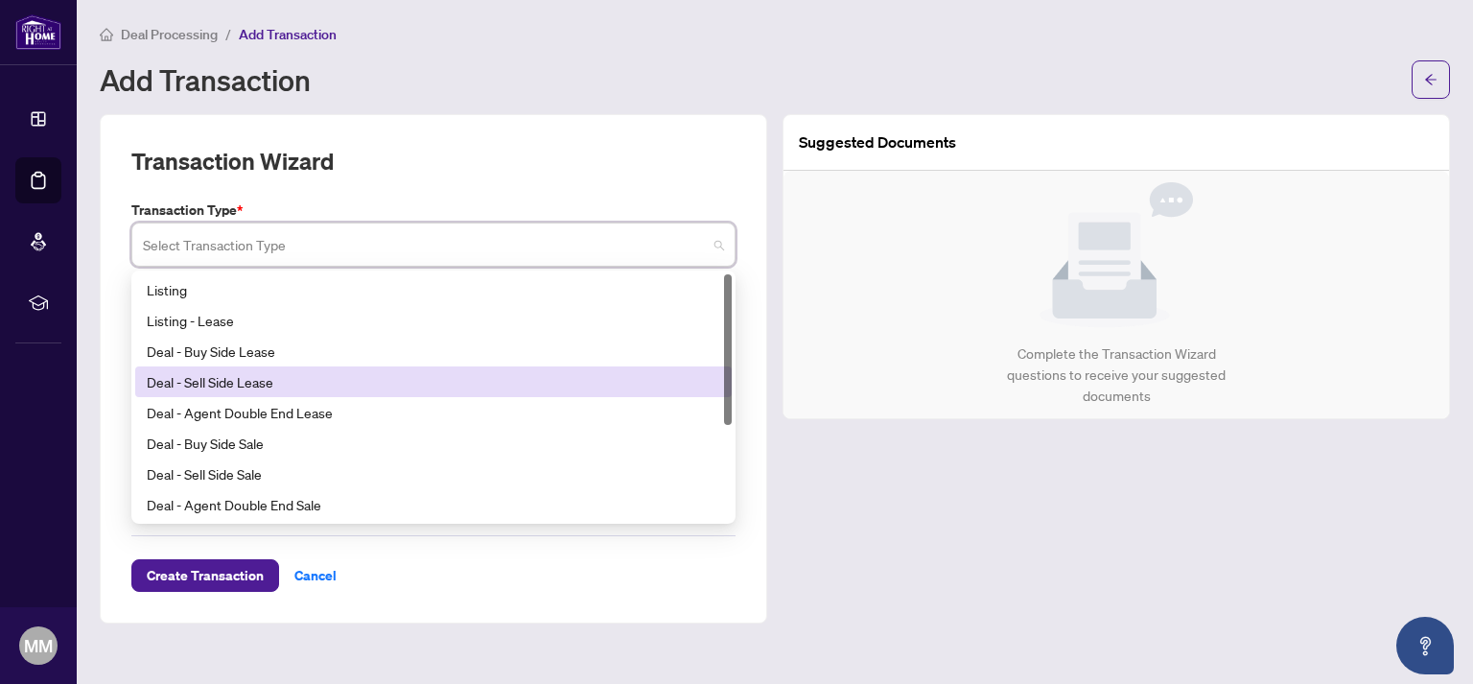
click at [296, 382] on div "Deal - Sell Side Lease" at bounding box center [433, 381] width 573 height 21
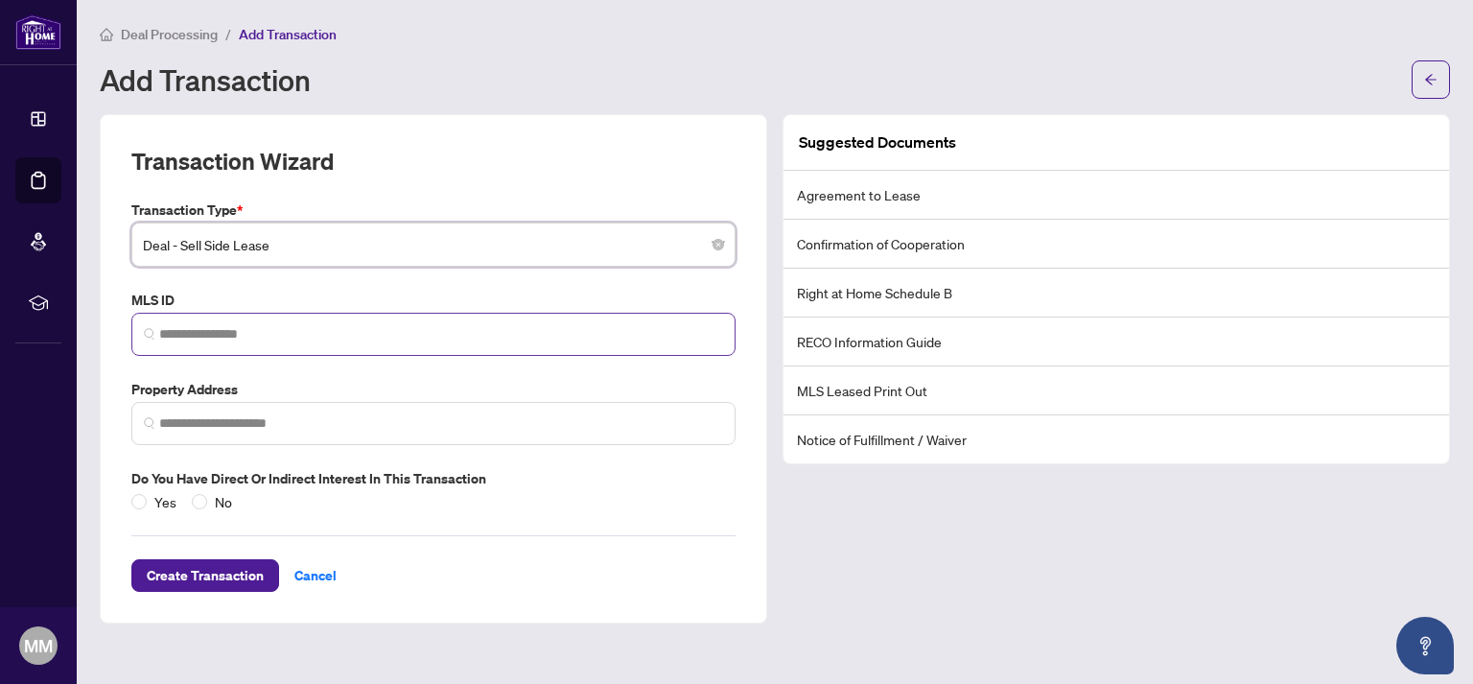
click at [273, 343] on span at bounding box center [433, 334] width 604 height 43
click at [274, 335] on input "search" at bounding box center [441, 334] width 564 height 20
paste input "*********"
type input "*********"
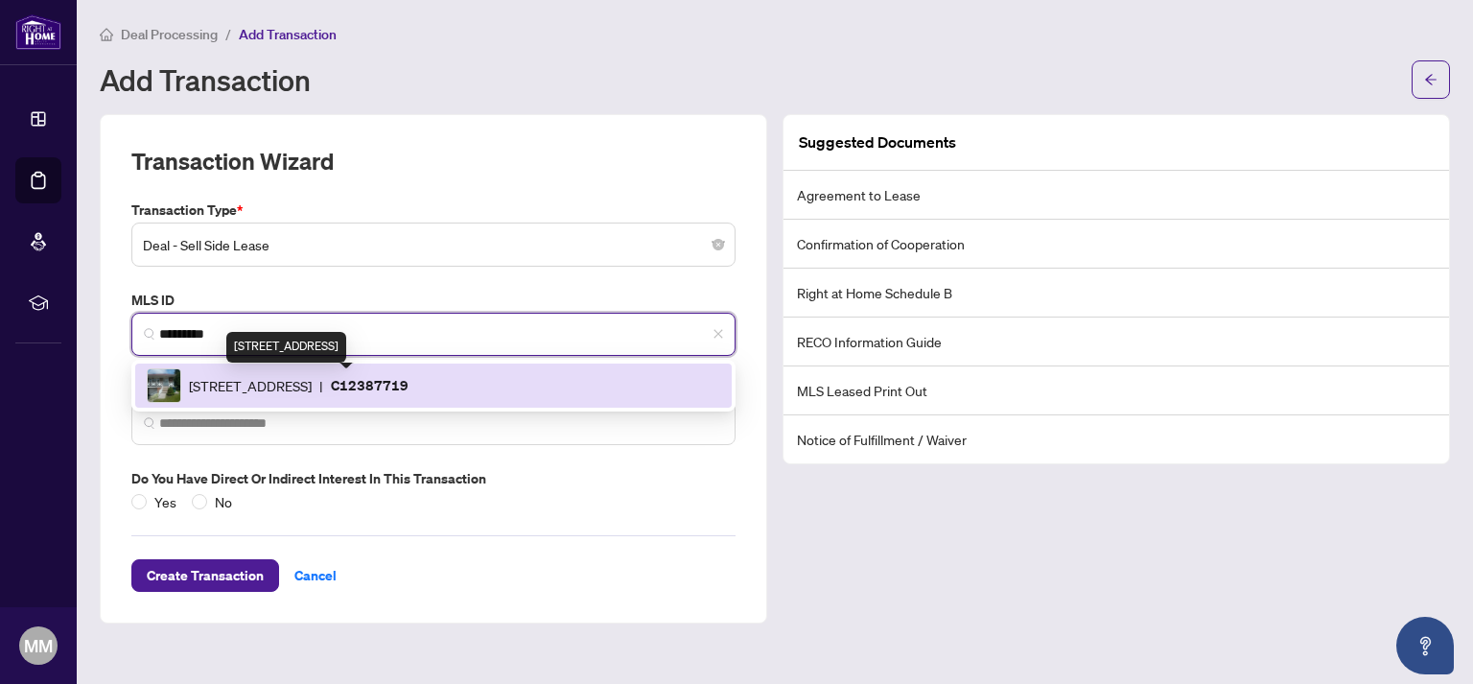
click at [247, 389] on span "[STREET_ADDRESS]" at bounding box center [250, 385] width 123 height 21
type input "**********"
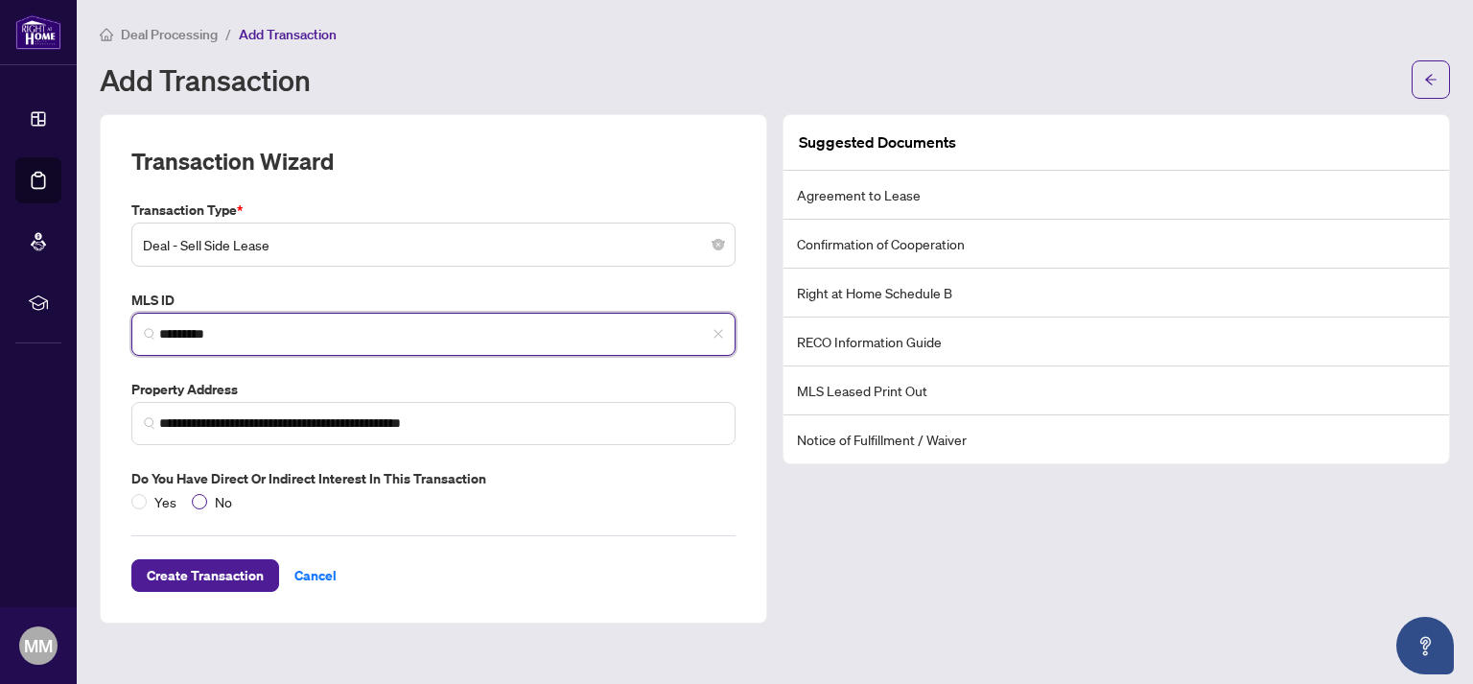
type input "*********"
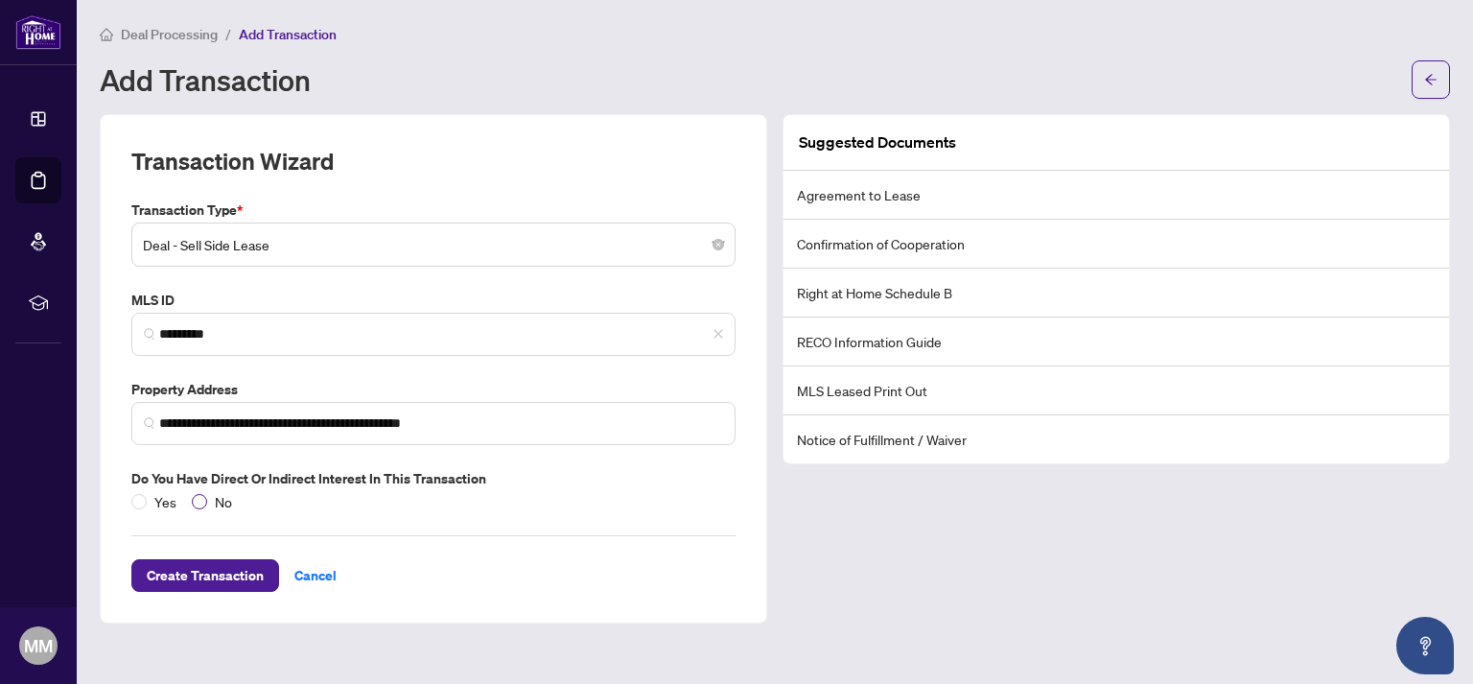
click at [213, 507] on span "No" at bounding box center [223, 501] width 33 height 21
click at [203, 571] on span "Create Transaction" at bounding box center [205, 575] width 117 height 31
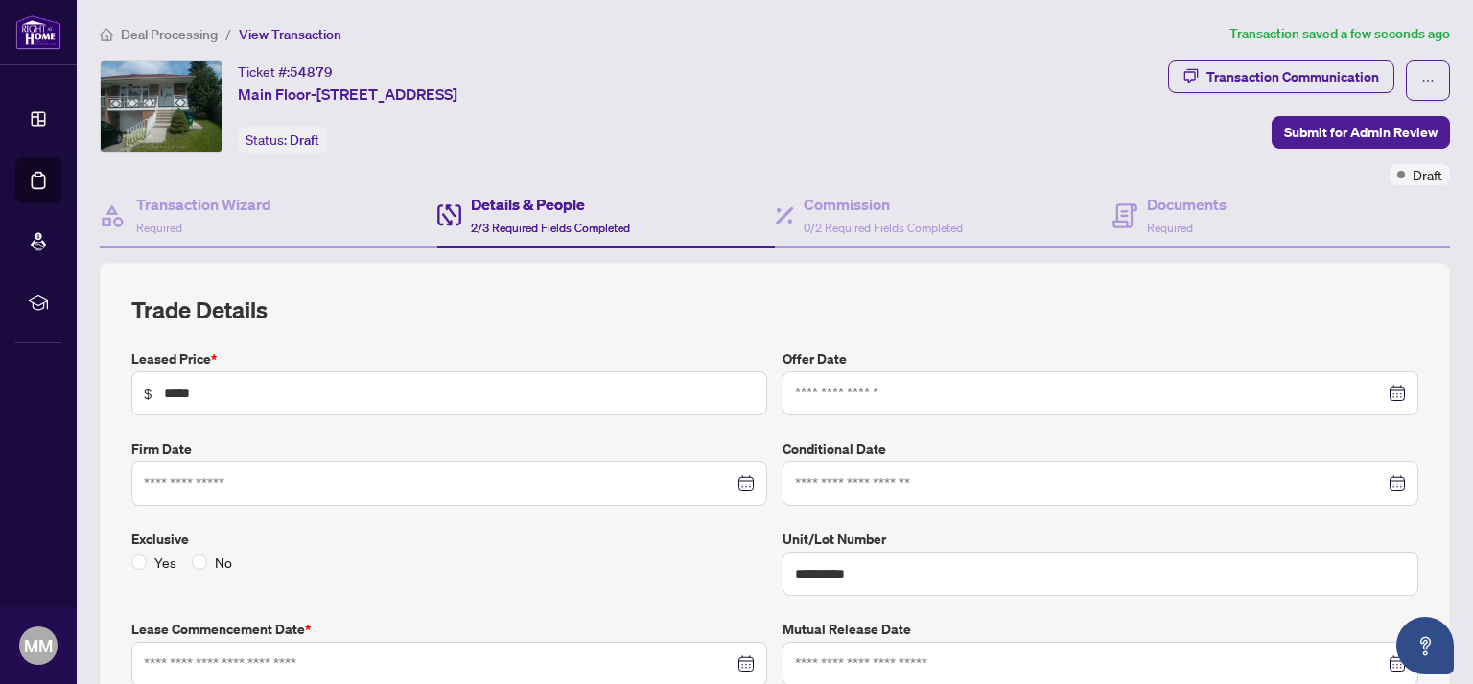
type input "**********"
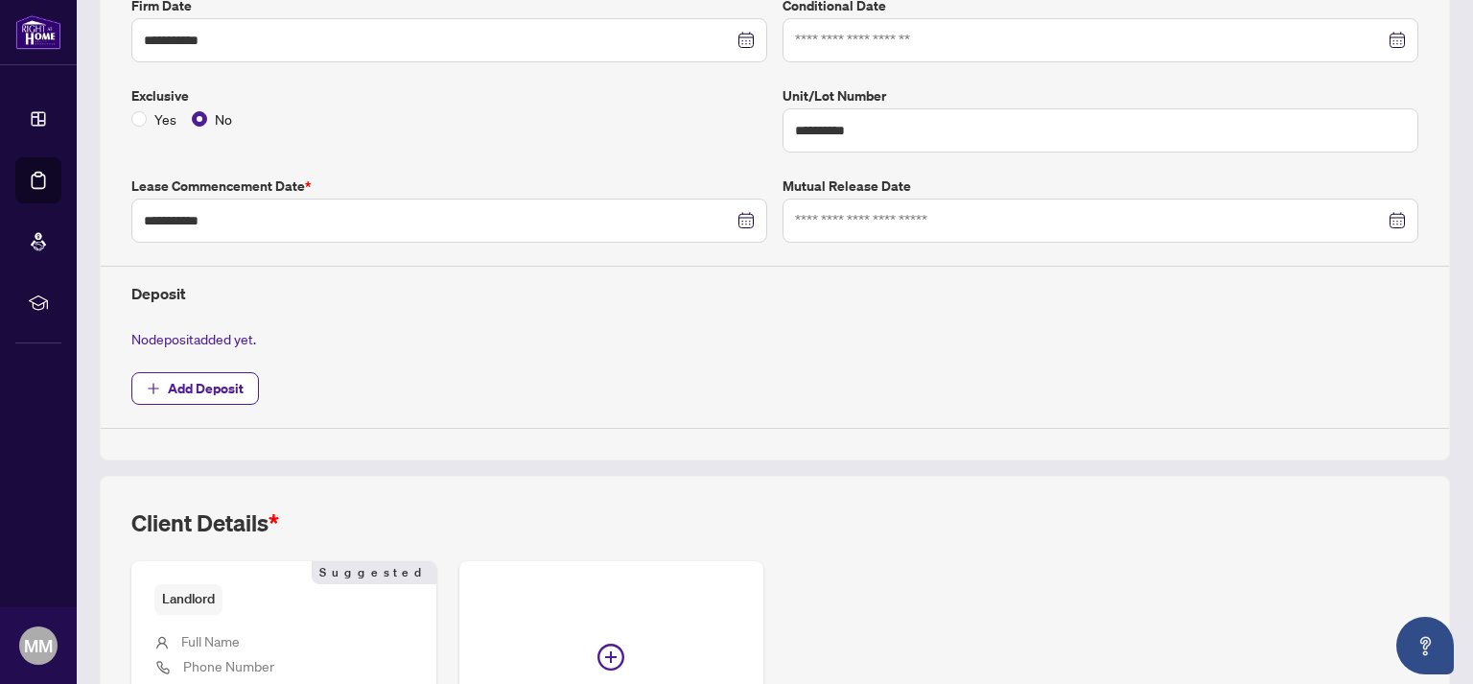
scroll to position [529, 0]
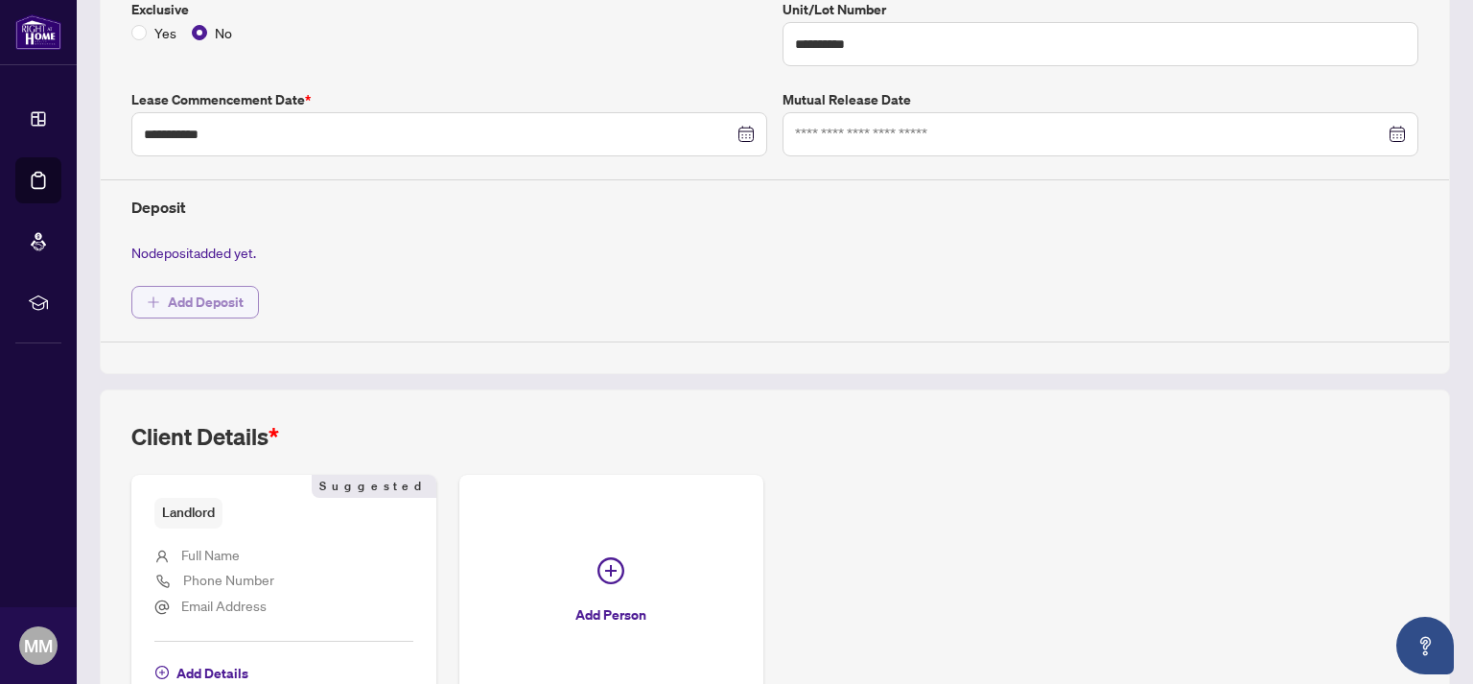
click at [198, 298] on span "Add Deposit" at bounding box center [206, 302] width 76 height 31
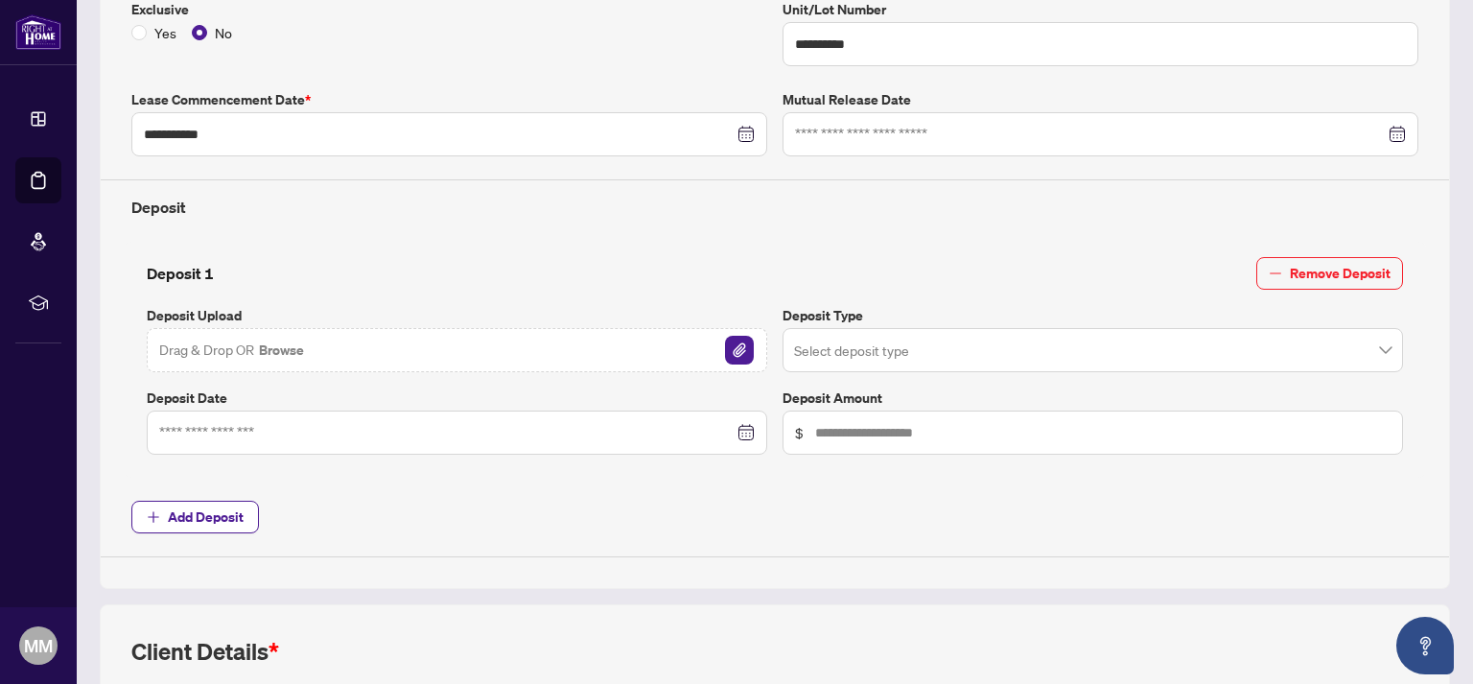
click at [279, 343] on button "Browse" at bounding box center [281, 350] width 49 height 25
click at [852, 355] on input "search" at bounding box center [1084, 353] width 580 height 42
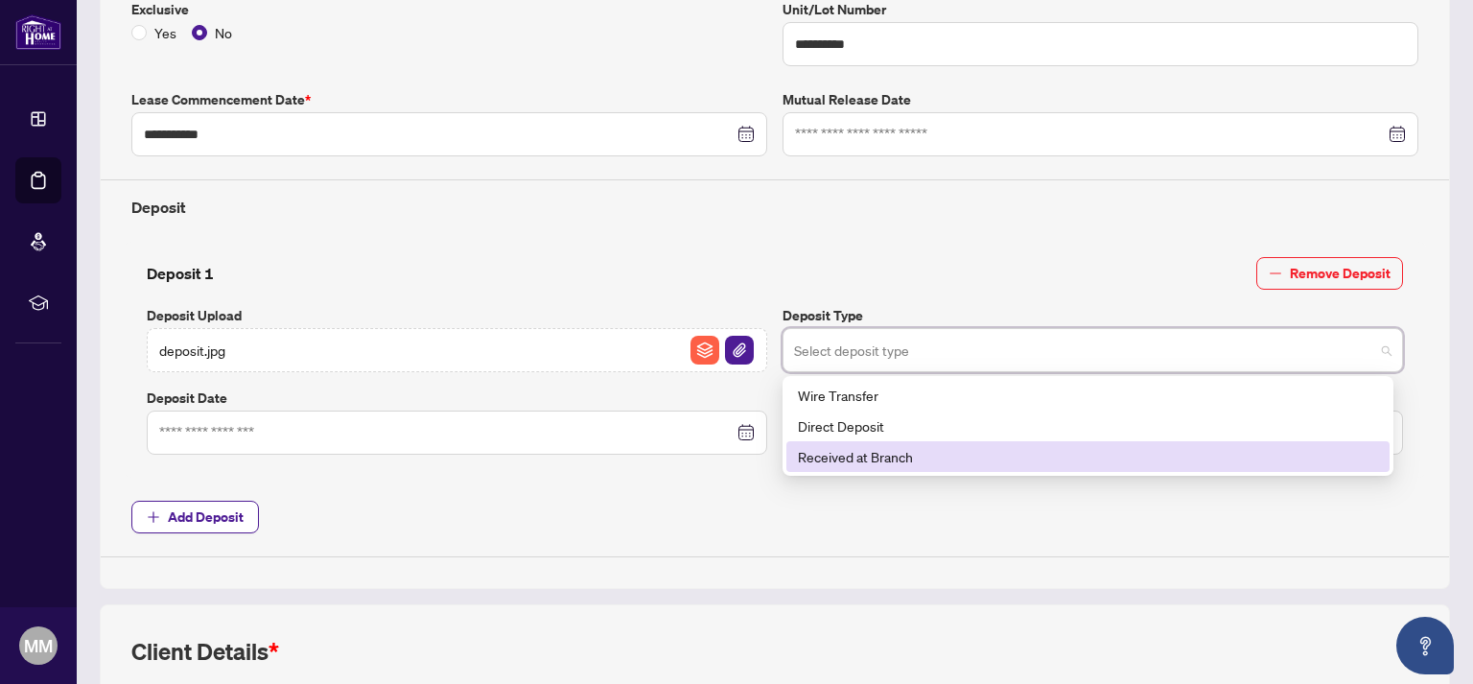
click at [850, 458] on div "Received at Branch" at bounding box center [1088, 456] width 580 height 21
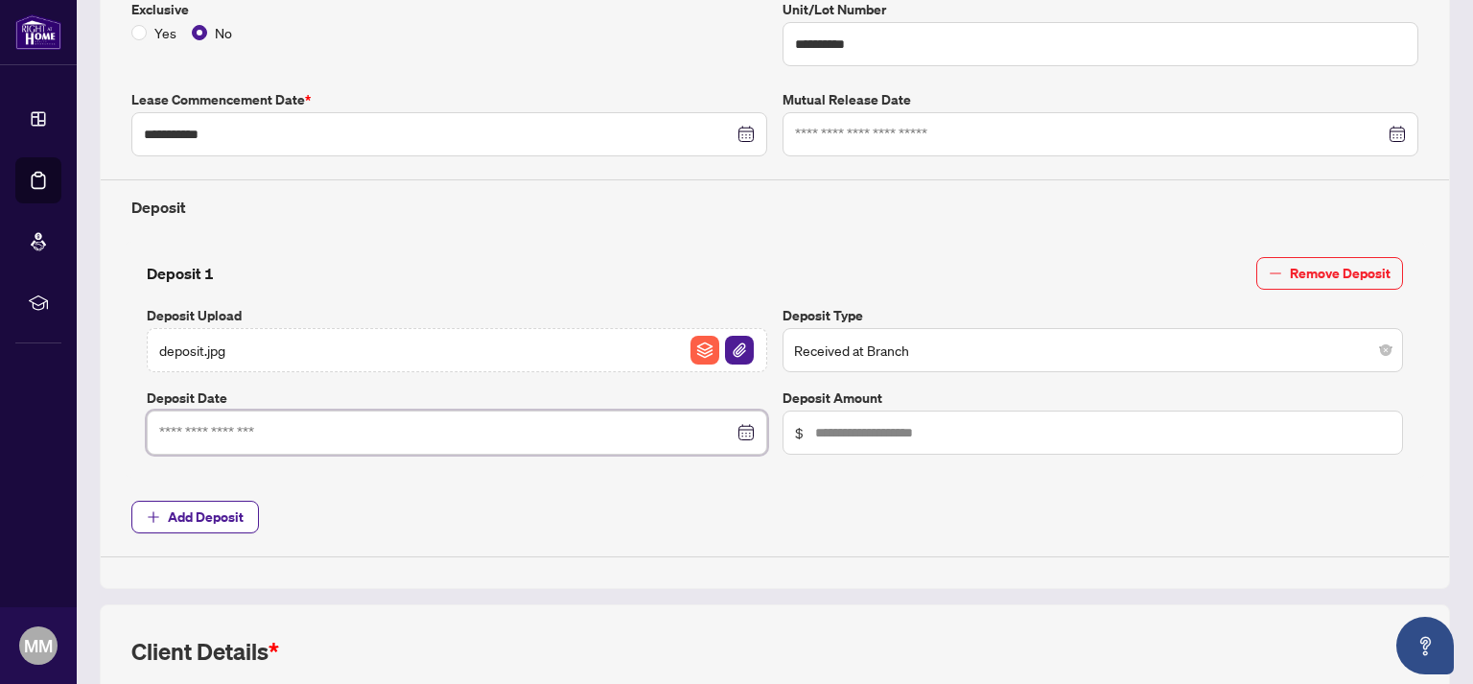
click at [225, 433] on input at bounding box center [446, 432] width 574 height 21
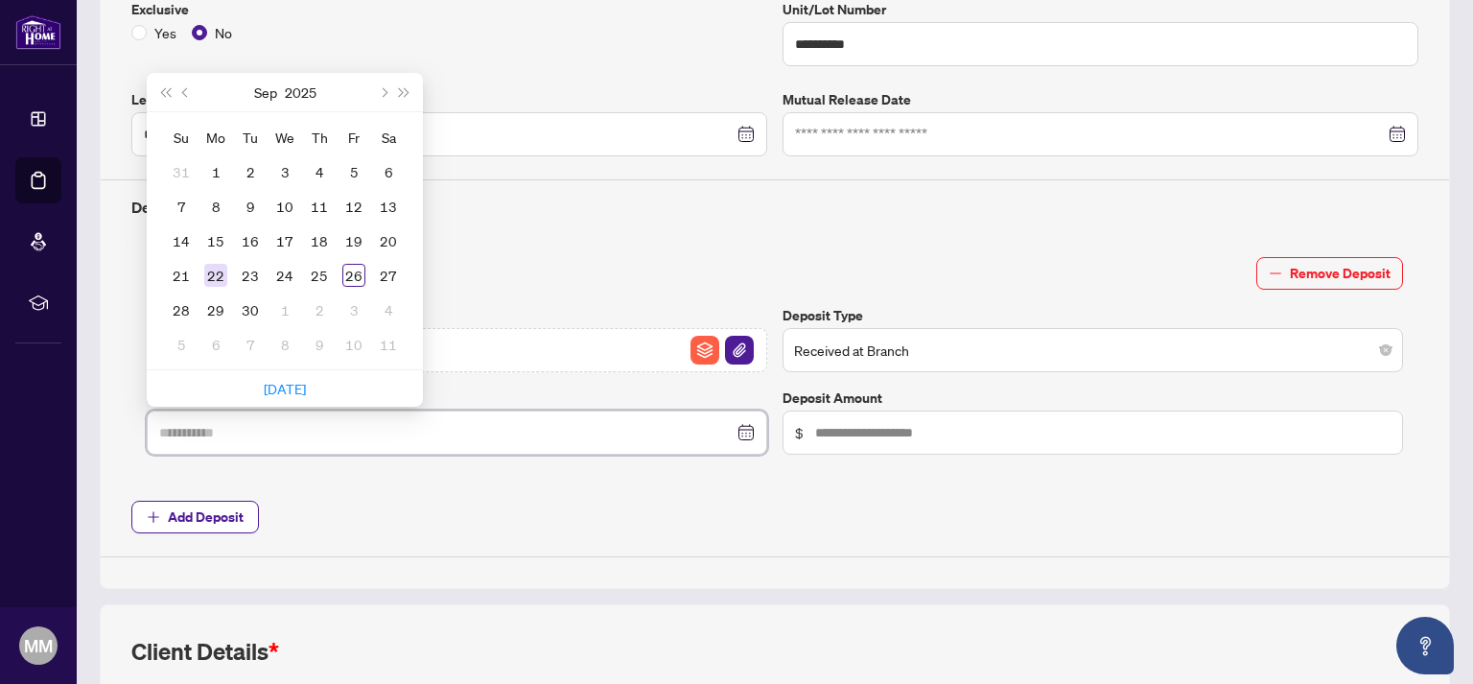
type input "**********"
click at [221, 269] on div "22" at bounding box center [215, 275] width 23 height 23
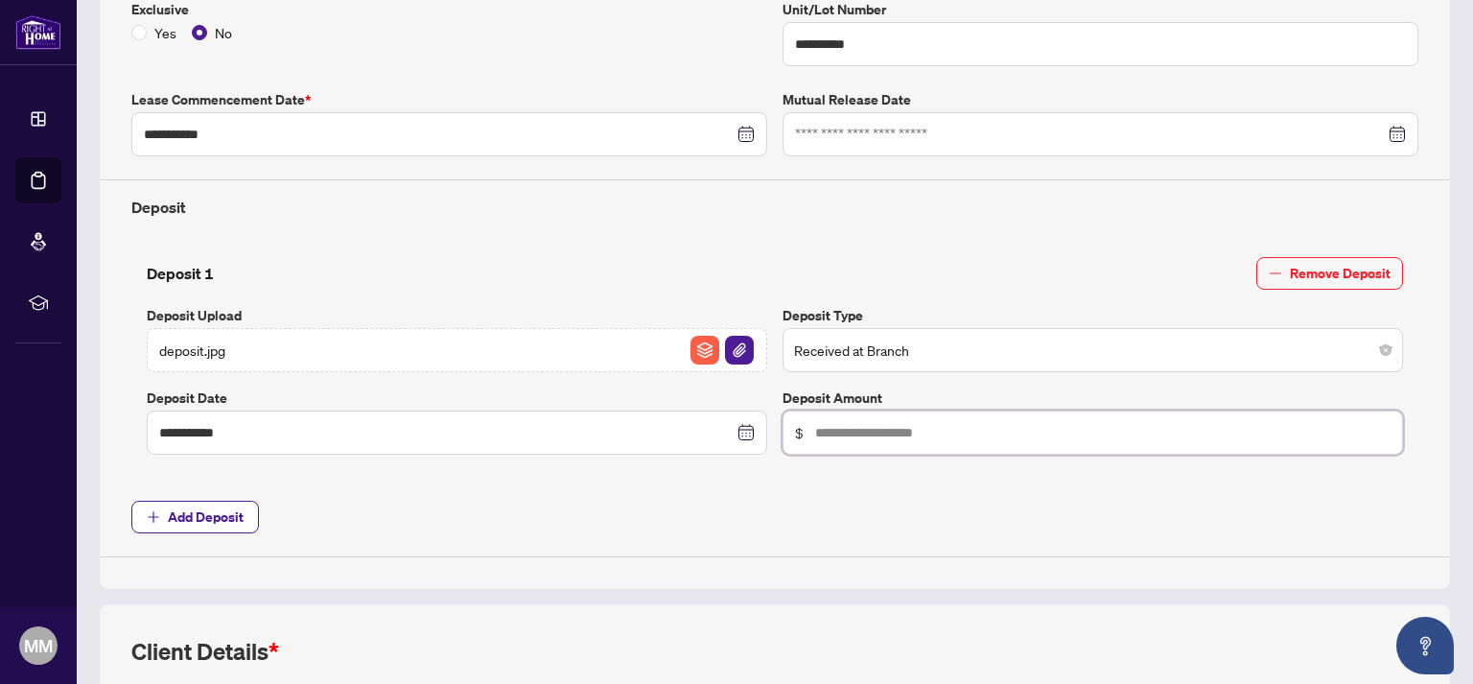
click at [875, 427] on input "text" at bounding box center [1102, 432] width 575 height 21
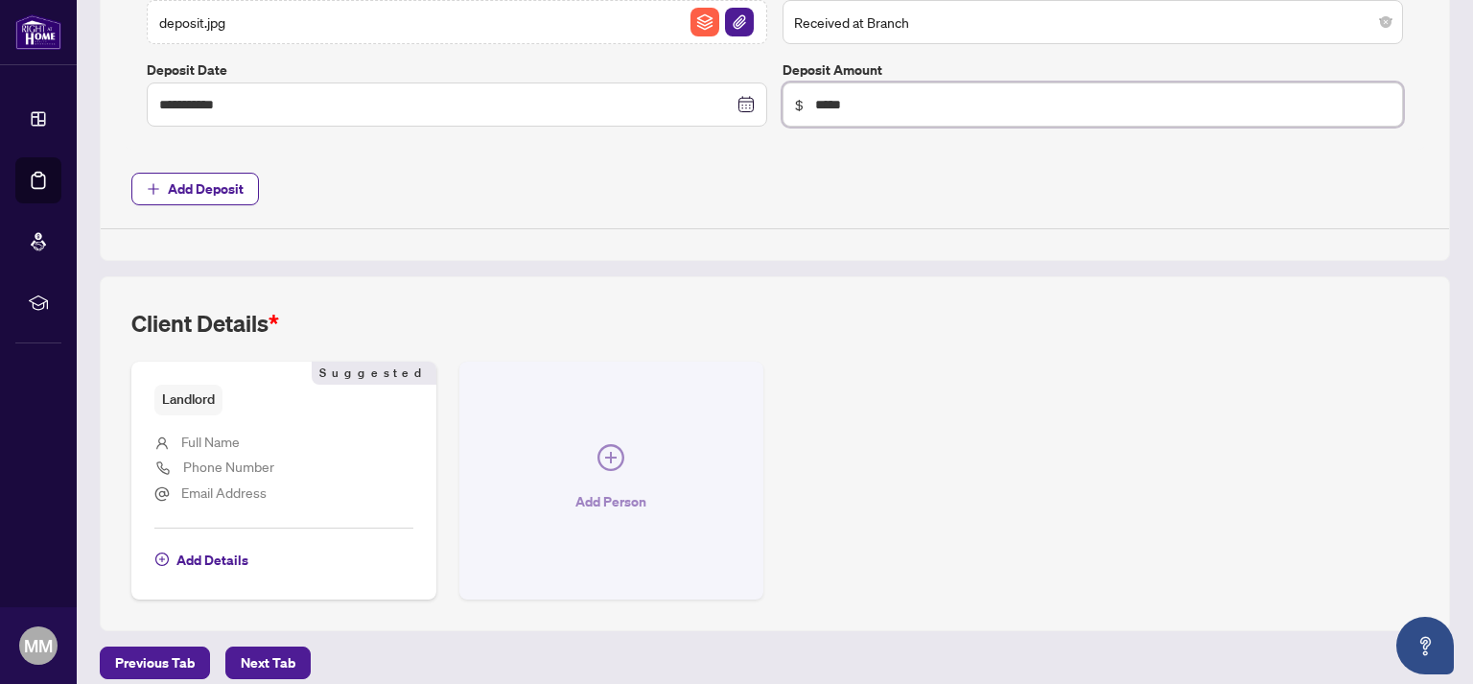
scroll to position [869, 0]
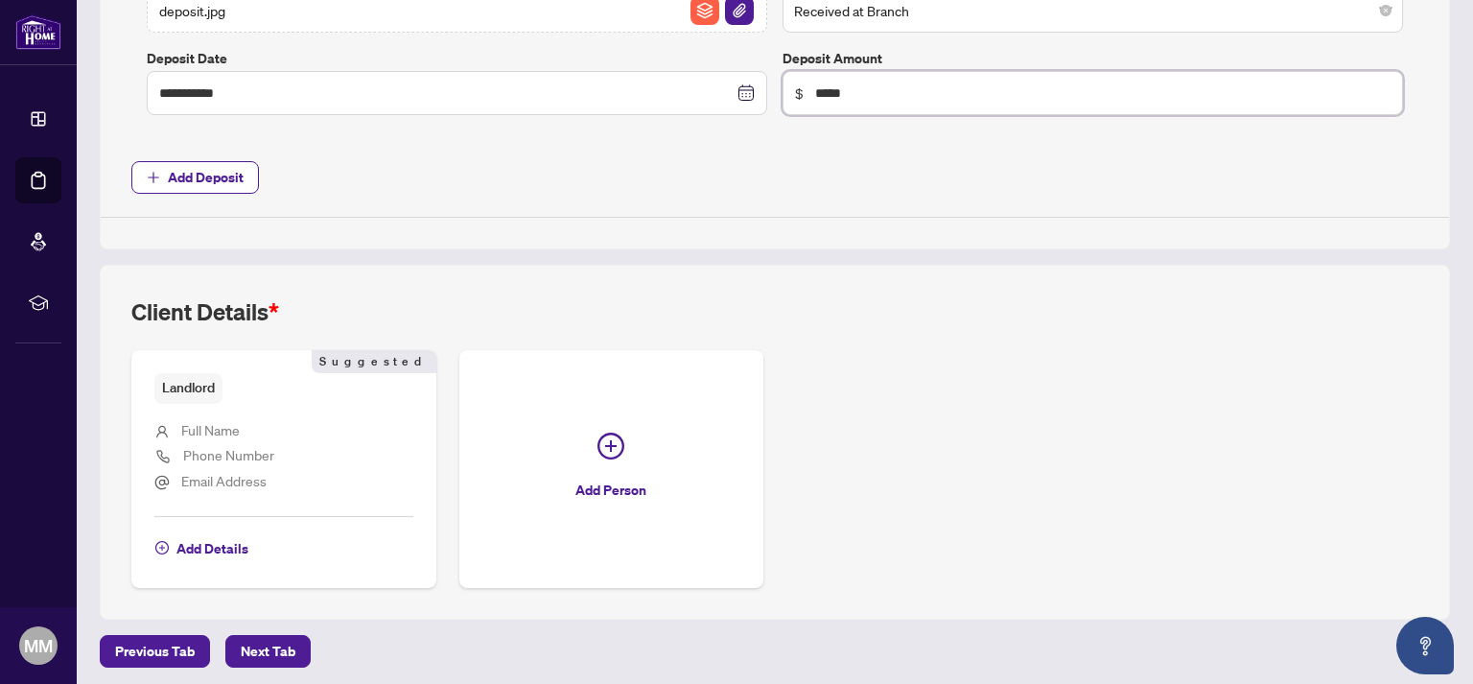
type input "*****"
click at [202, 421] on span "Full Name" at bounding box center [210, 429] width 58 height 17
click at [232, 540] on span "Add Details" at bounding box center [212, 548] width 72 height 31
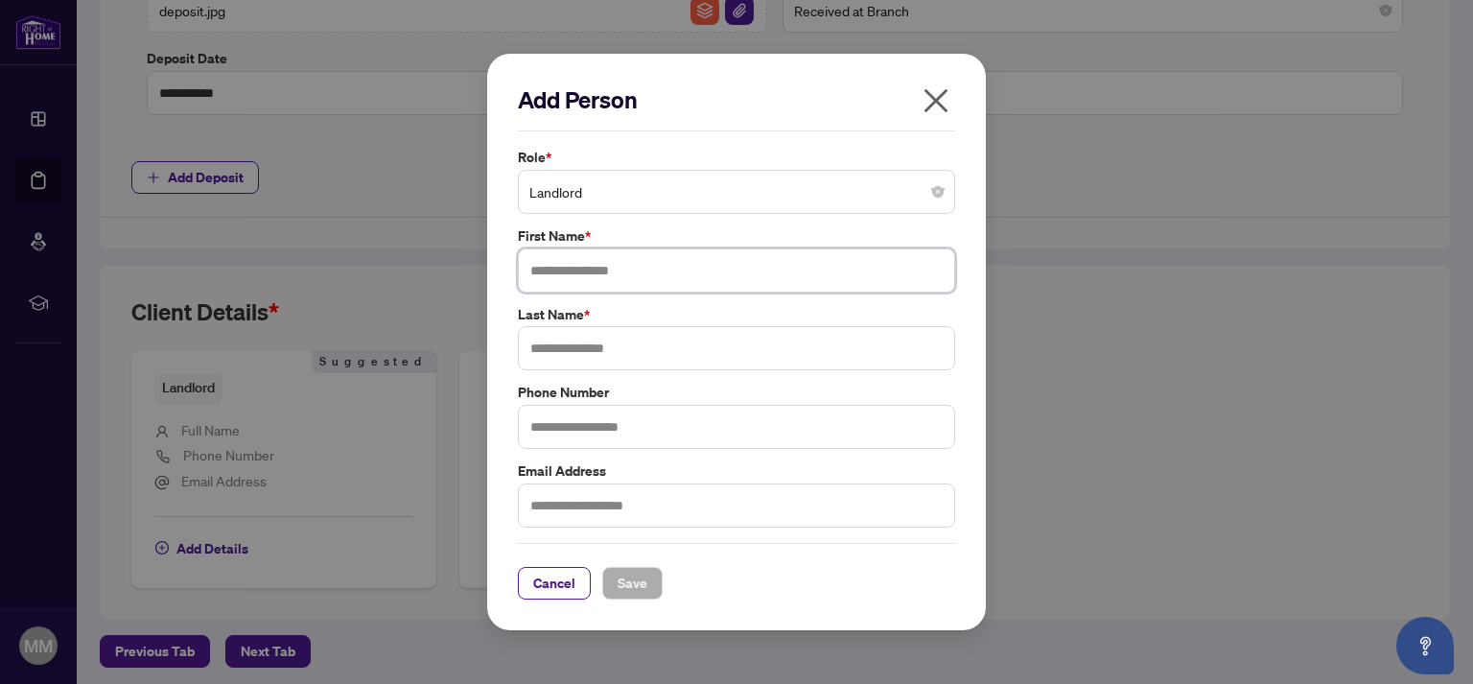
click at [592, 281] on input "text" at bounding box center [736, 270] width 437 height 44
type input "****"
click at [619, 348] on input "text" at bounding box center [736, 348] width 437 height 44
type input "*******"
click at [643, 577] on span "Save" at bounding box center [632, 583] width 30 height 31
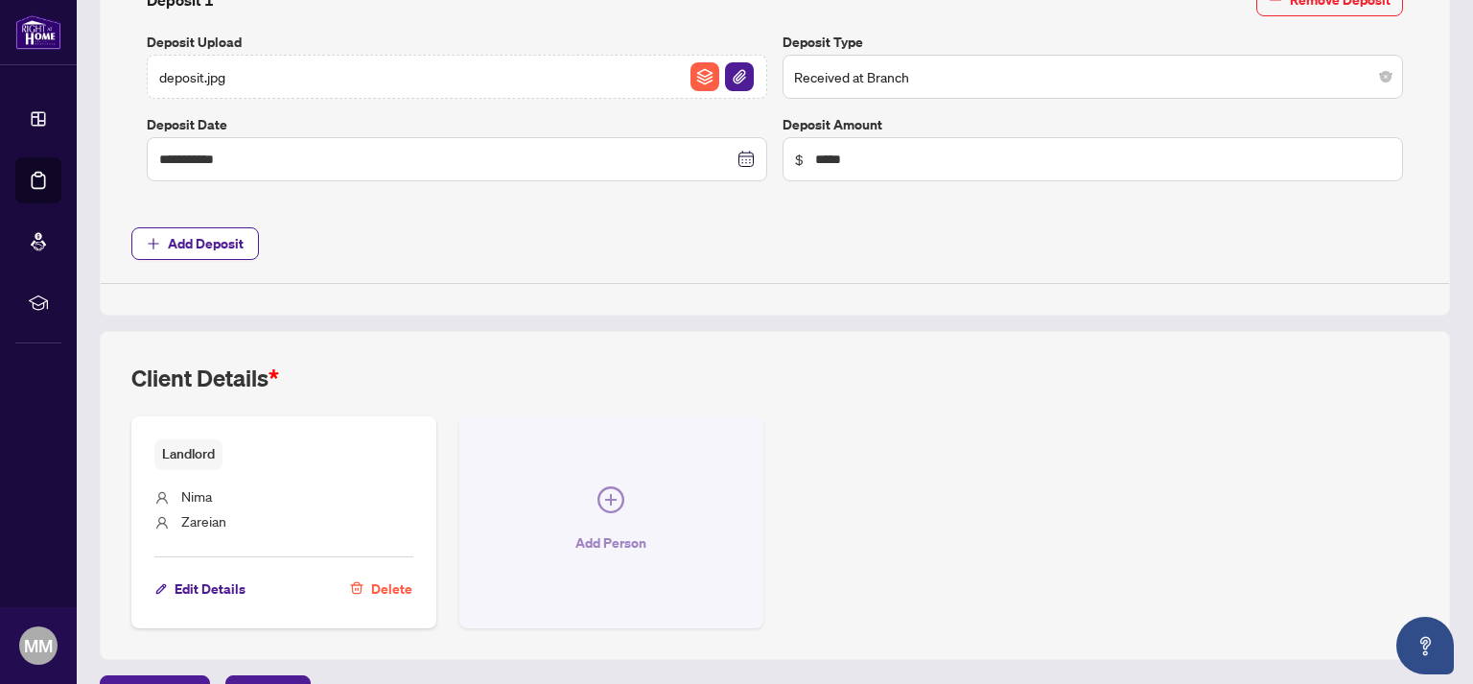
scroll to position [843, 0]
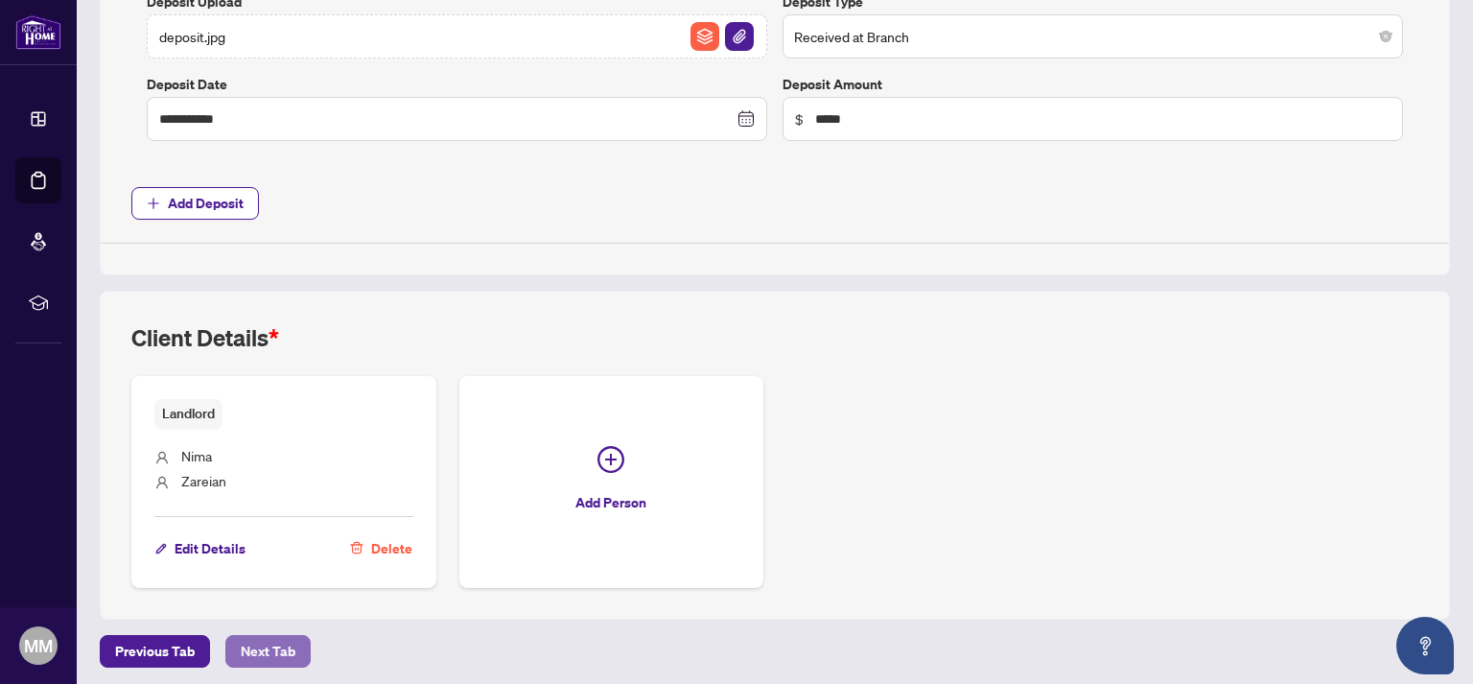
click at [247, 647] on span "Next Tab" at bounding box center [268, 651] width 55 height 31
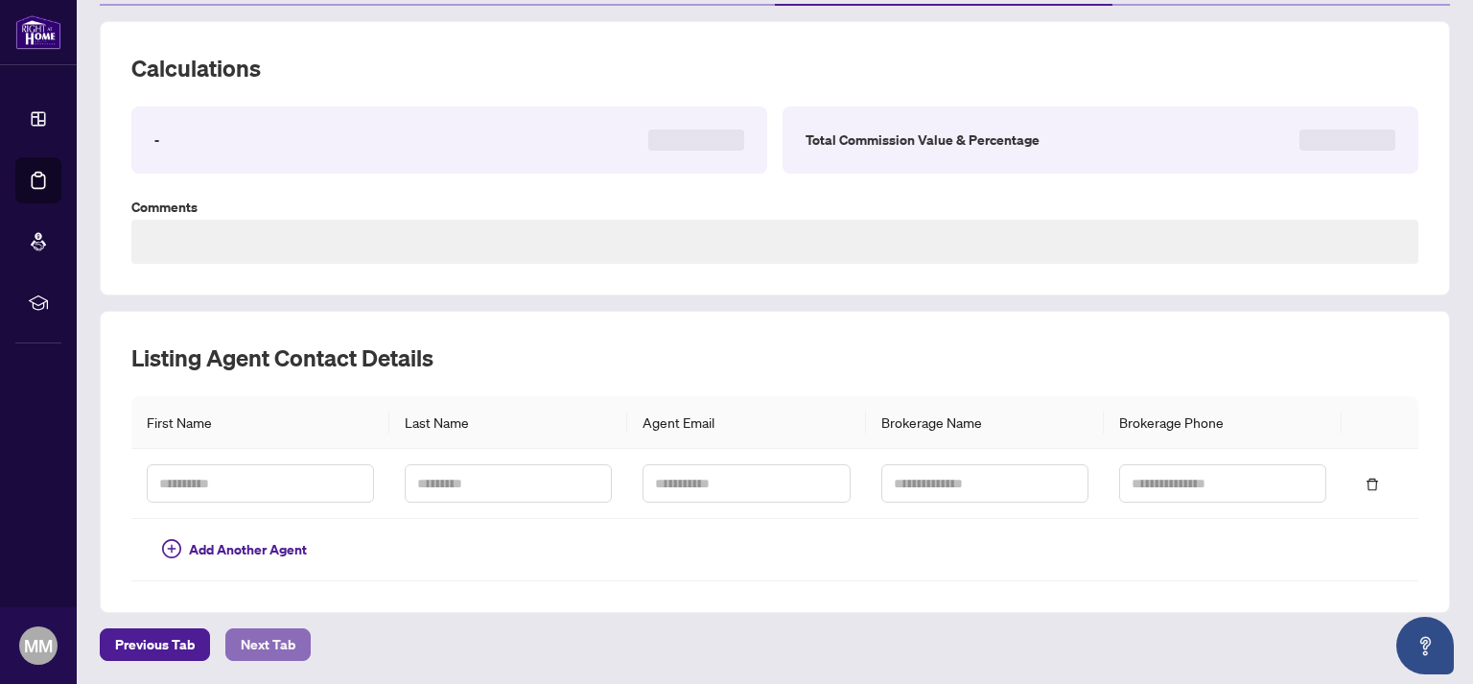
scroll to position [107, 0]
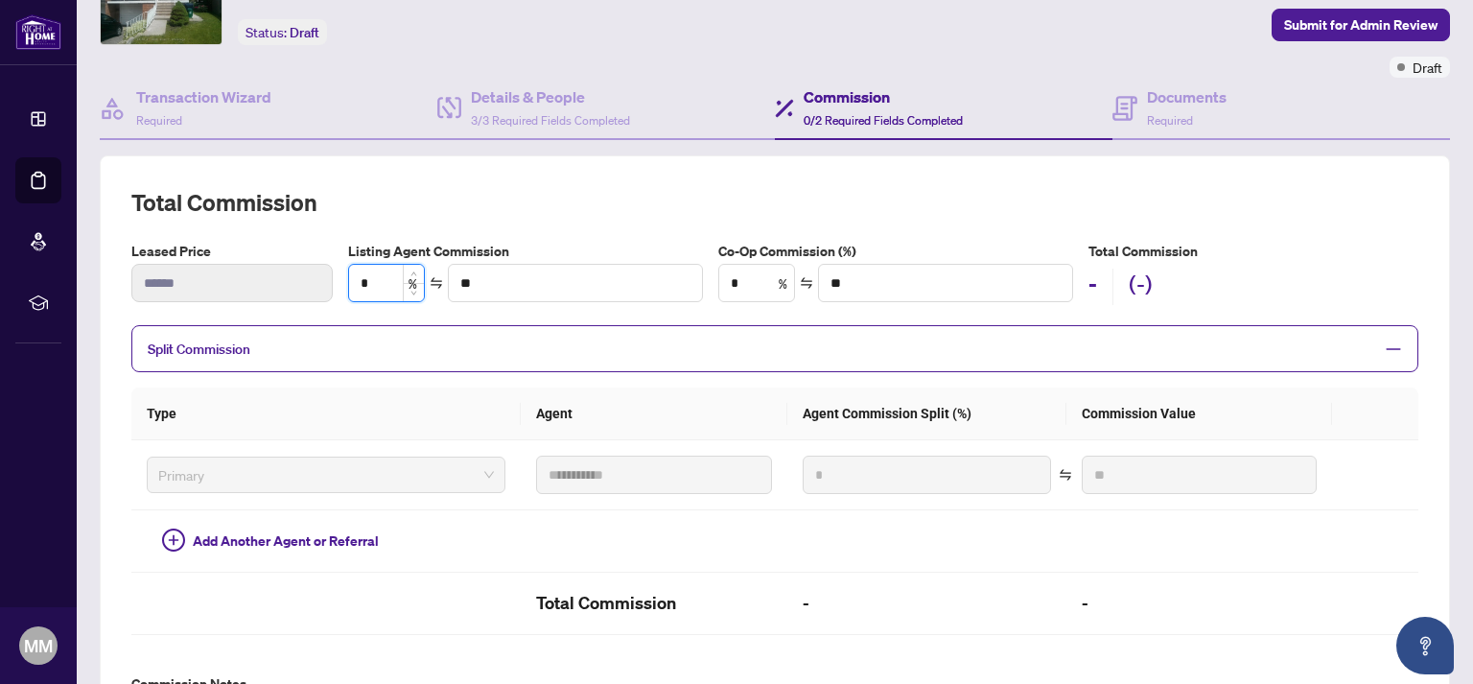
click at [375, 278] on input "*" at bounding box center [386, 283] width 75 height 36
type input "*"
type input "******"
type input "**"
type input "******"
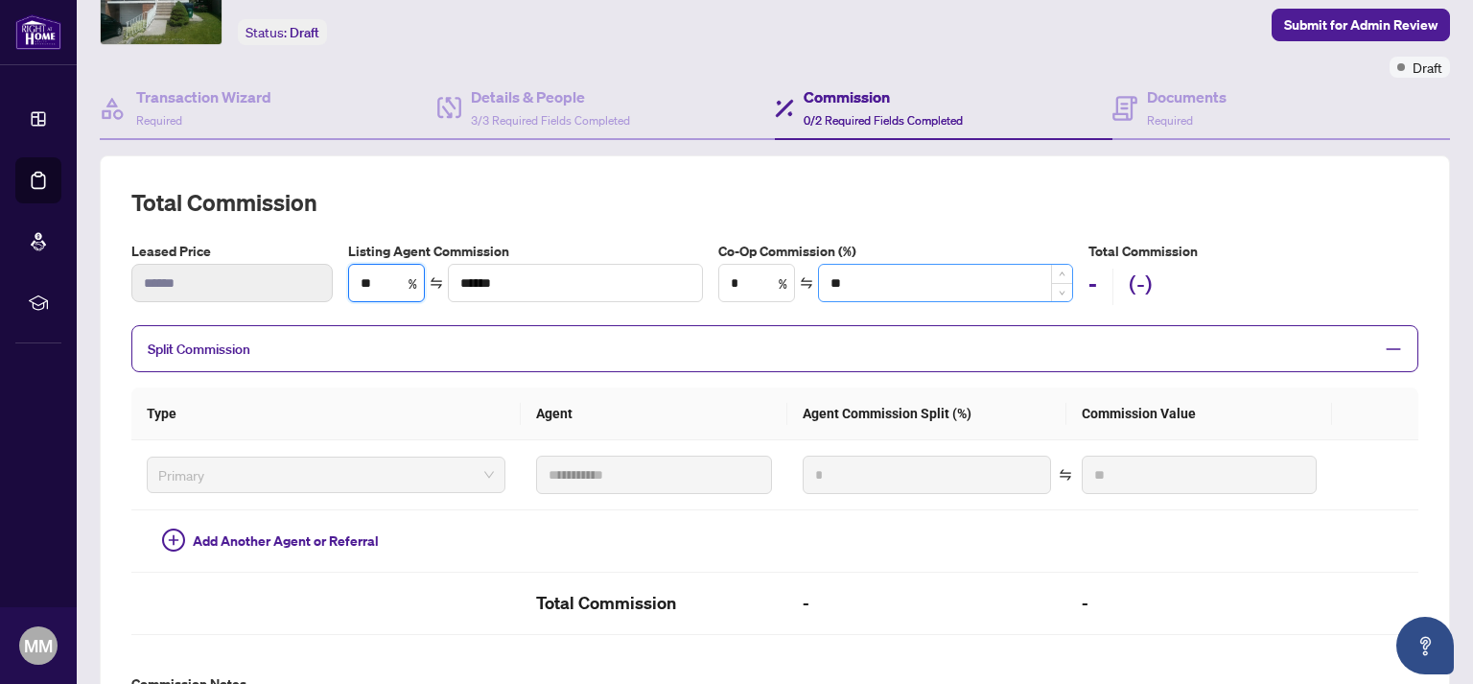
type input "**"
click at [895, 282] on input "**" at bounding box center [945, 283] width 253 height 36
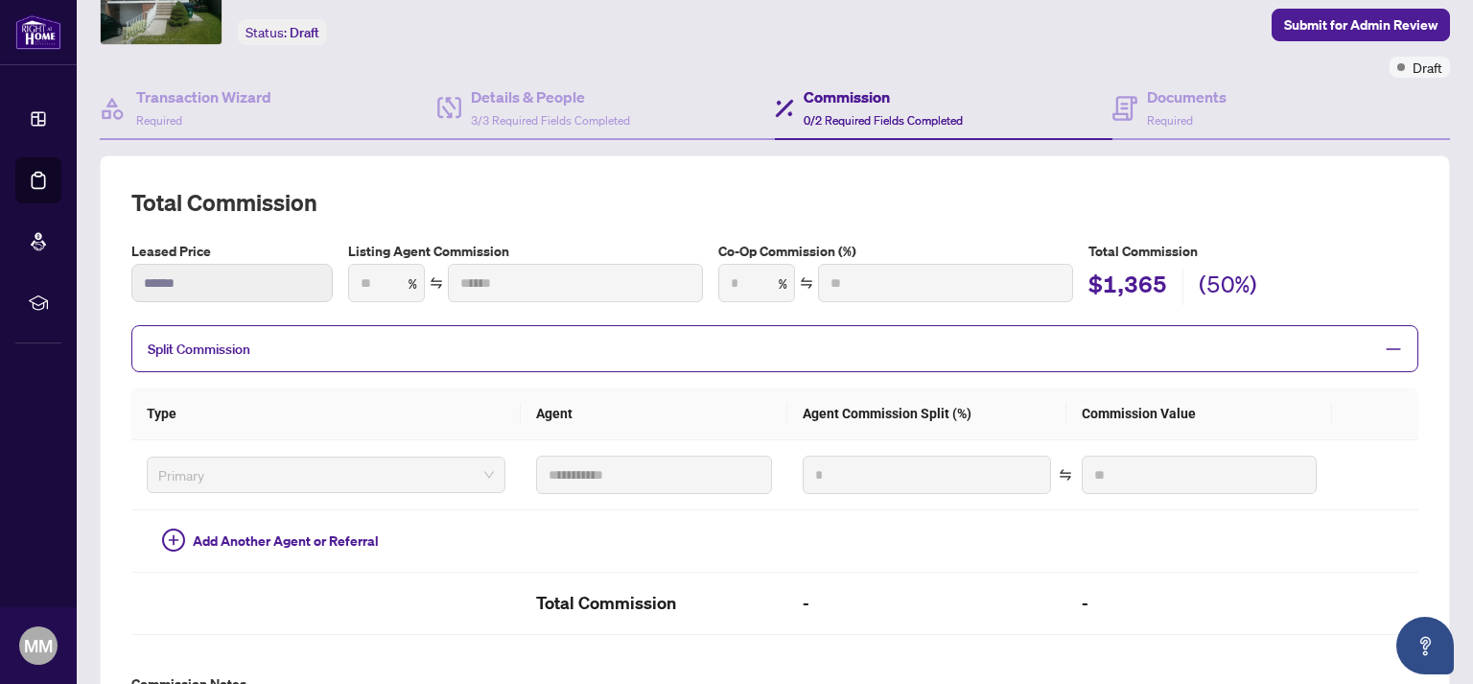
type input "***"
type input "******"
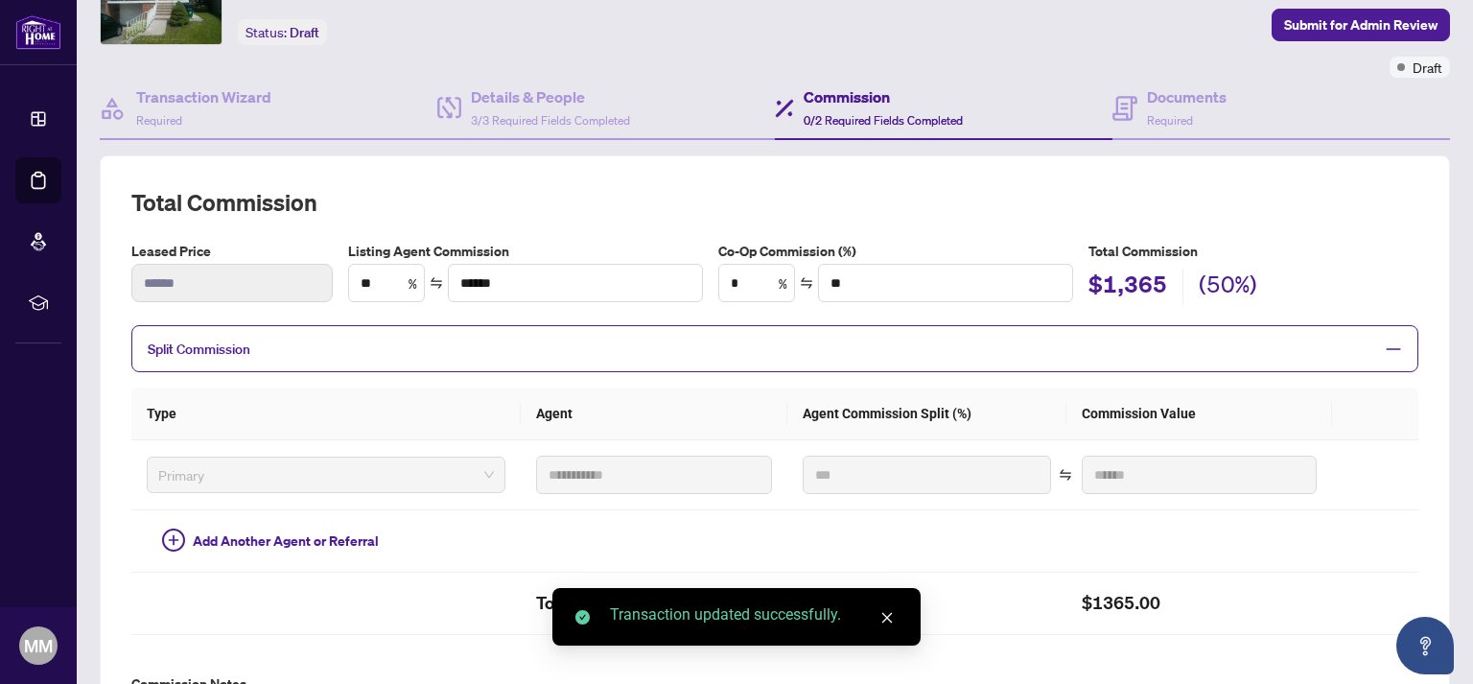
click at [389, 393] on th "Type" at bounding box center [325, 413] width 389 height 53
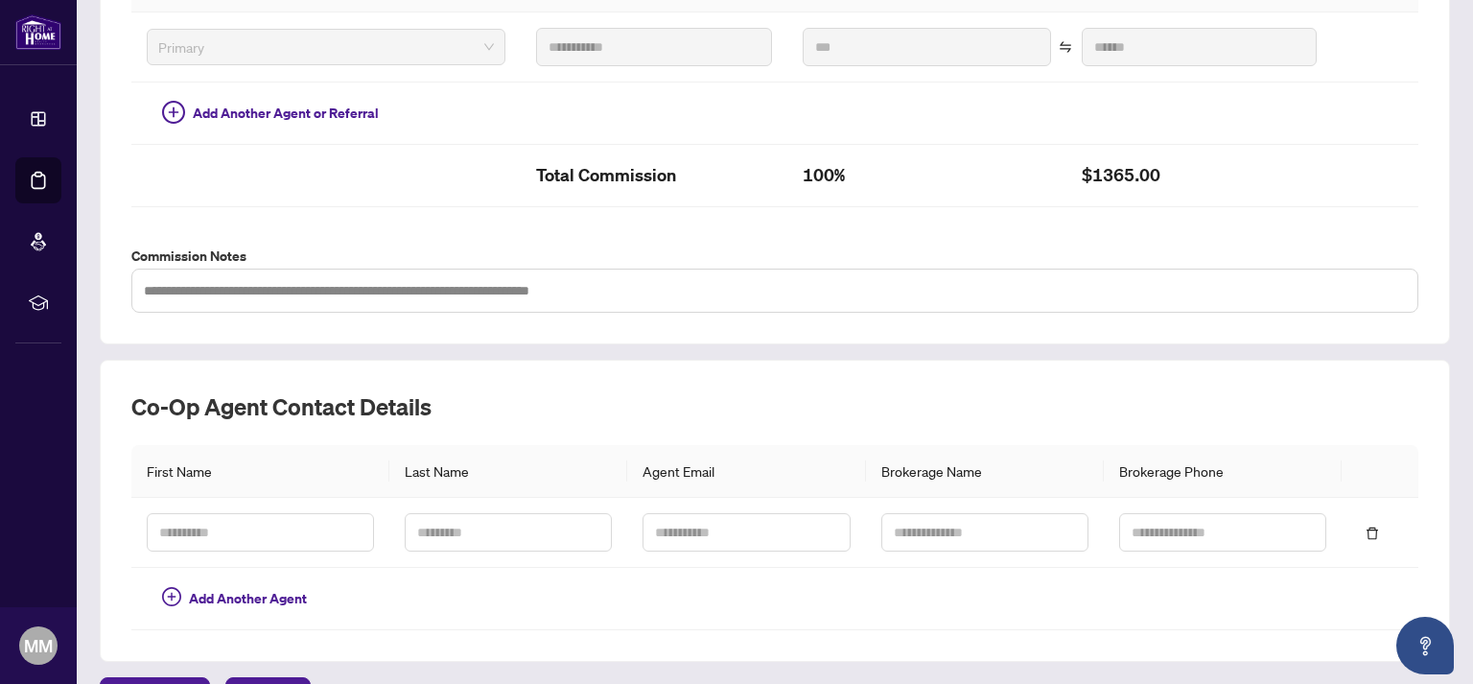
scroll to position [578, 0]
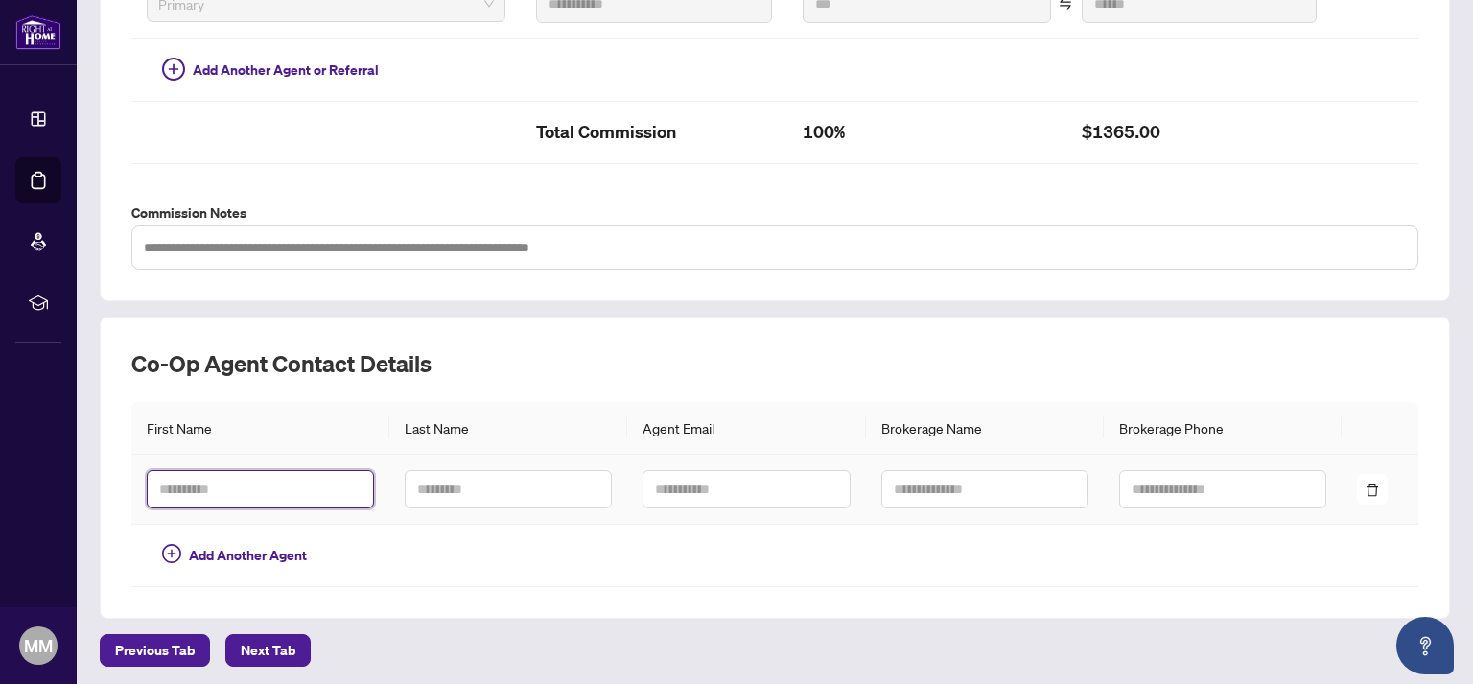
click at [196, 485] on input "text" at bounding box center [260, 489] width 227 height 38
paste input "*********"
drag, startPoint x: 217, startPoint y: 489, endPoint x: 190, endPoint y: 485, distance: 27.1
click at [190, 485] on input "*********" at bounding box center [260, 489] width 227 height 38
type input "****"
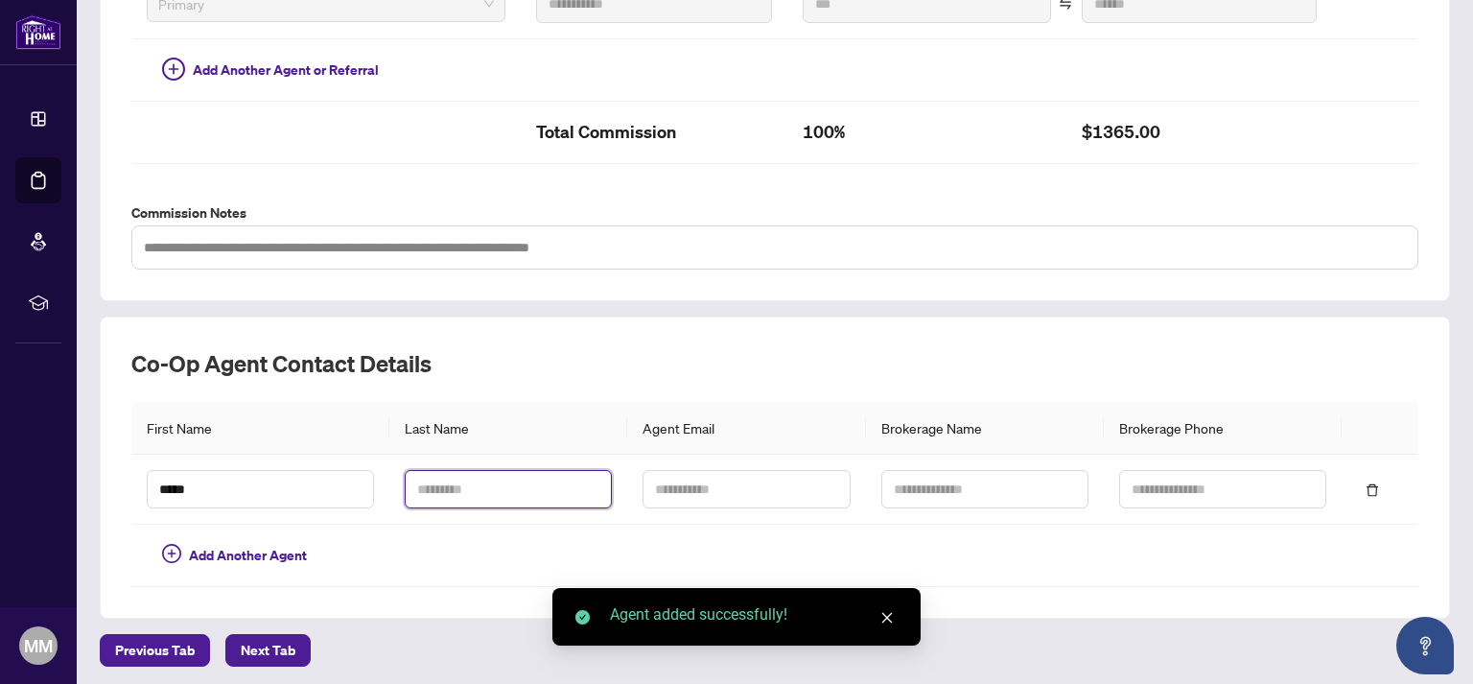
paste input "****"
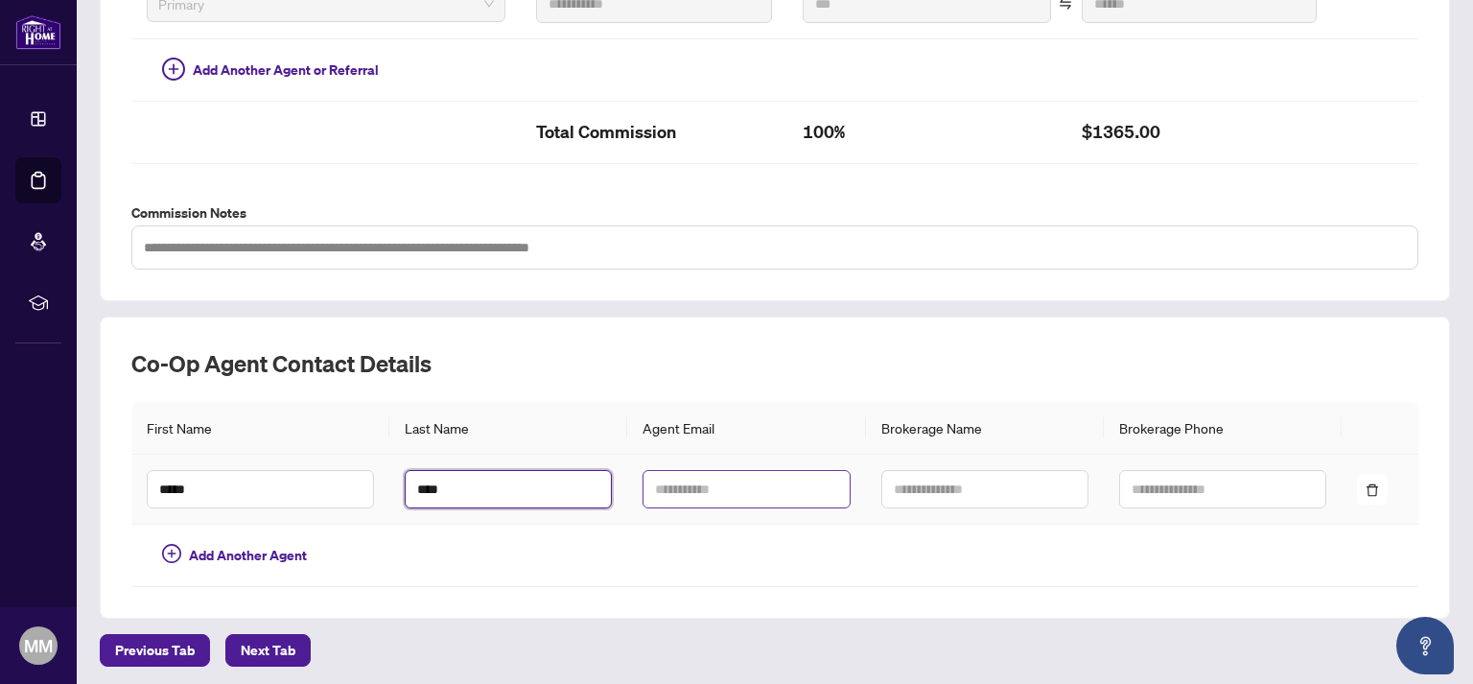
type input "****"
click at [693, 482] on input "text" at bounding box center [745, 489] width 207 height 38
click at [674, 492] on input "text" at bounding box center [745, 489] width 207 height 38
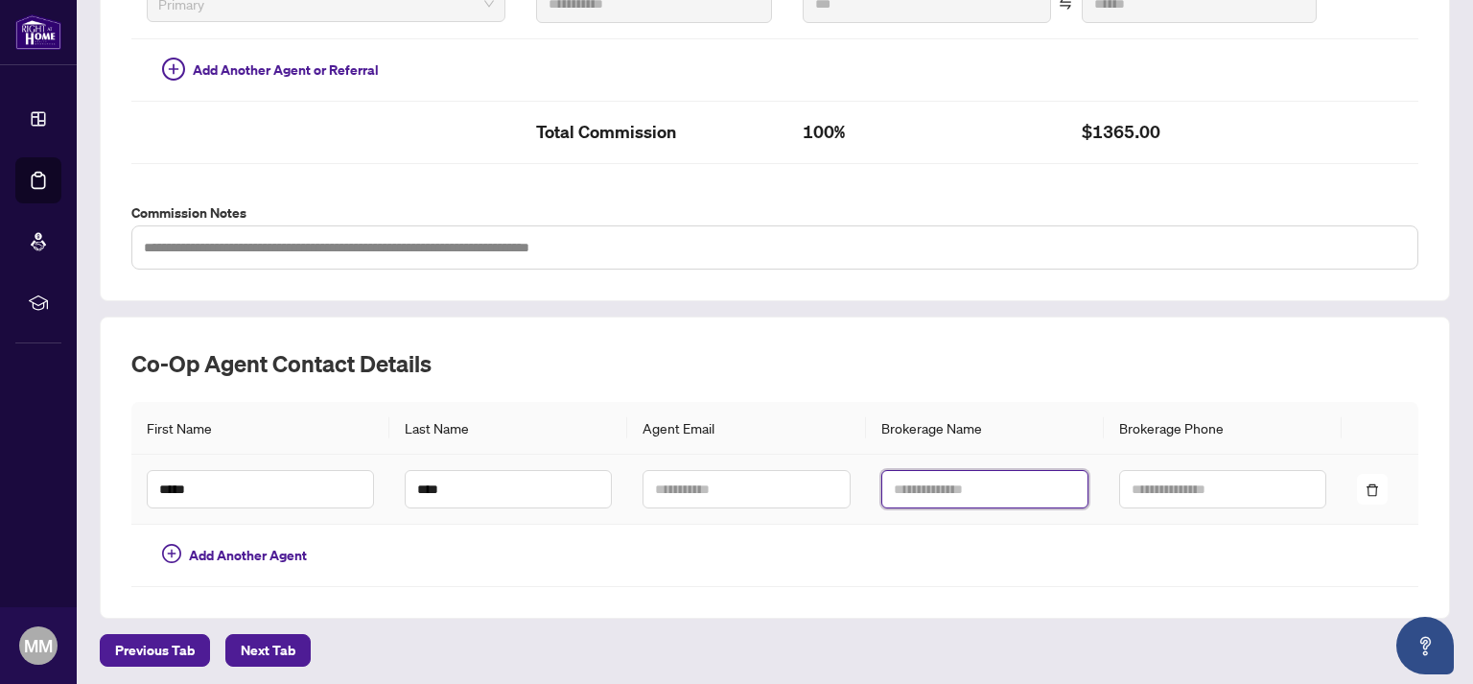
click at [970, 499] on input "text" at bounding box center [984, 489] width 207 height 38
click at [884, 485] on input "**********" at bounding box center [984, 489] width 207 height 38
type input "**********"
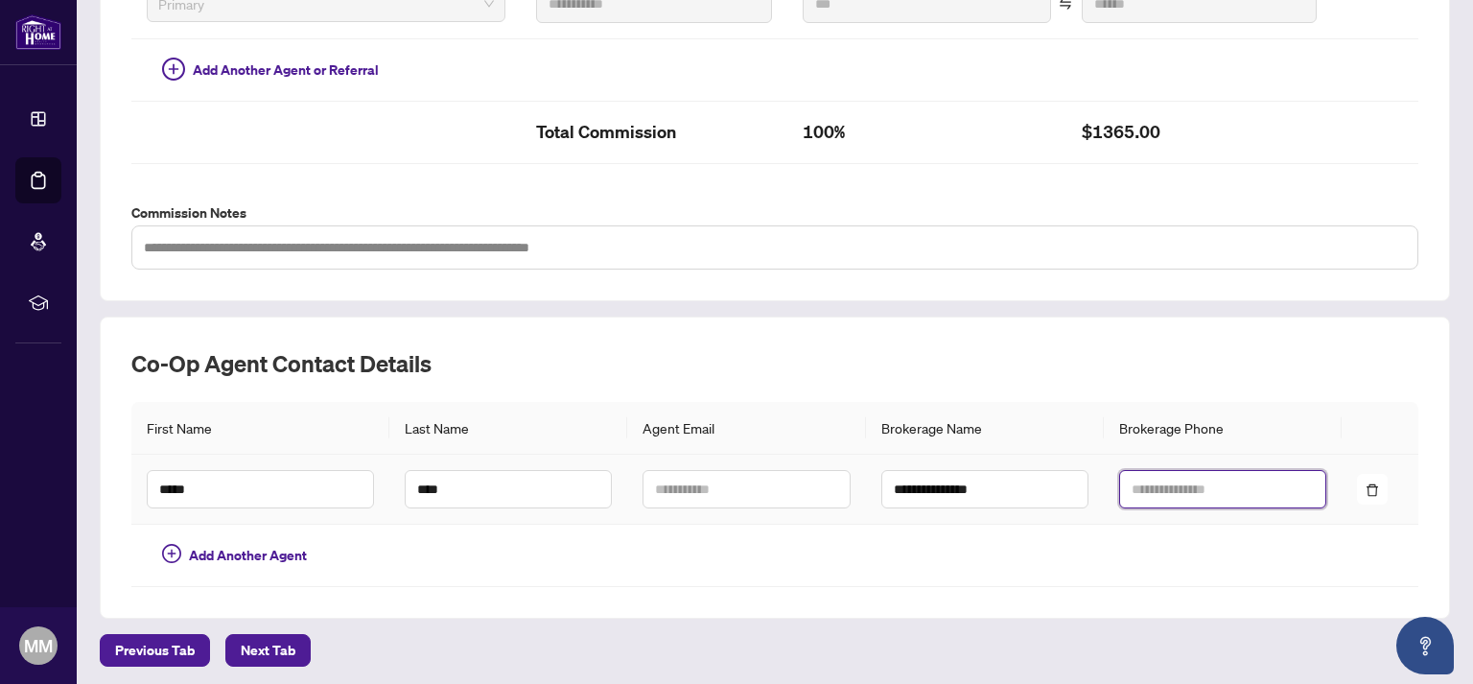
click at [1168, 484] on input "text" at bounding box center [1222, 489] width 207 height 38
paste input "**********"
drag, startPoint x: 1220, startPoint y: 490, endPoint x: 1061, endPoint y: 496, distance: 158.3
click at [1119, 496] on input "**********" at bounding box center [1222, 489] width 207 height 38
type input "**********"
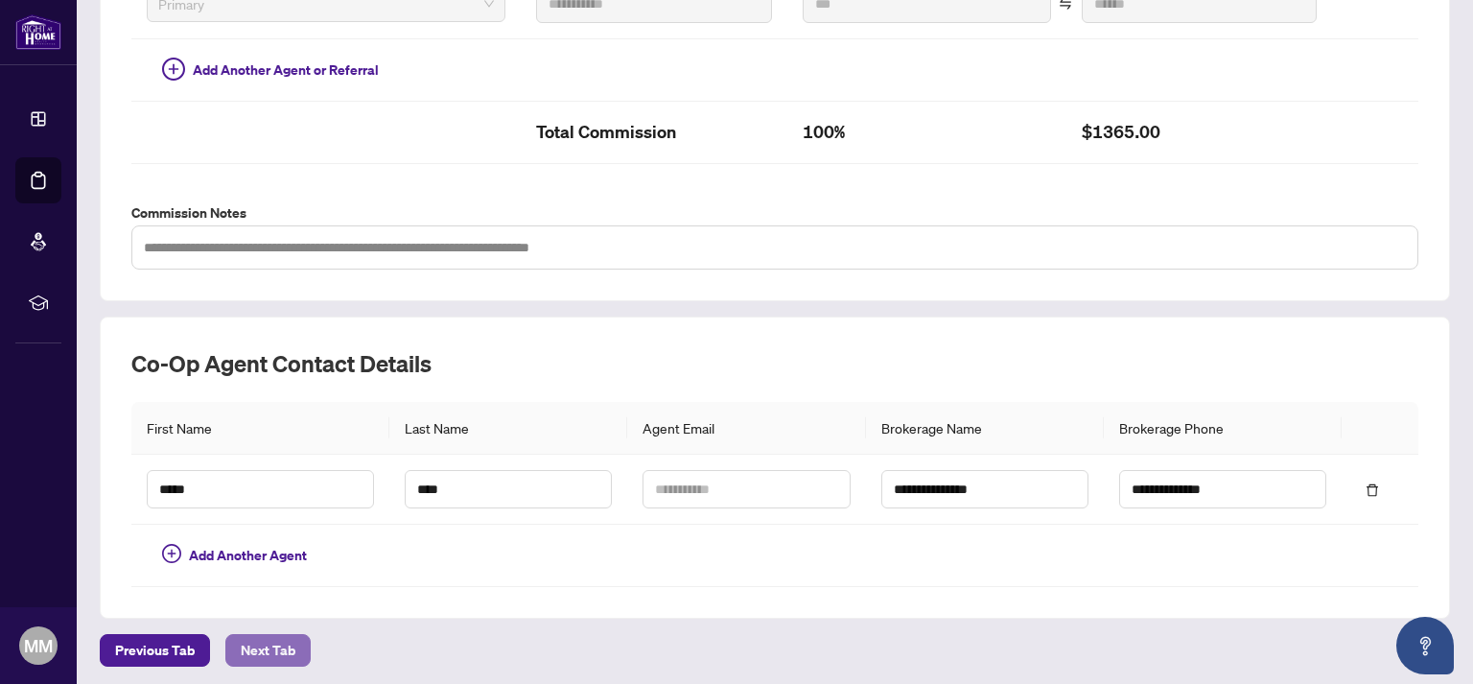
click at [263, 642] on span "Next Tab" at bounding box center [268, 650] width 55 height 31
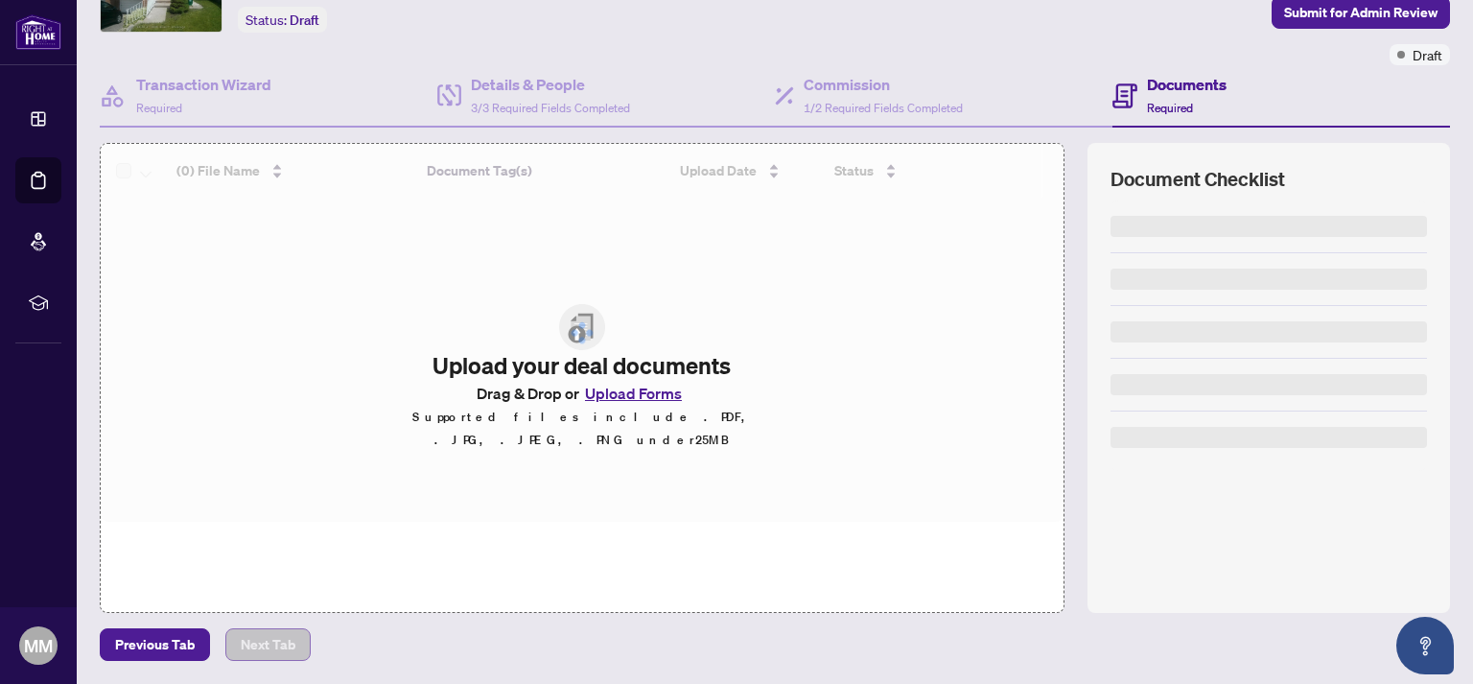
scroll to position [118, 0]
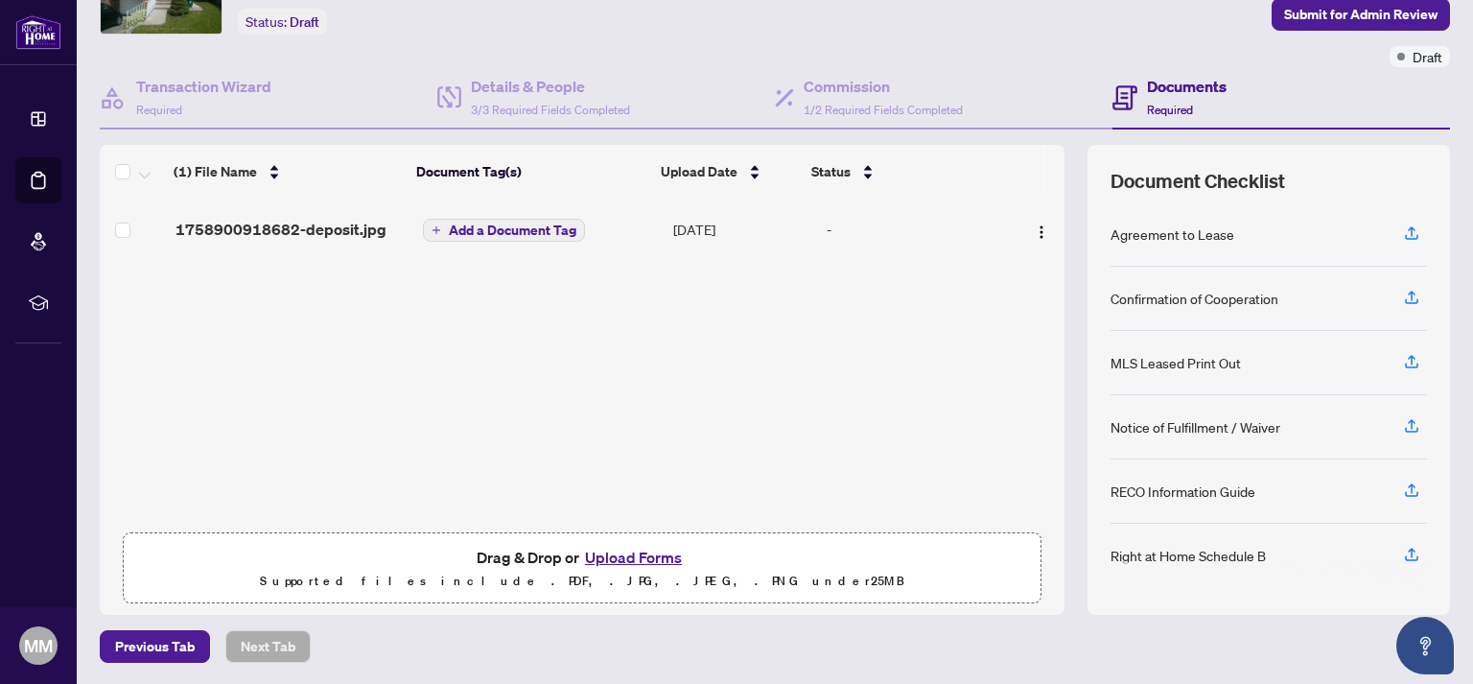
click at [515, 227] on span "Add a Document Tag" at bounding box center [513, 229] width 128 height 13
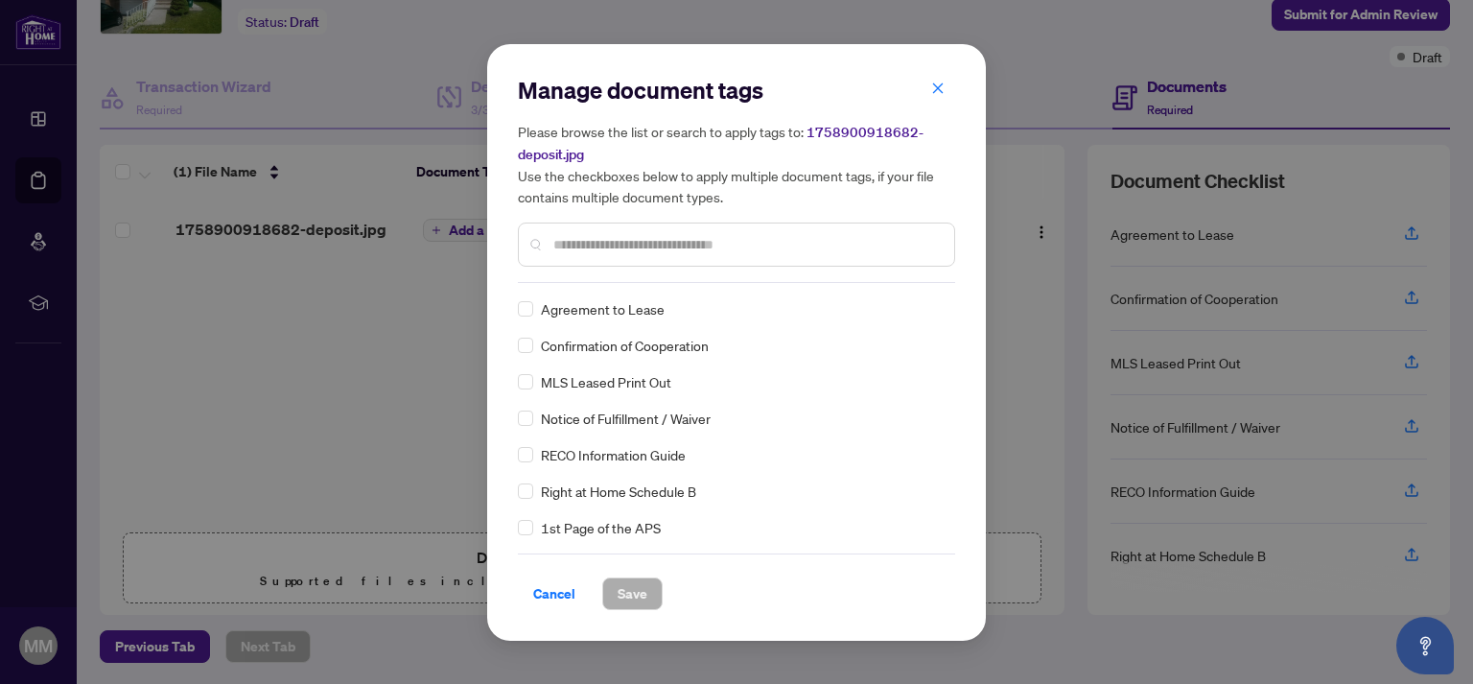
click at [594, 241] on input "text" at bounding box center [745, 244] width 385 height 21
click at [582, 418] on span "Deposit Receipt" at bounding box center [589, 418] width 96 height 21
click at [629, 412] on div "Deposit Receipt" at bounding box center [731, 418] width 426 height 21
click at [617, 418] on span "Deposit Receipt" at bounding box center [589, 418] width 96 height 21
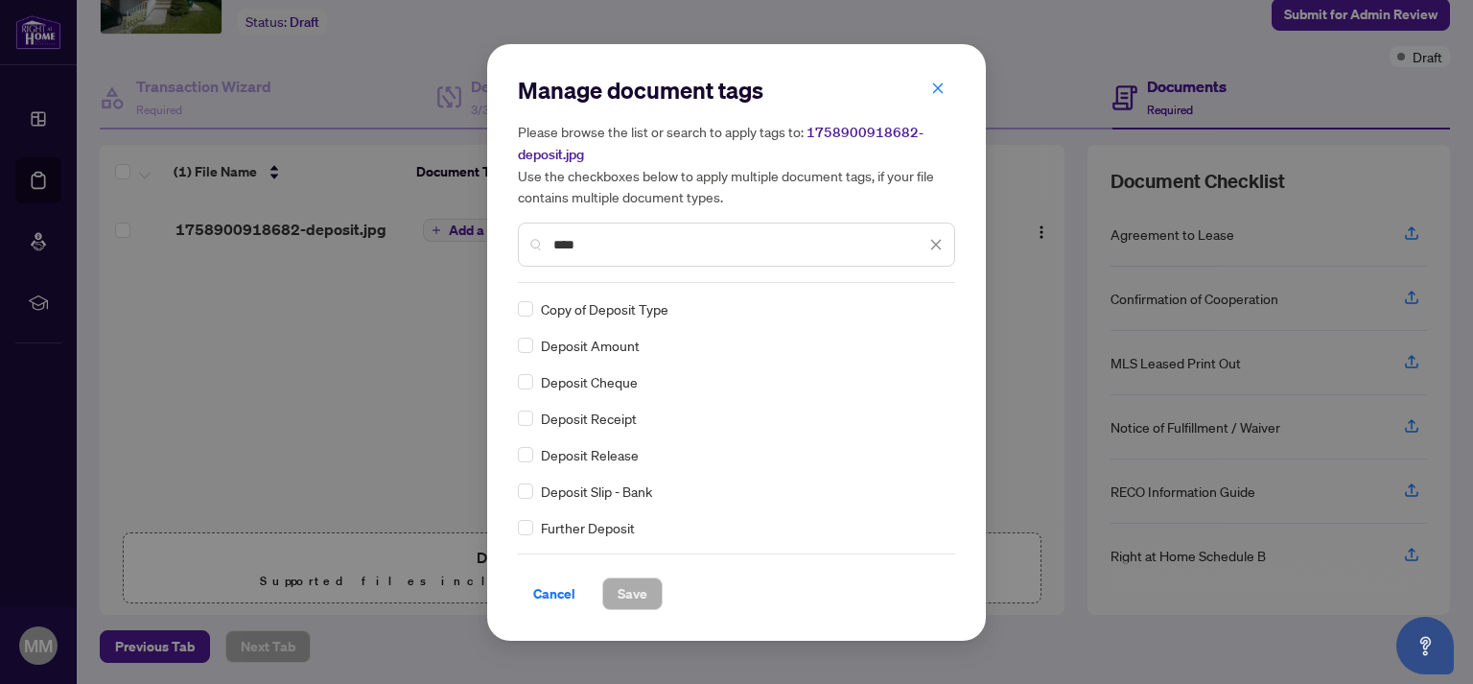
click at [642, 246] on input "****" at bounding box center [739, 244] width 372 height 21
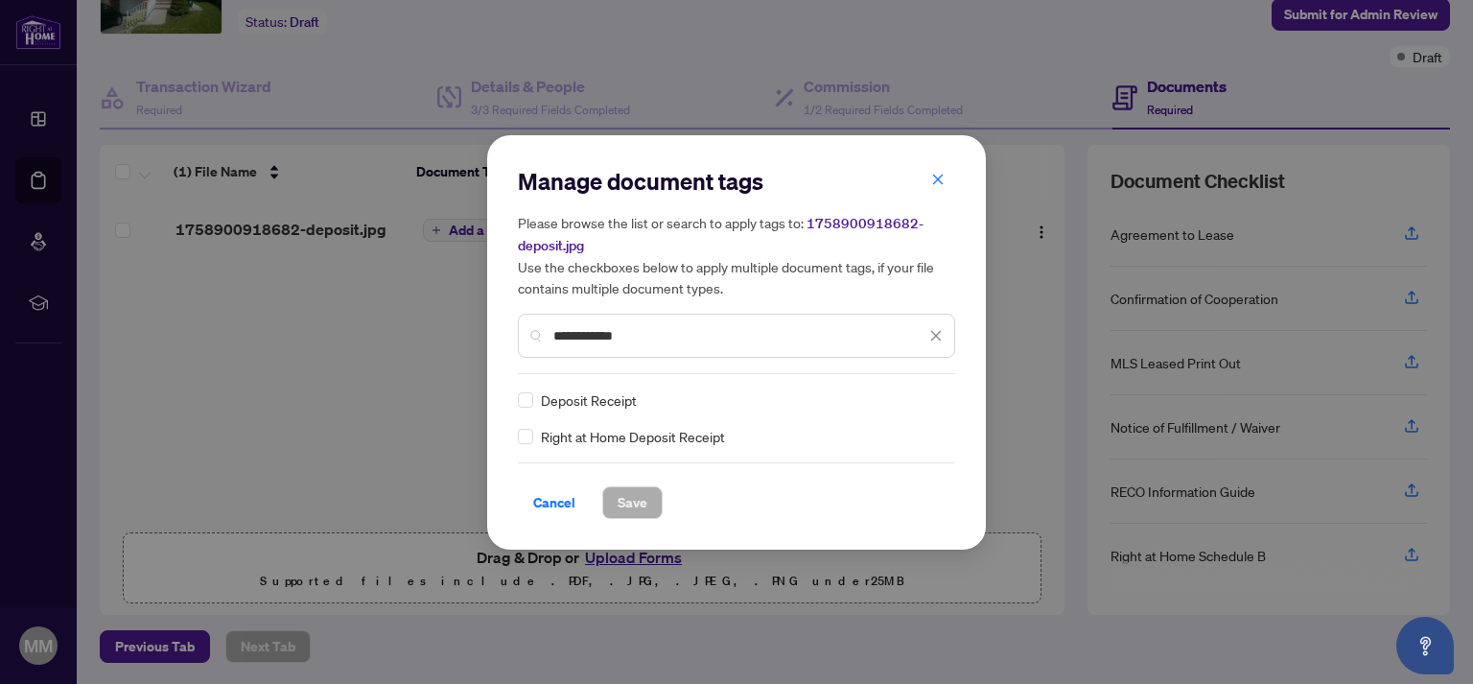
click at [593, 406] on span "Deposit Receipt" at bounding box center [589, 399] width 96 height 21
click at [669, 342] on input "**********" at bounding box center [739, 335] width 372 height 21
type input "**********"
click at [821, 390] on div "Deposit Receipt" at bounding box center [731, 399] width 426 height 21
click at [814, 398] on div "Deposit Receipt" at bounding box center [731, 399] width 426 height 21
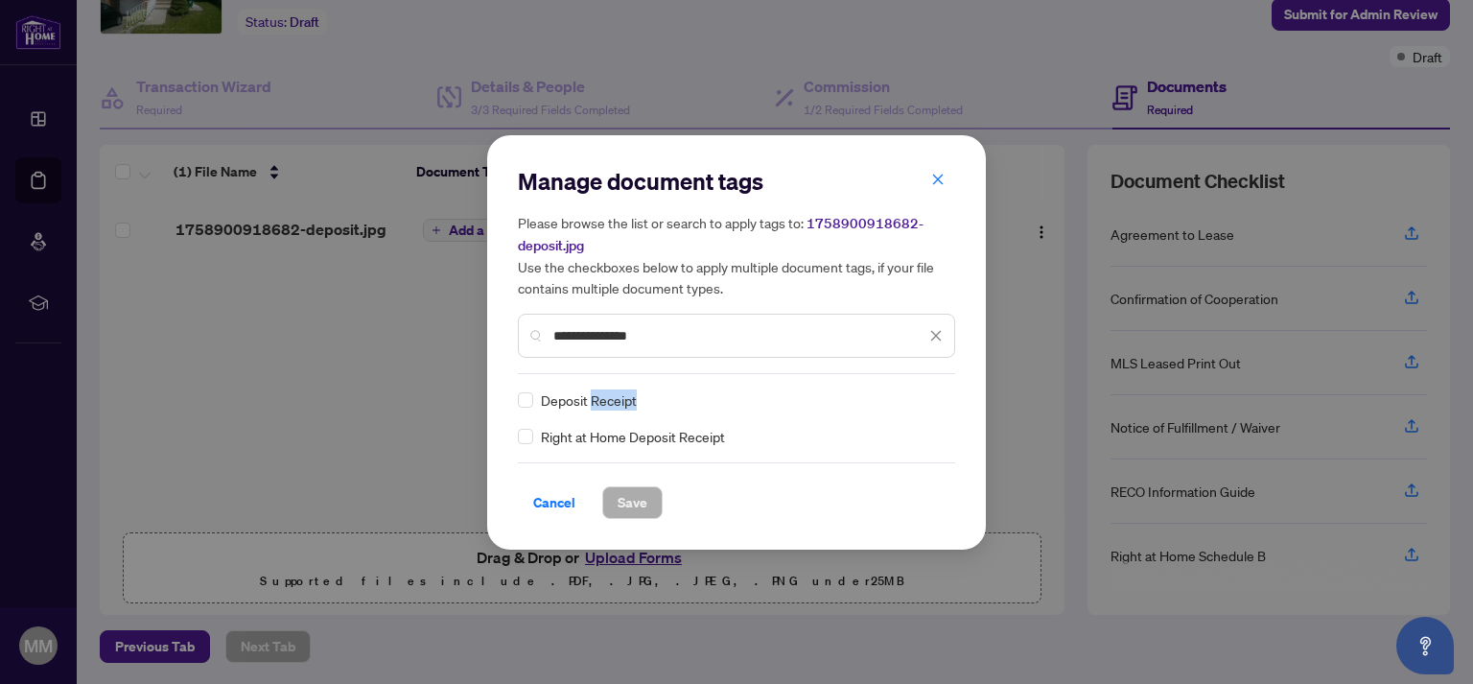
click at [814, 398] on div "Deposit Receipt" at bounding box center [731, 399] width 426 height 21
click at [937, 182] on icon "close" at bounding box center [938, 180] width 11 height 11
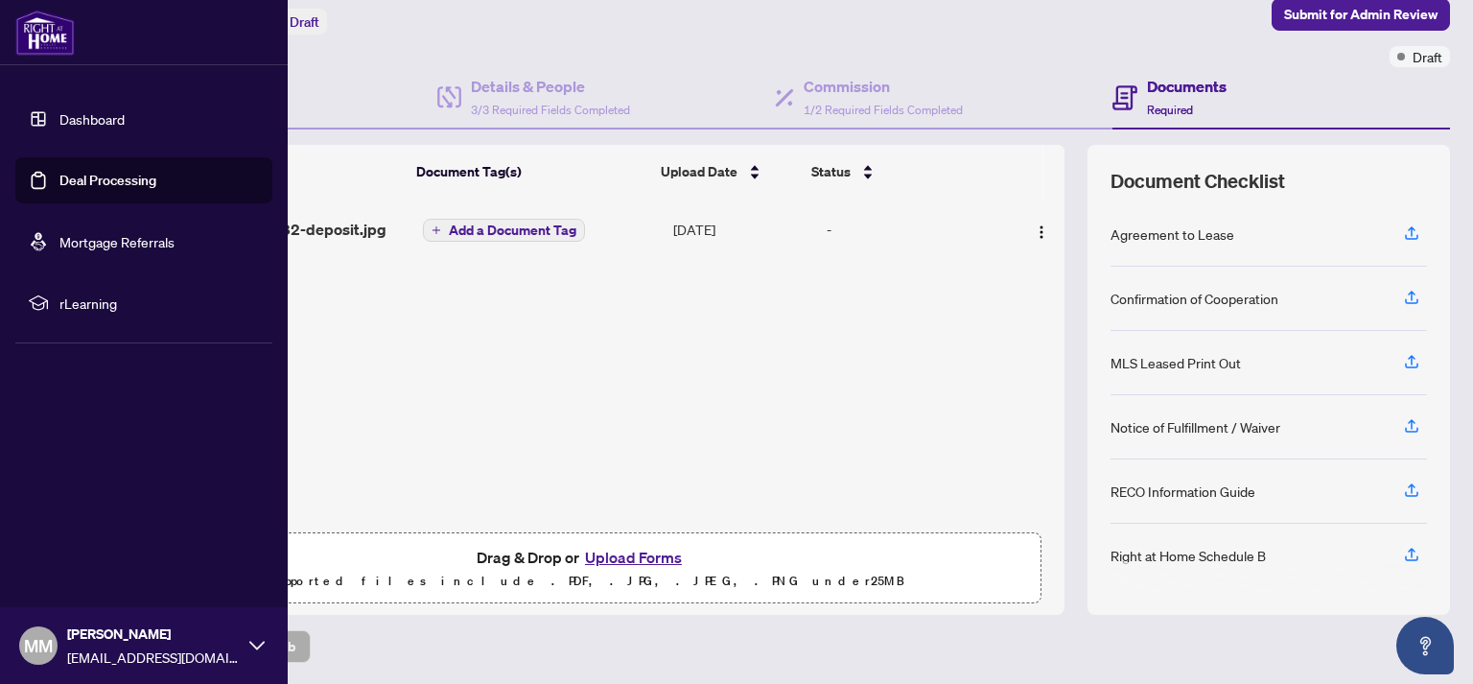
click at [92, 119] on link "Dashboard" at bounding box center [91, 118] width 65 height 17
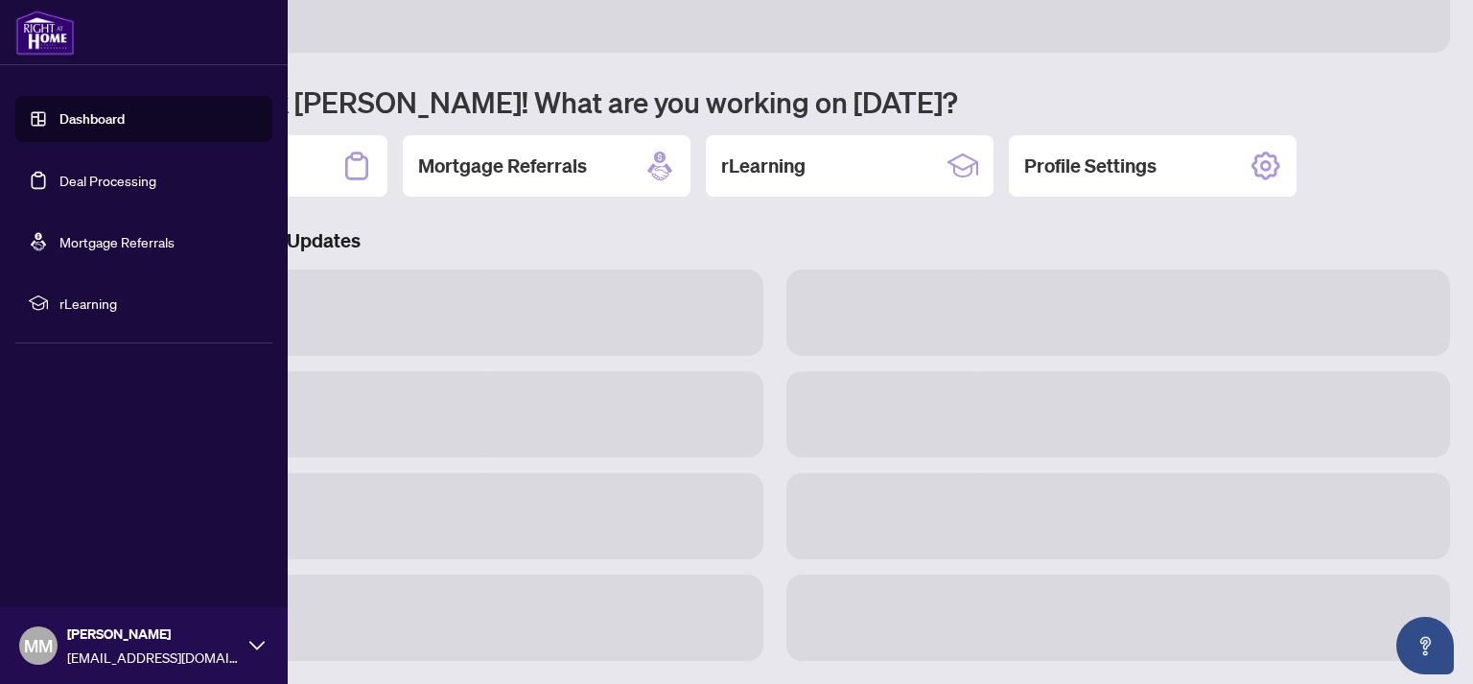
scroll to position [116, 0]
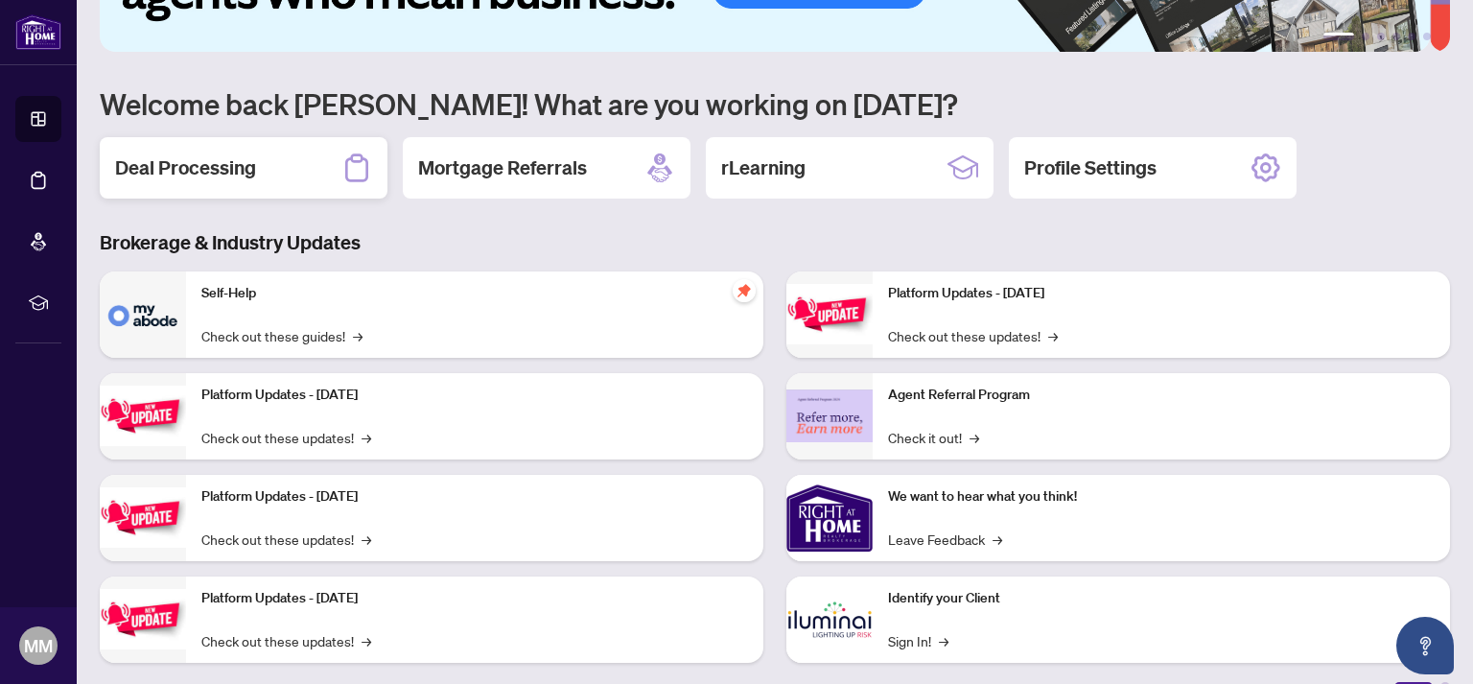
click at [300, 168] on div "Deal Processing" at bounding box center [244, 167] width 288 height 61
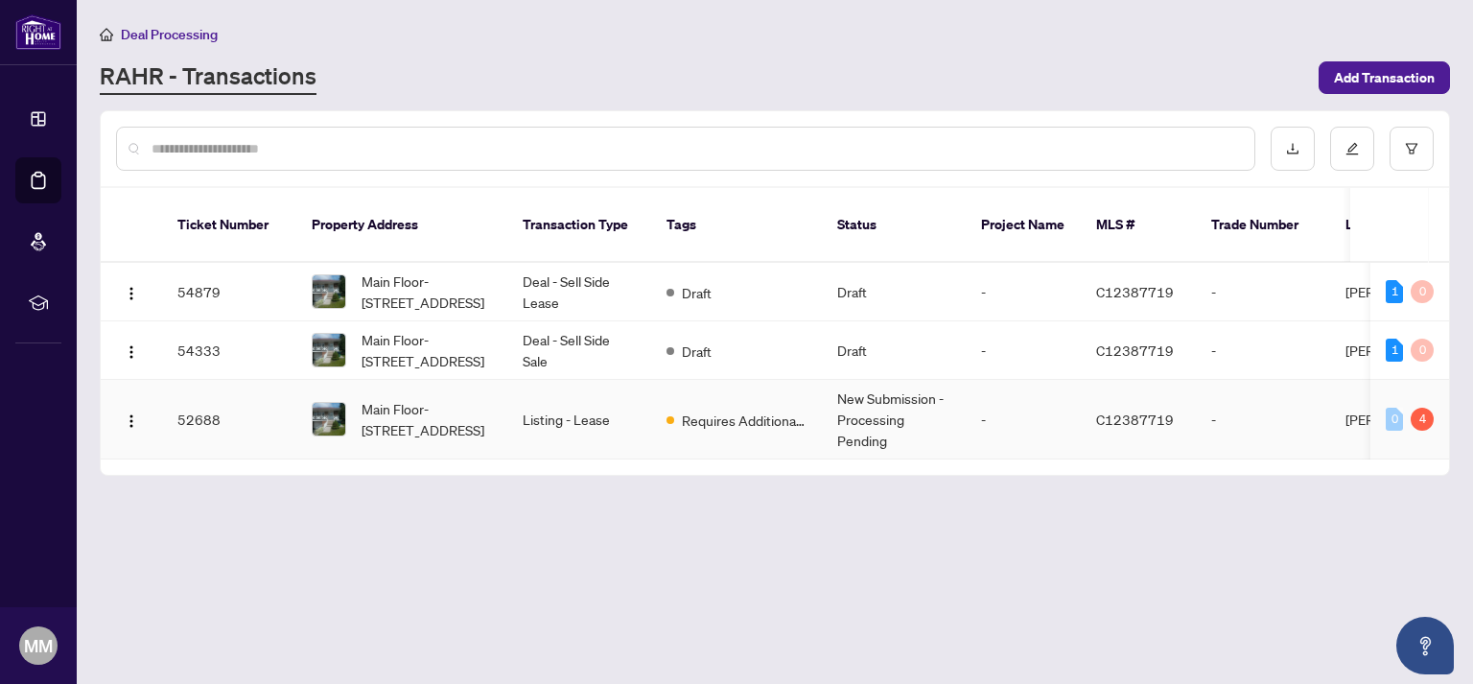
click at [746, 409] on span "Requires Additional Docs" at bounding box center [744, 419] width 125 height 21
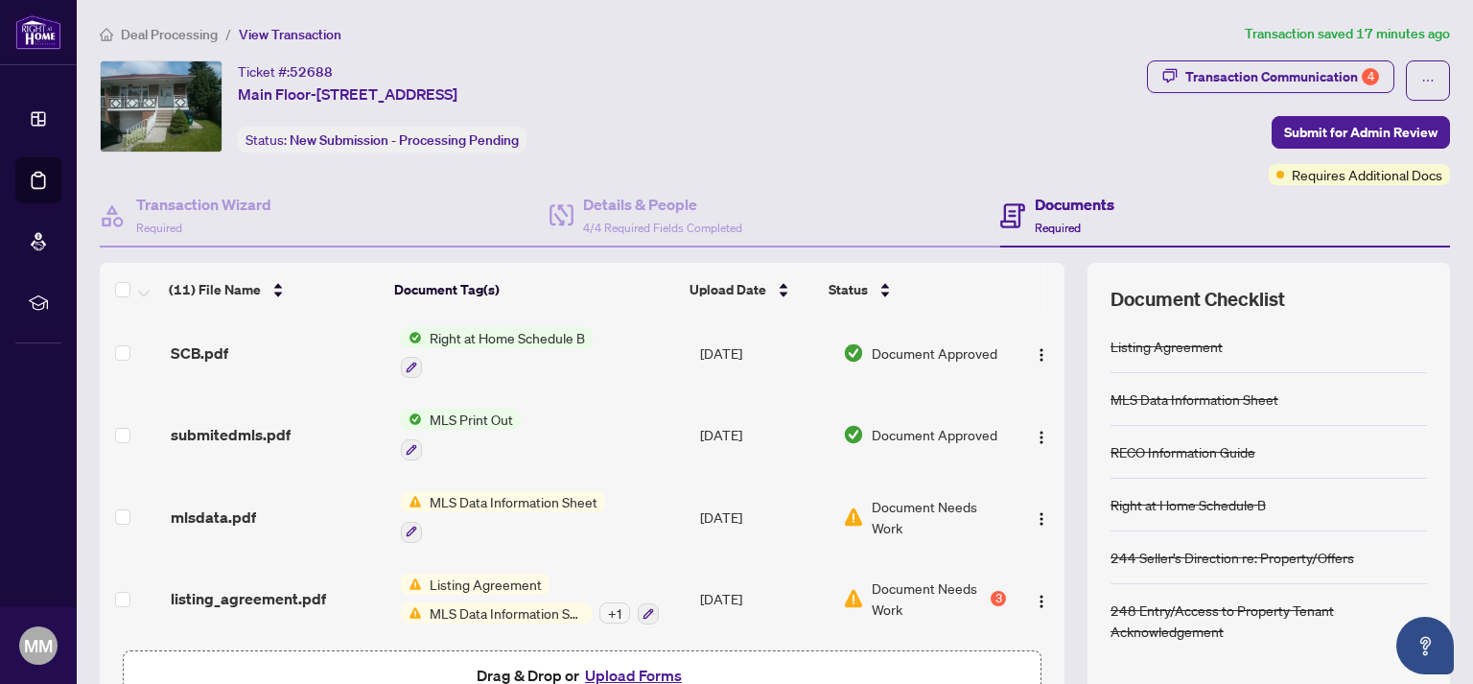
scroll to position [596, 0]
click at [642, 608] on icon "button" at bounding box center [648, 614] width 12 height 12
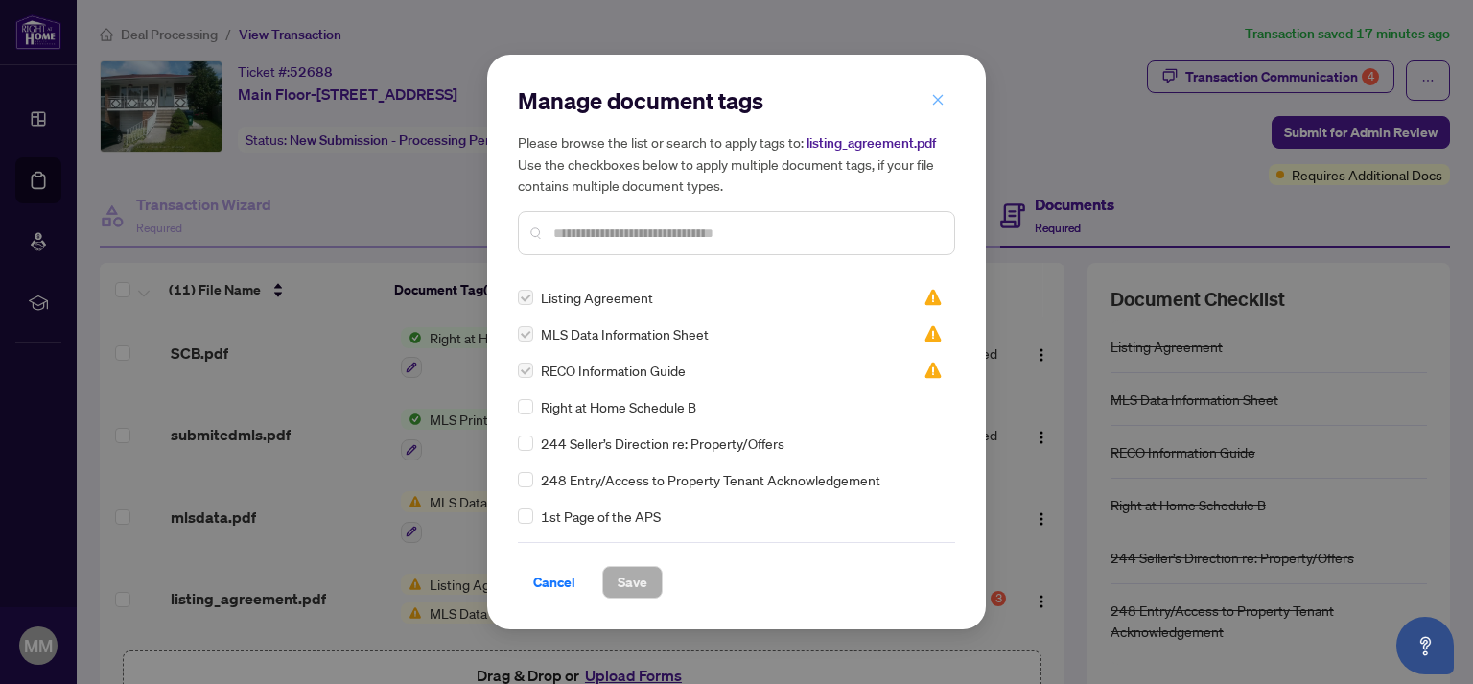
click at [938, 102] on icon "close" at bounding box center [937, 99] width 13 height 13
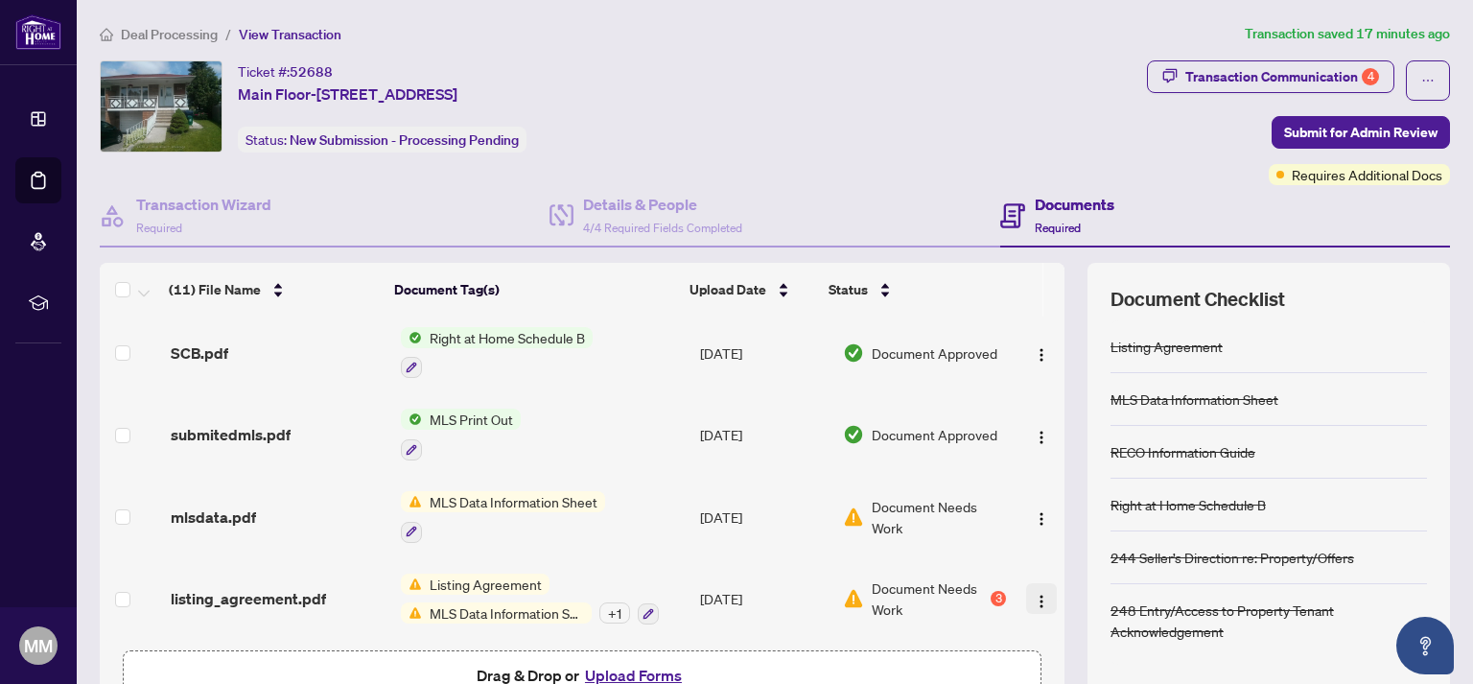
click at [1034, 594] on img "button" at bounding box center [1041, 601] width 15 height 15
click at [947, 619] on div "signed form248.pdf 248 Entry/Access to Property Tenant Acknowledgement [DATE] D…" at bounding box center [582, 478] width 965 height 324
click at [1034, 594] on img "button" at bounding box center [1041, 601] width 15 height 15
click at [664, 671] on button "Upload Forms" at bounding box center [633, 675] width 108 height 25
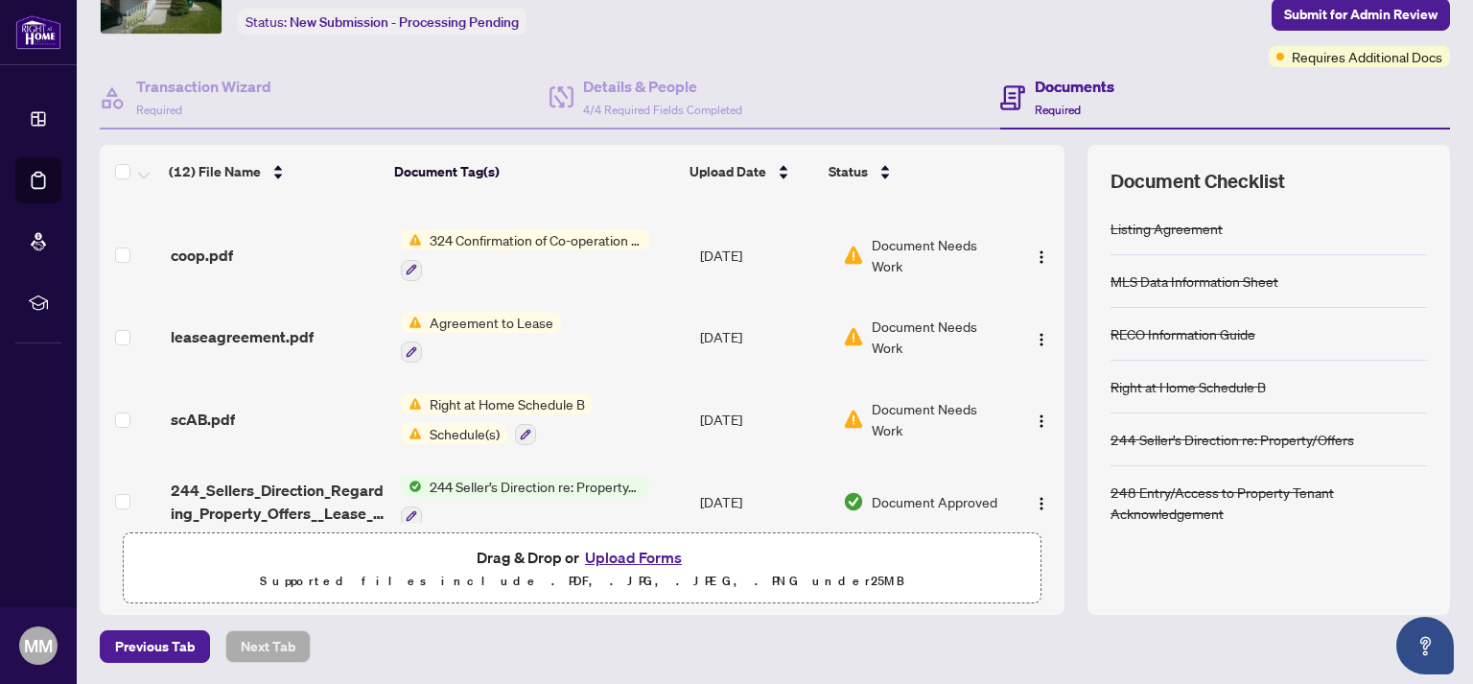
scroll to position [0, 0]
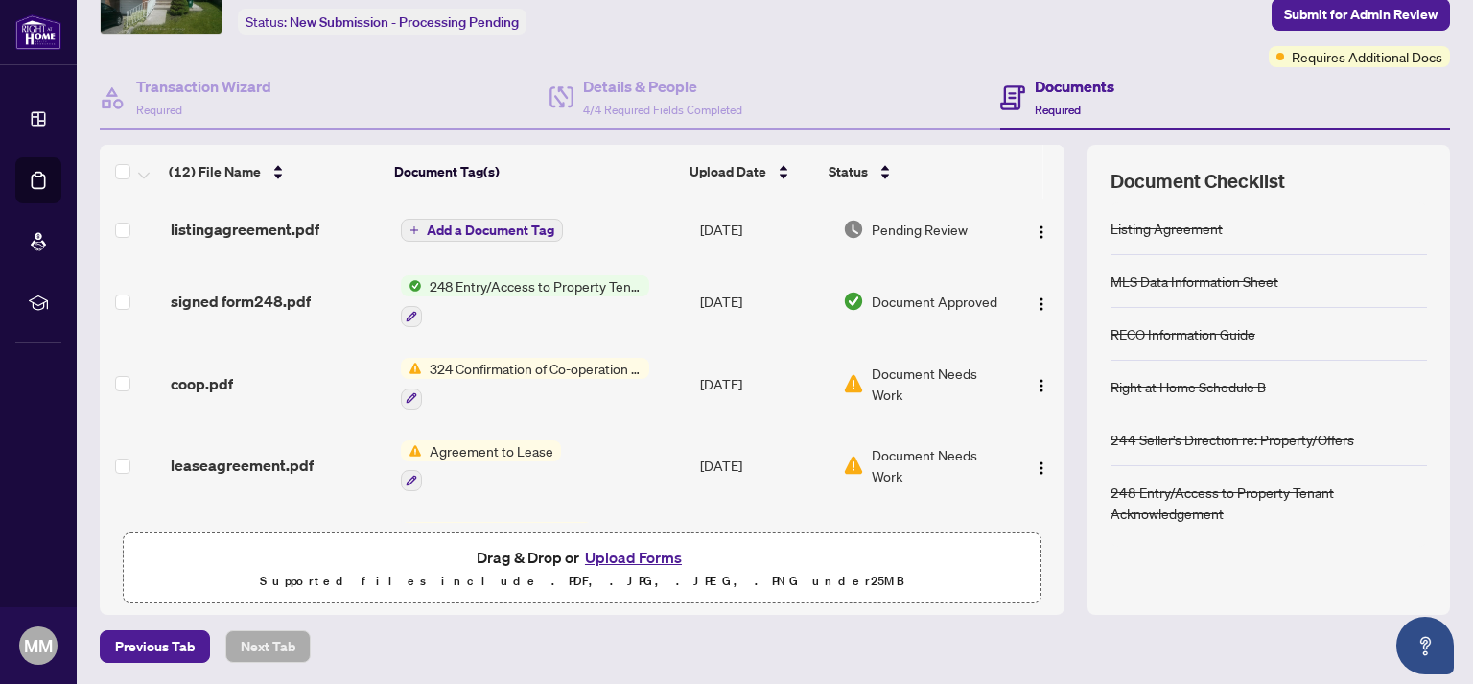
click at [485, 228] on span "Add a Document Tag" at bounding box center [491, 229] width 128 height 13
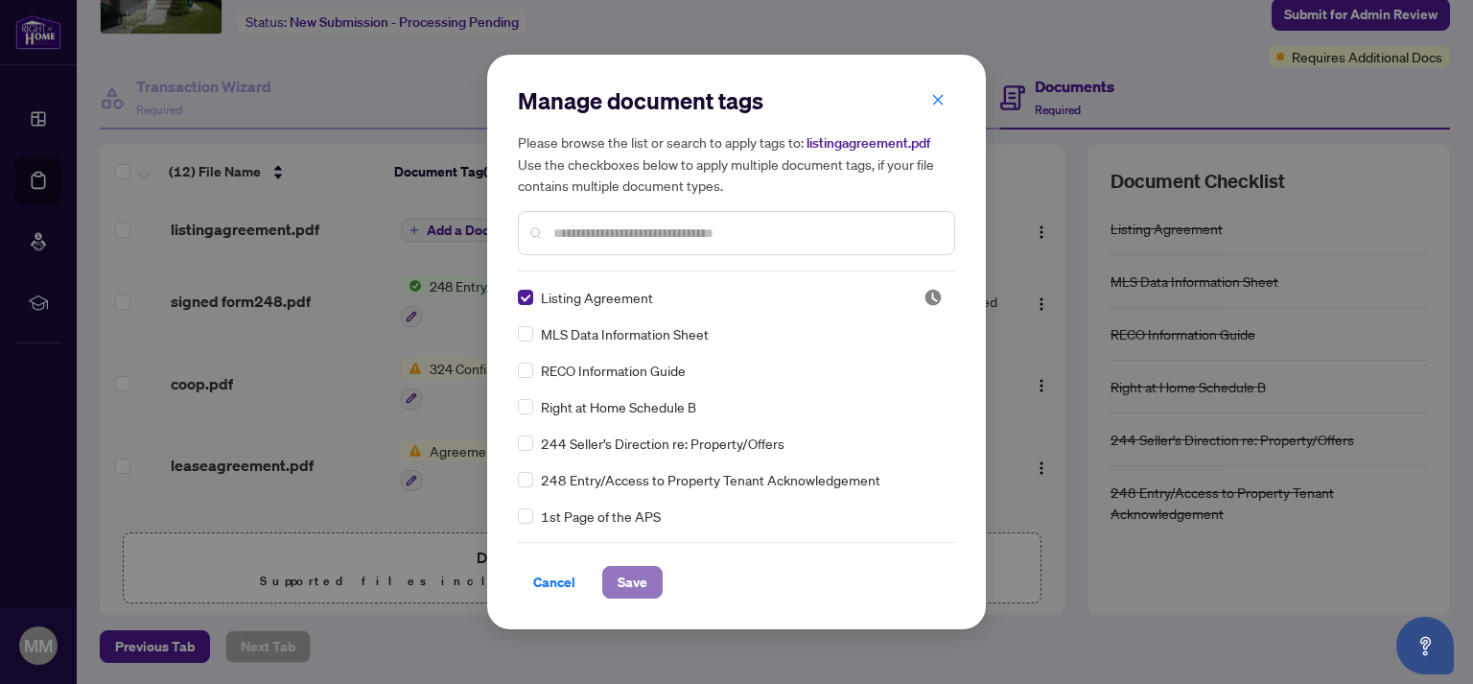
click at [632, 581] on span "Save" at bounding box center [632, 582] width 30 height 31
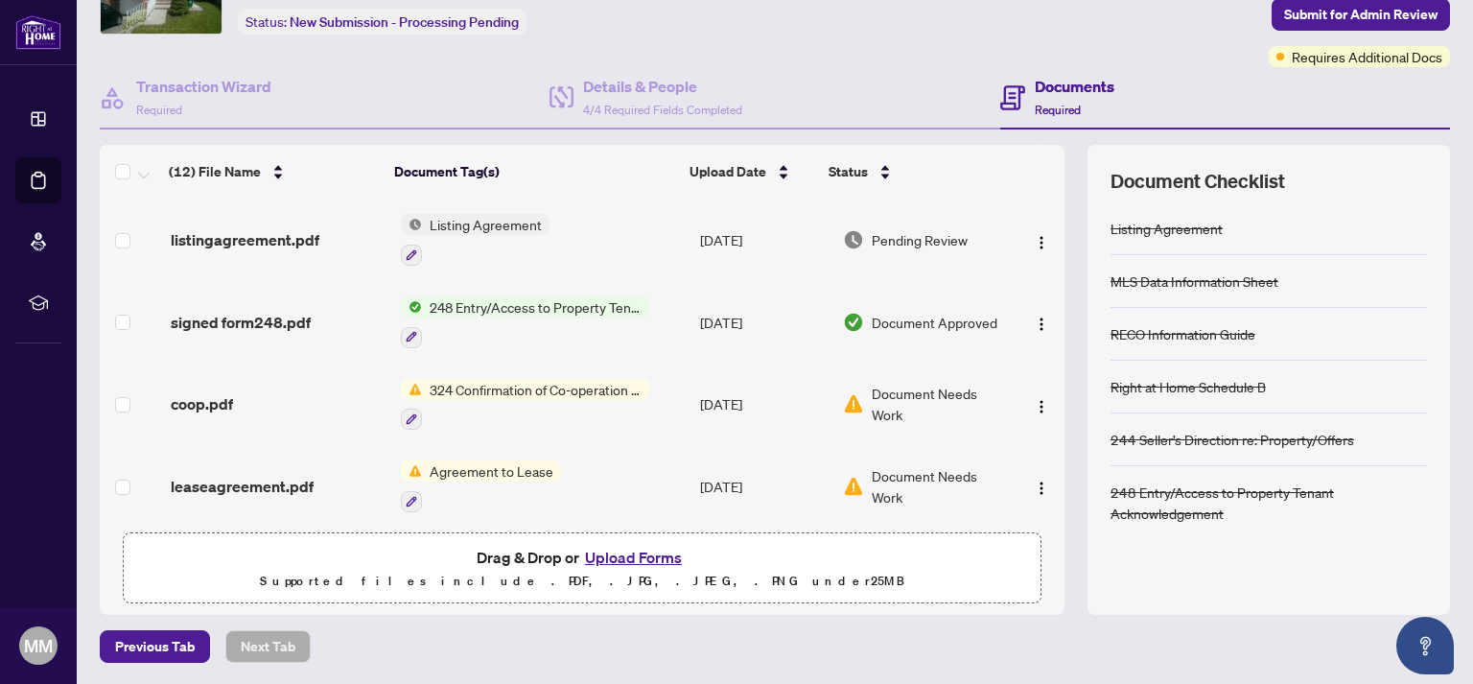
click at [625, 561] on button "Upload Forms" at bounding box center [633, 557] width 108 height 25
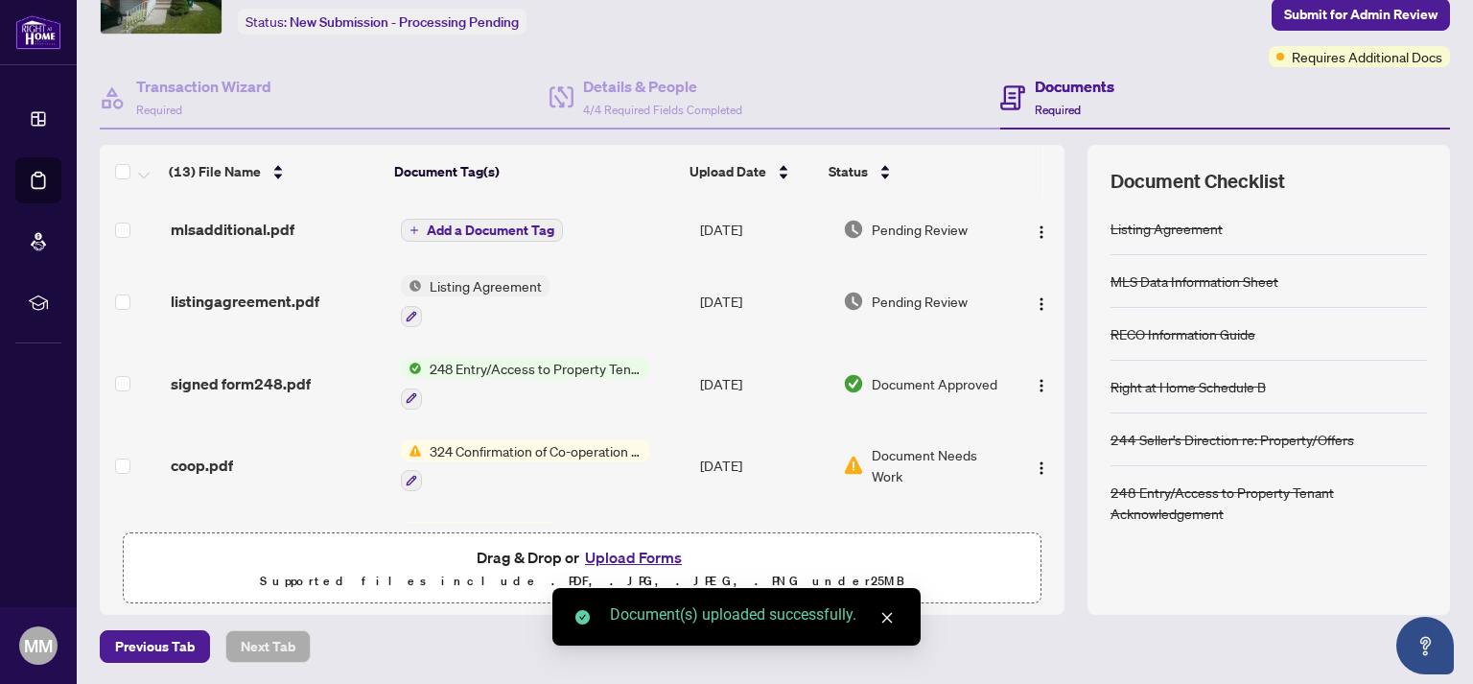
click at [481, 224] on span "Add a Document Tag" at bounding box center [491, 229] width 128 height 13
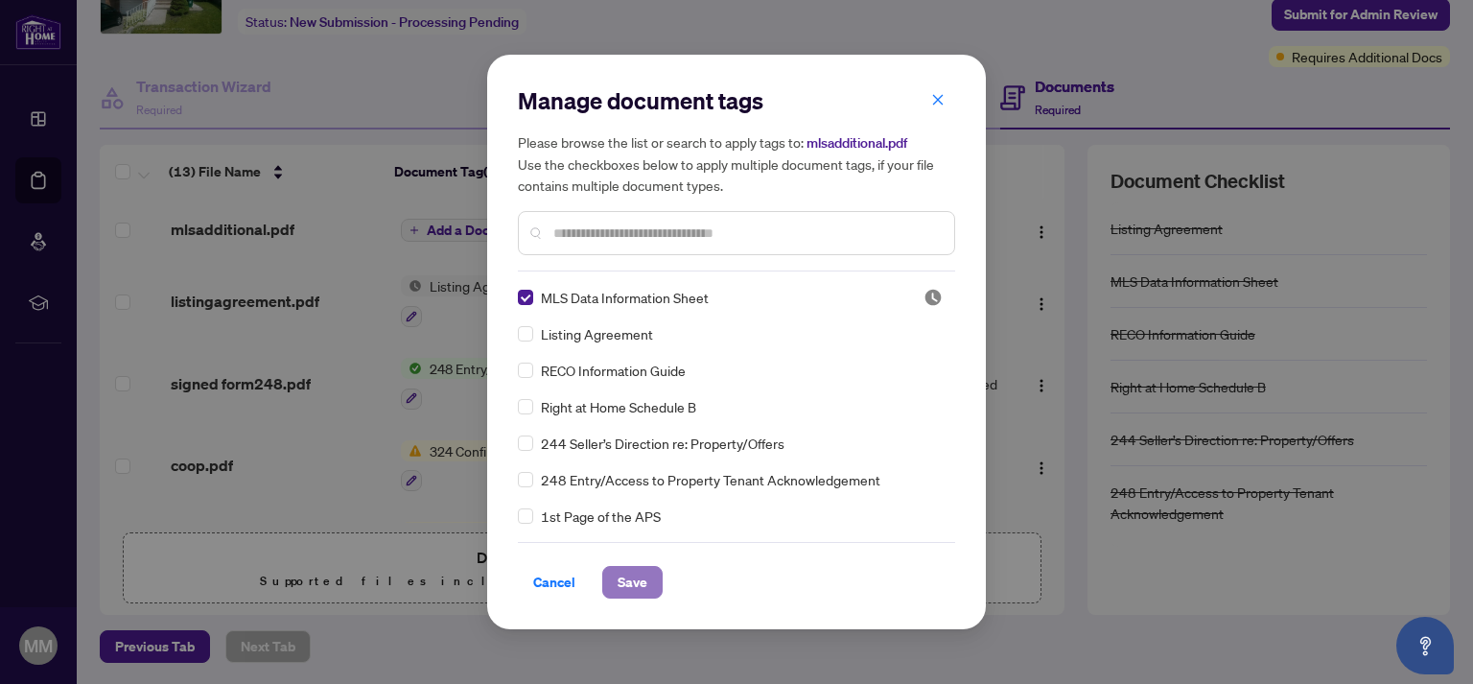
click at [639, 584] on span "Save" at bounding box center [632, 582] width 30 height 31
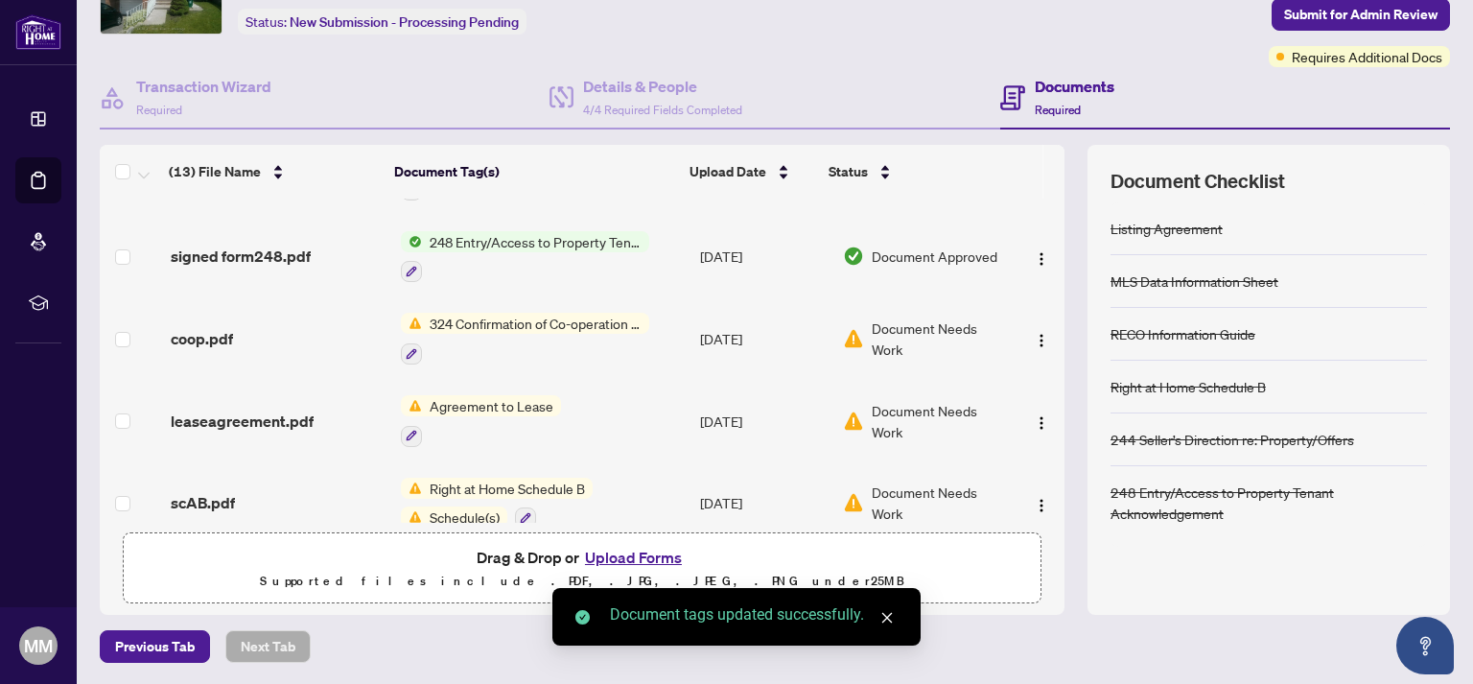
scroll to position [212, 0]
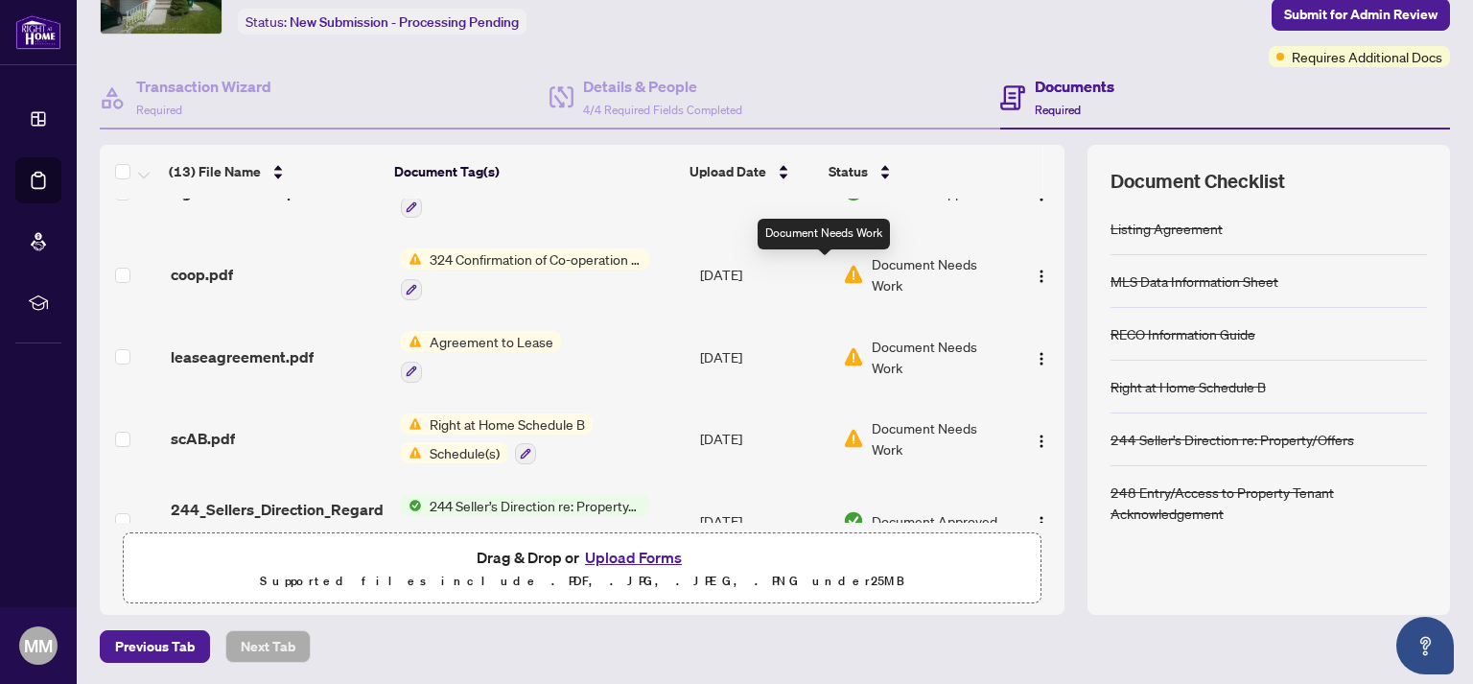
click at [843, 267] on img at bounding box center [853, 274] width 21 height 21
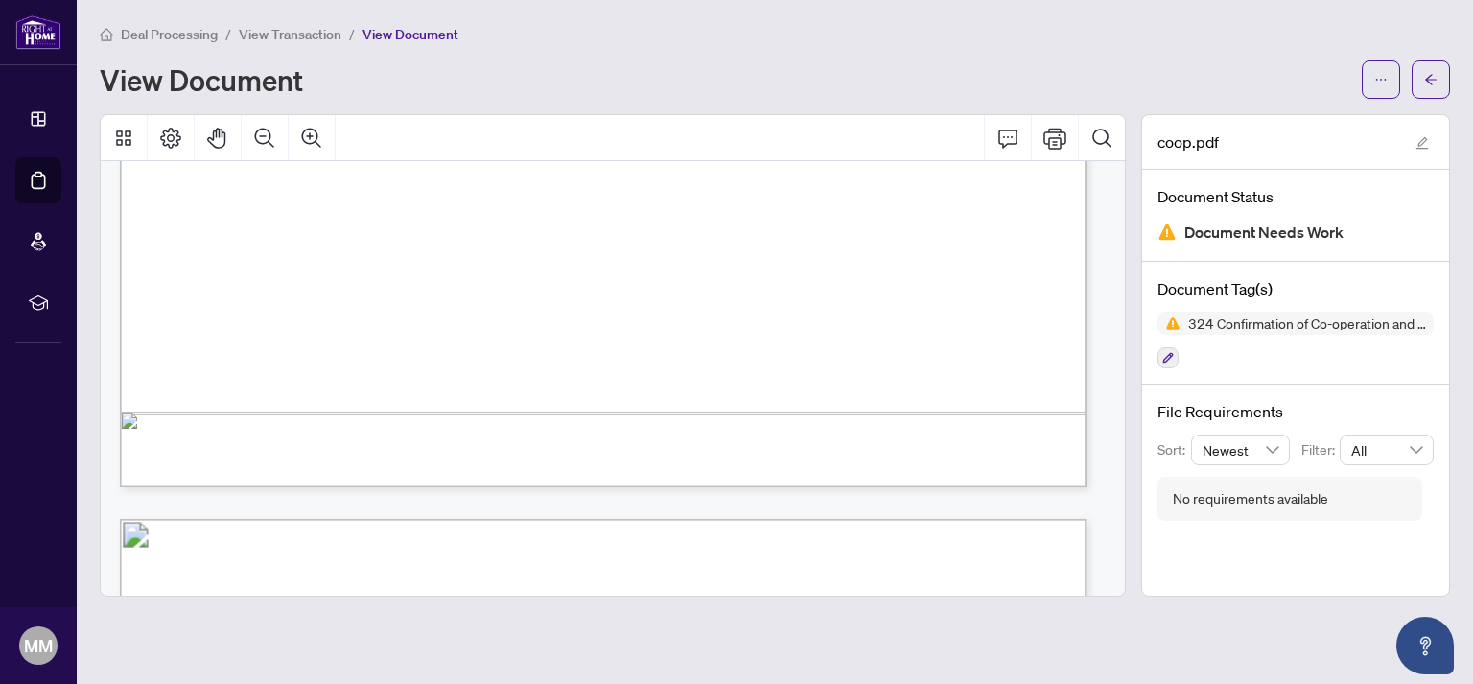
scroll to position [994, 0]
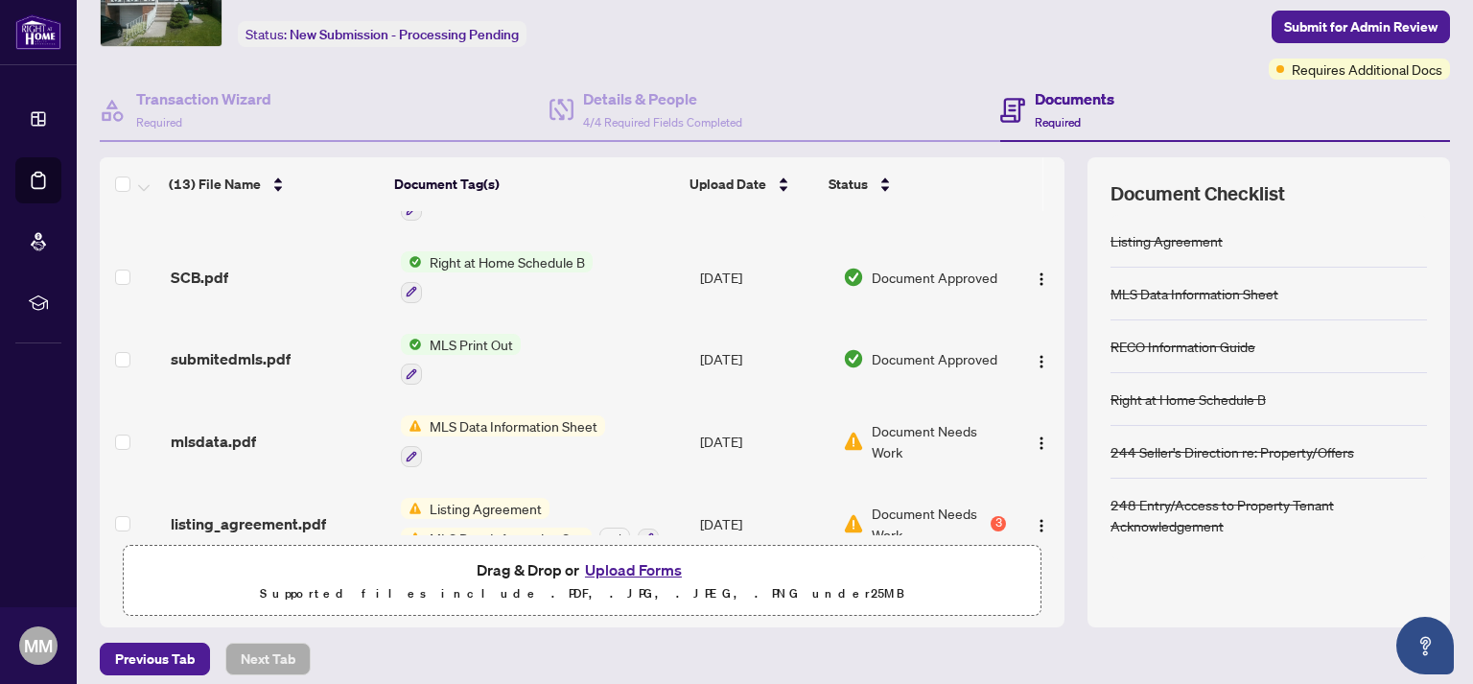
scroll to position [759, 0]
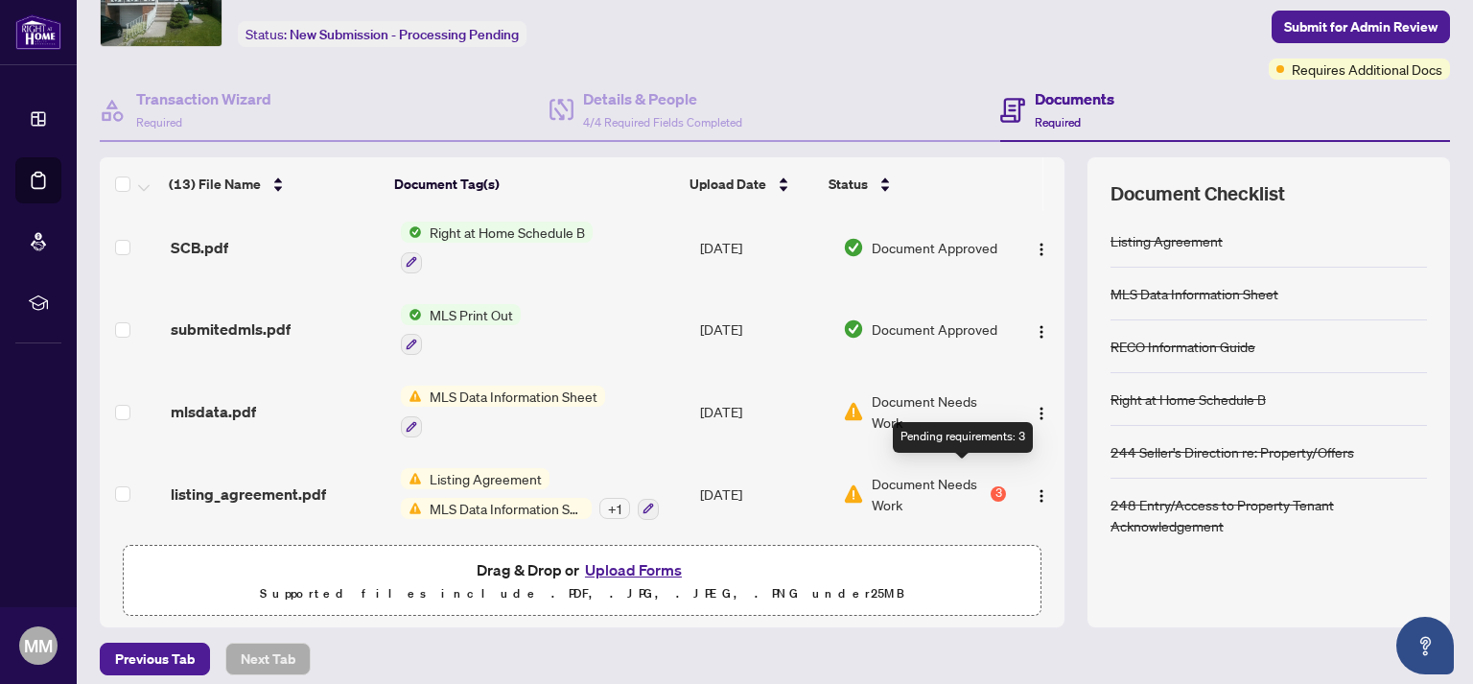
click at [990, 486] on div "3" at bounding box center [997, 493] width 15 height 15
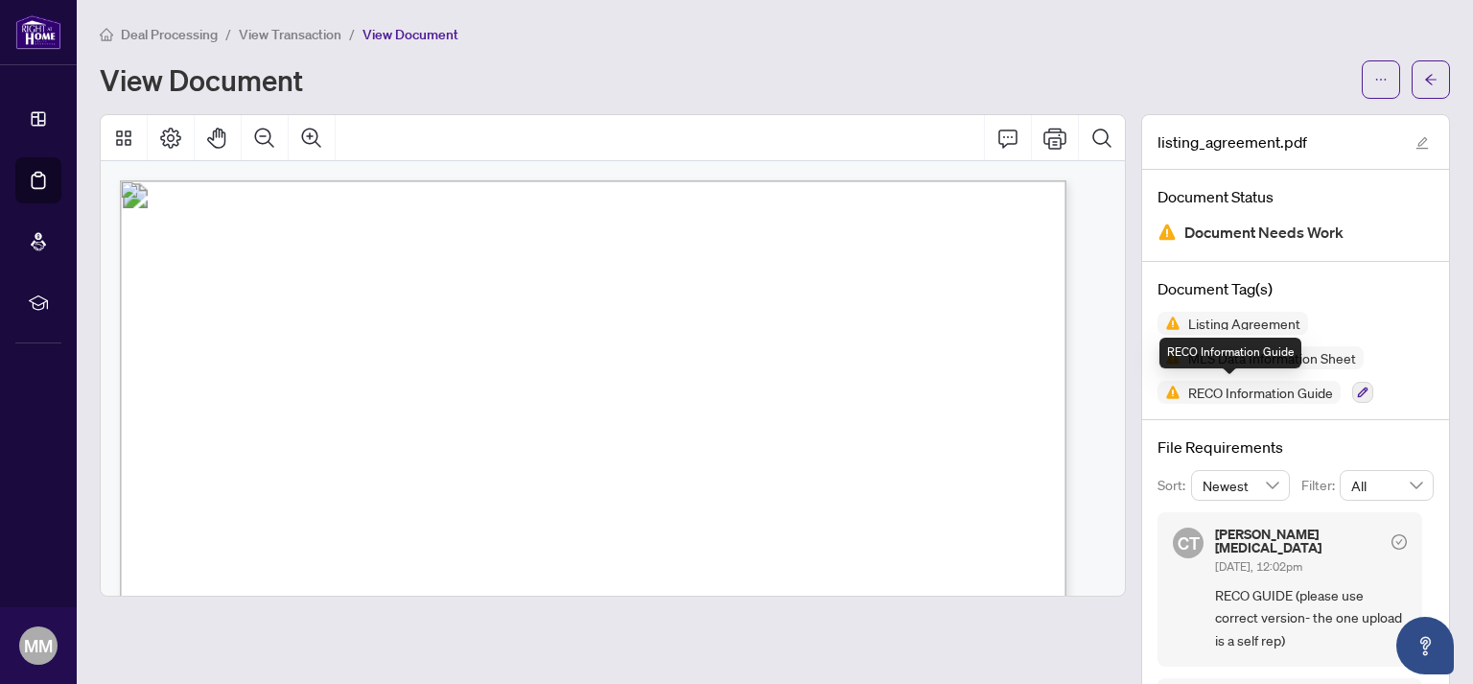
click at [1210, 394] on span "RECO Information Guide" at bounding box center [1260, 391] width 160 height 13
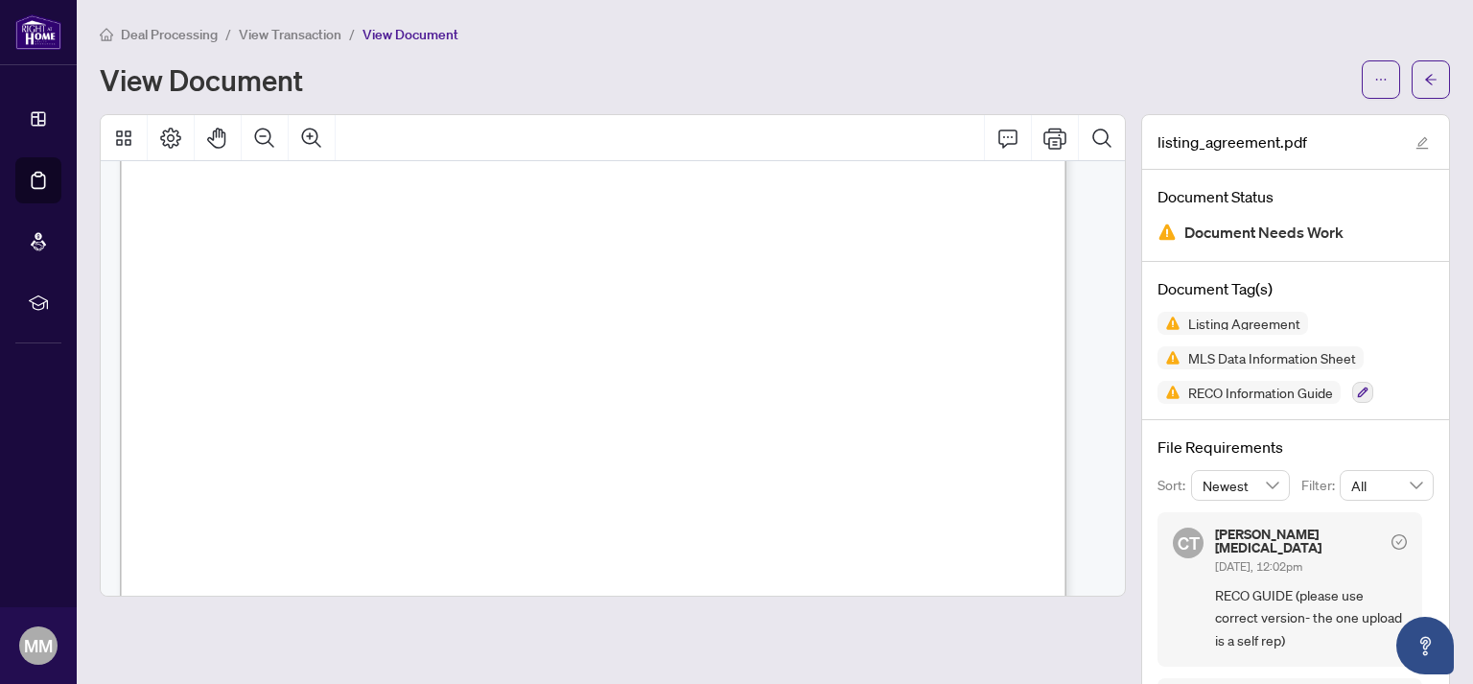
scroll to position [39548, 0]
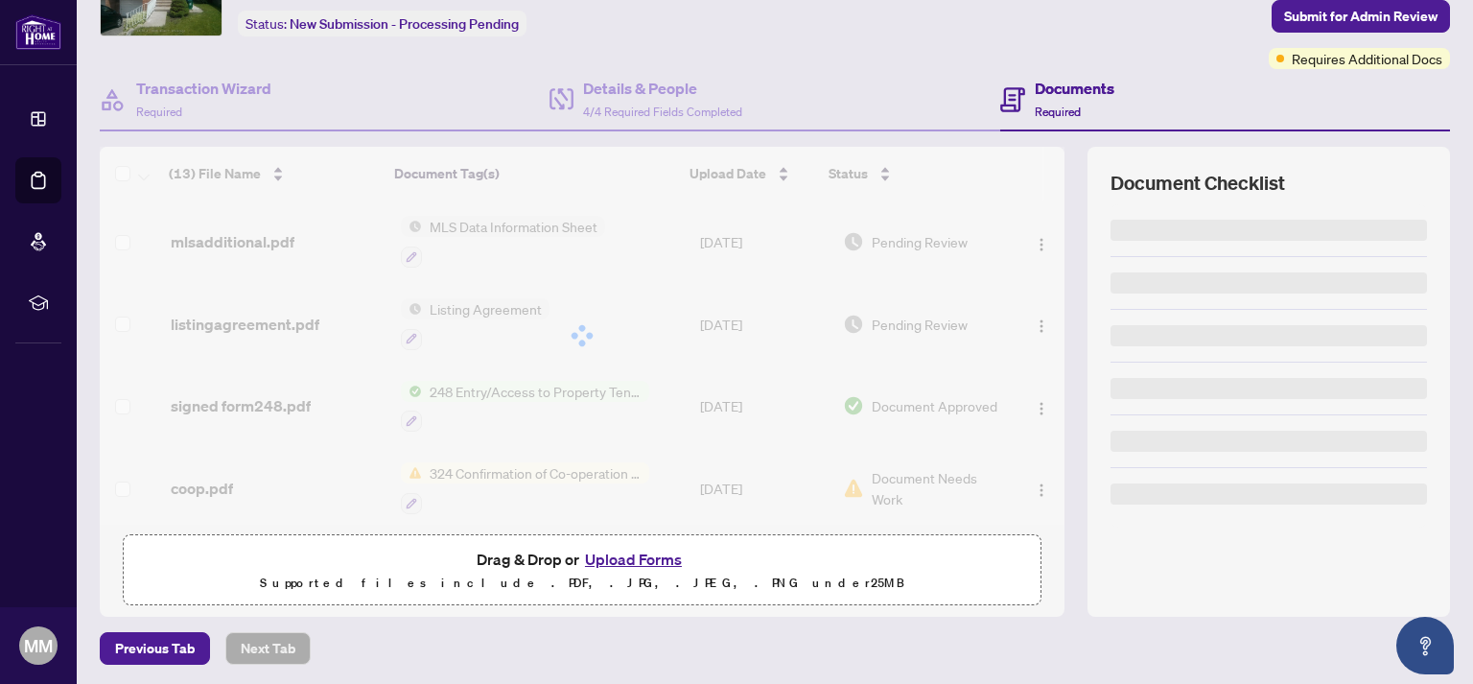
scroll to position [118, 0]
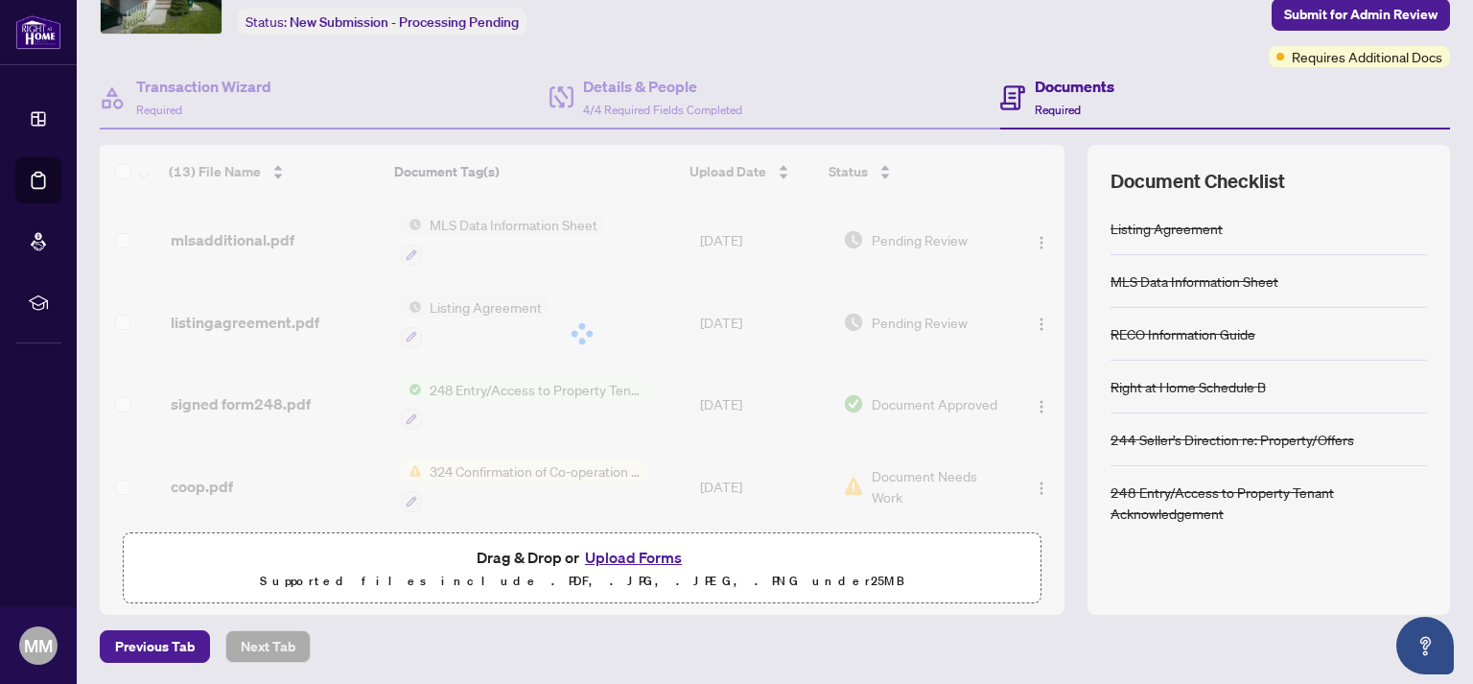
click at [614, 560] on button "Upload Forms" at bounding box center [633, 557] width 108 height 25
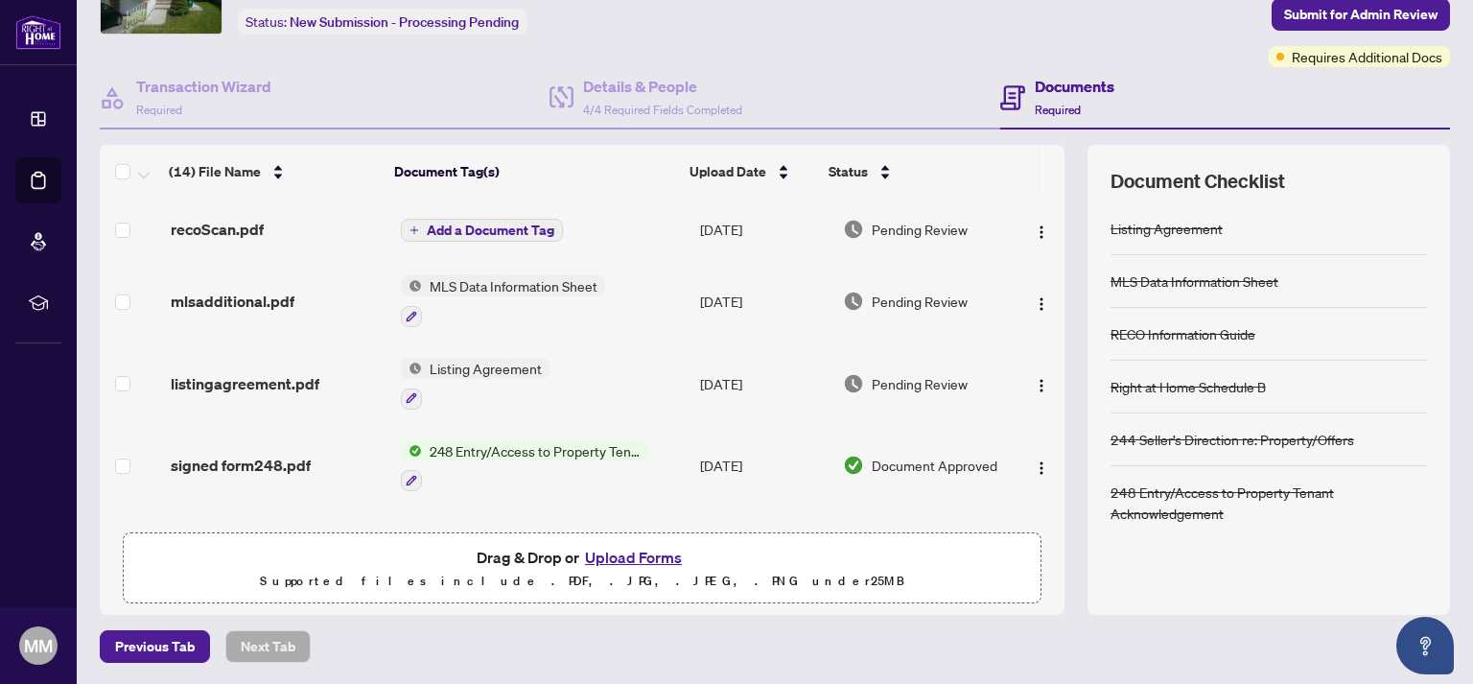
click at [447, 231] on span "Add a Document Tag" at bounding box center [491, 229] width 128 height 13
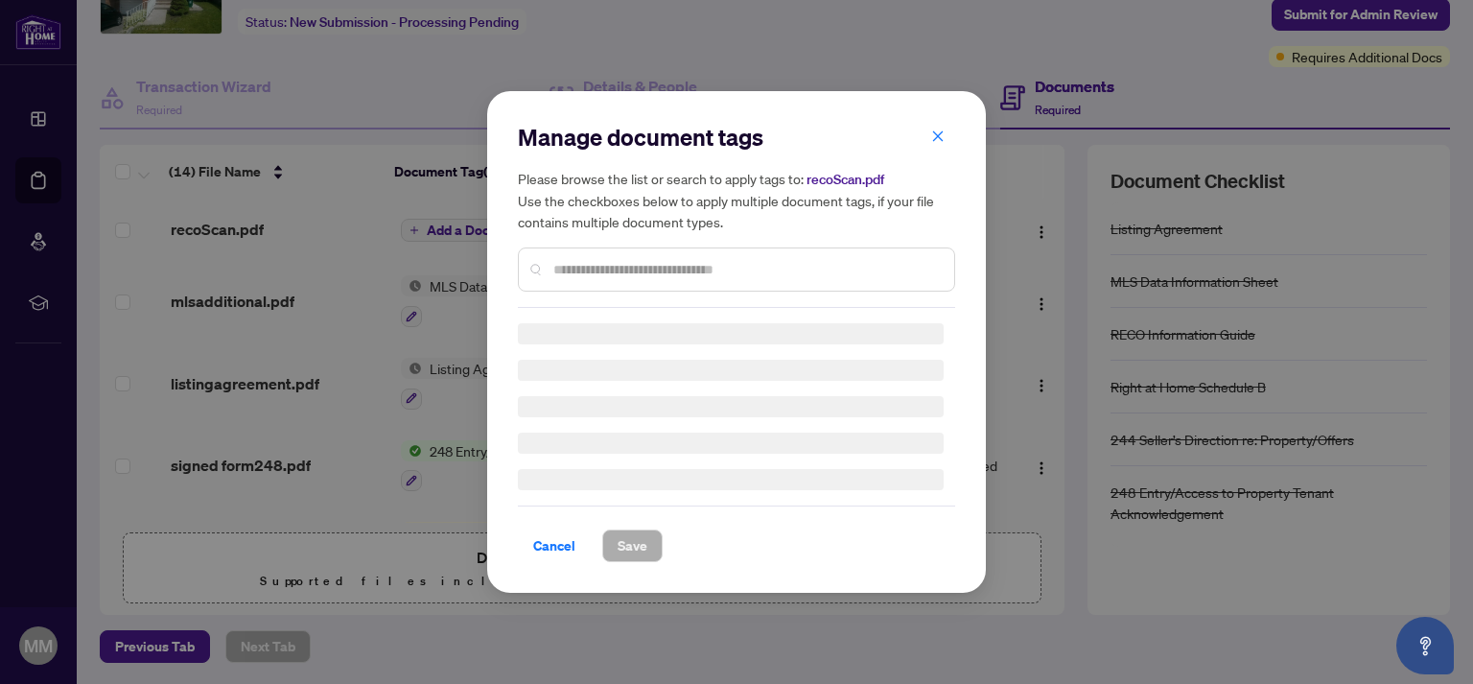
click at [617, 270] on input "text" at bounding box center [745, 269] width 385 height 21
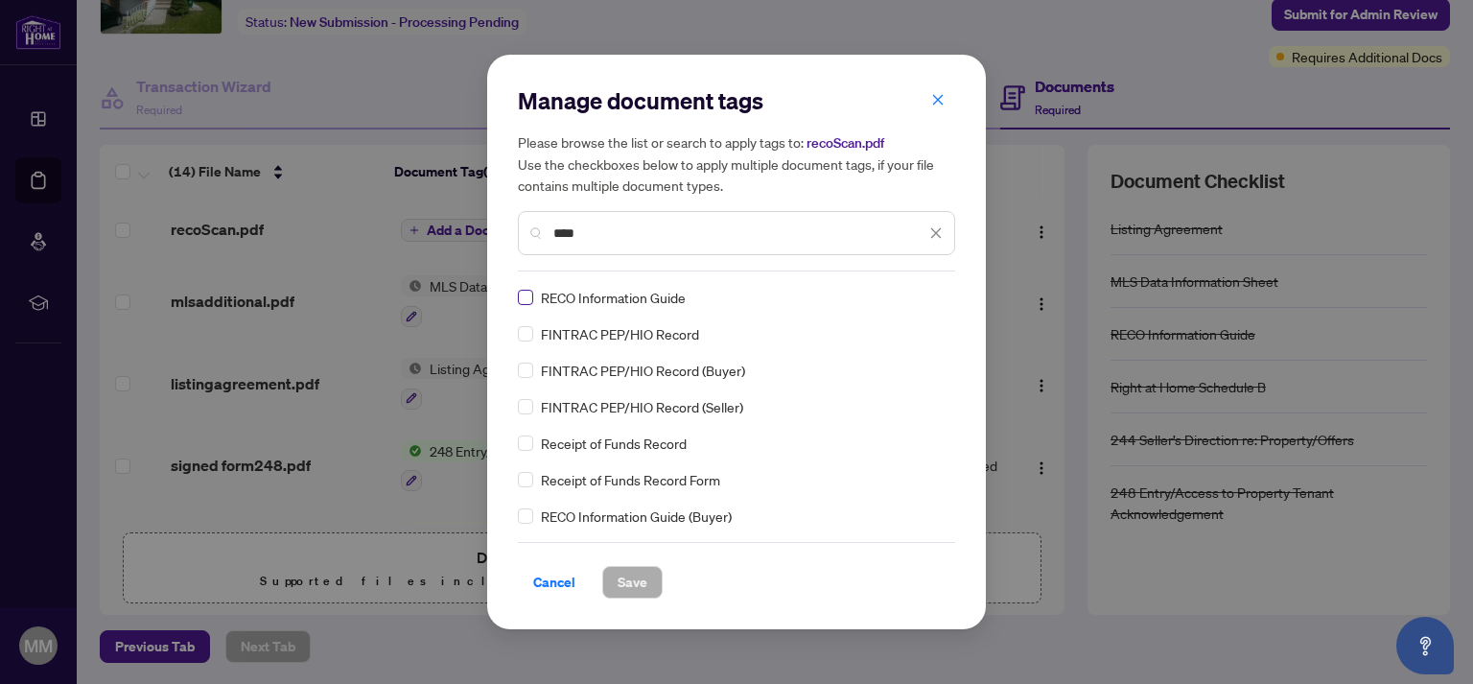
type input "****"
click at [523, 304] on span at bounding box center [525, 297] width 15 height 15
click at [633, 585] on span "Save" at bounding box center [632, 582] width 30 height 31
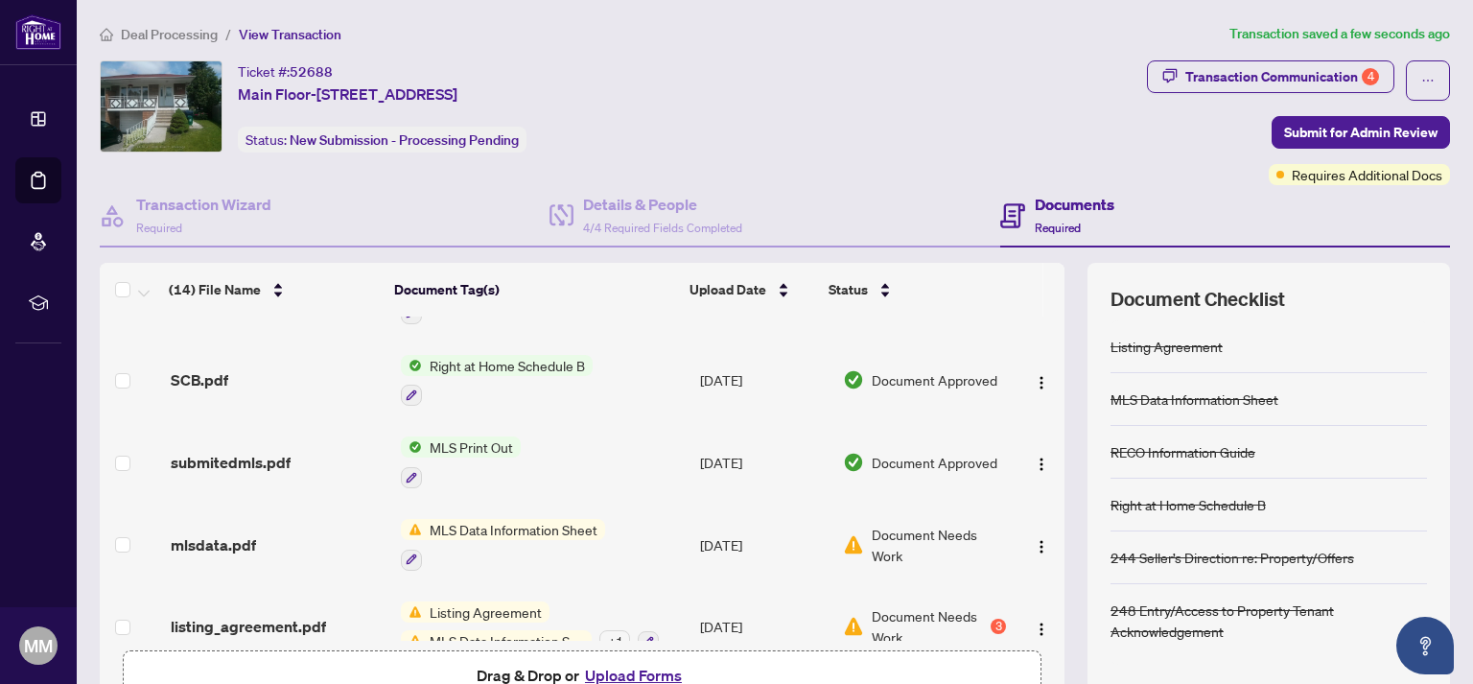
scroll to position [842, 0]
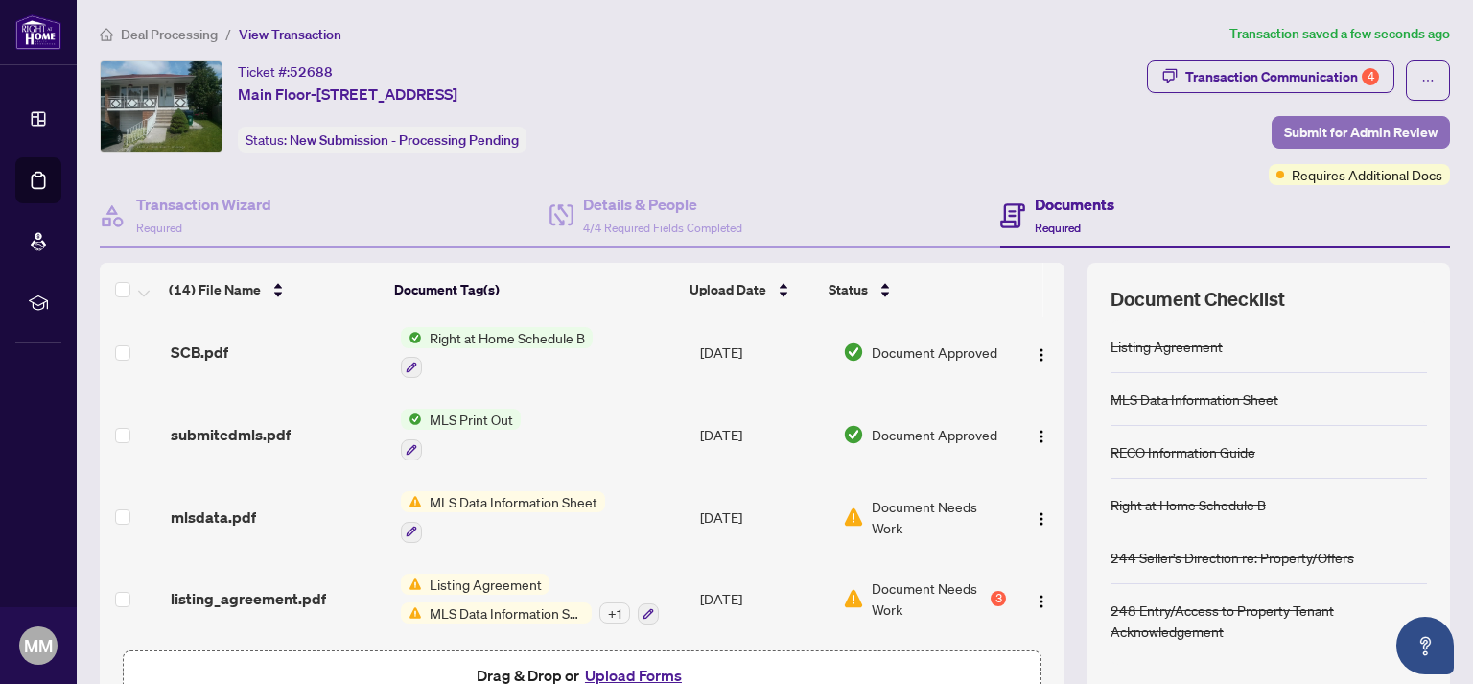
click at [1284, 127] on span "Submit for Admin Review" at bounding box center [1360, 132] width 153 height 31
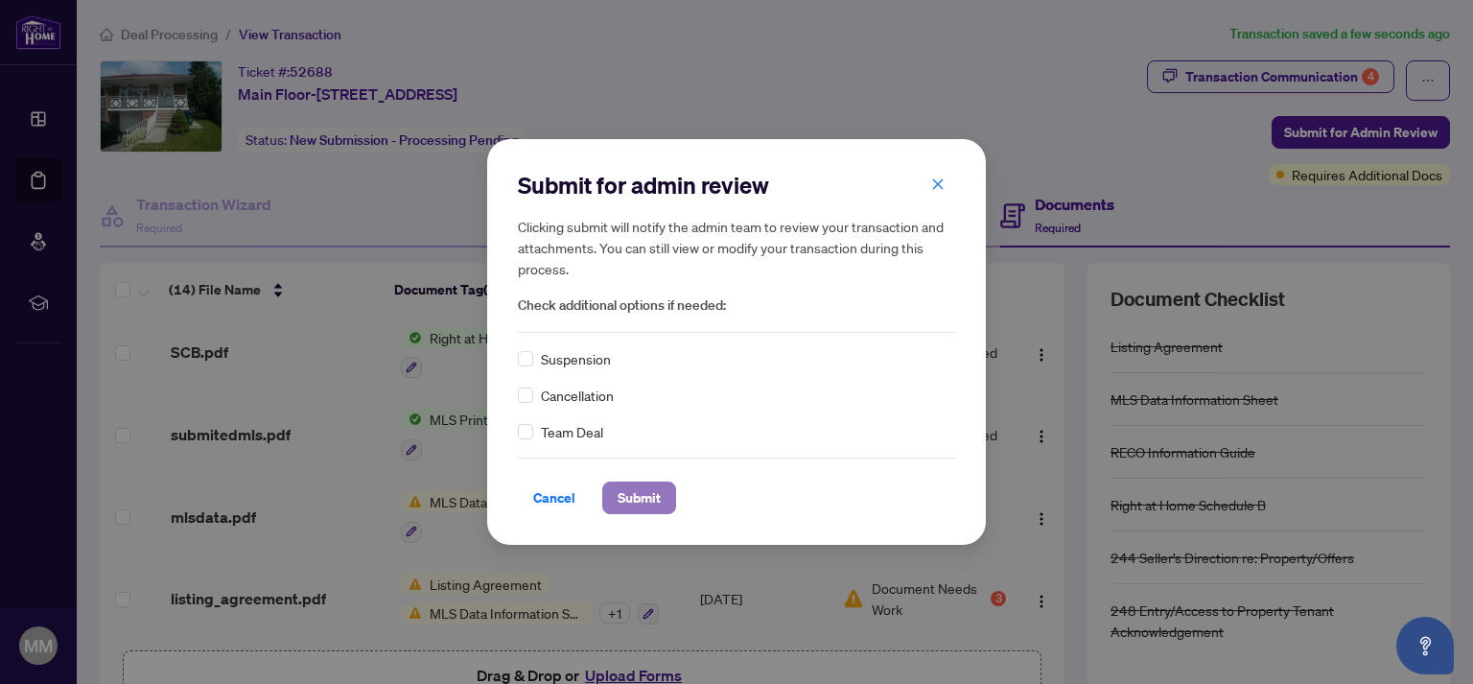
click at [640, 504] on span "Submit" at bounding box center [638, 497] width 43 height 31
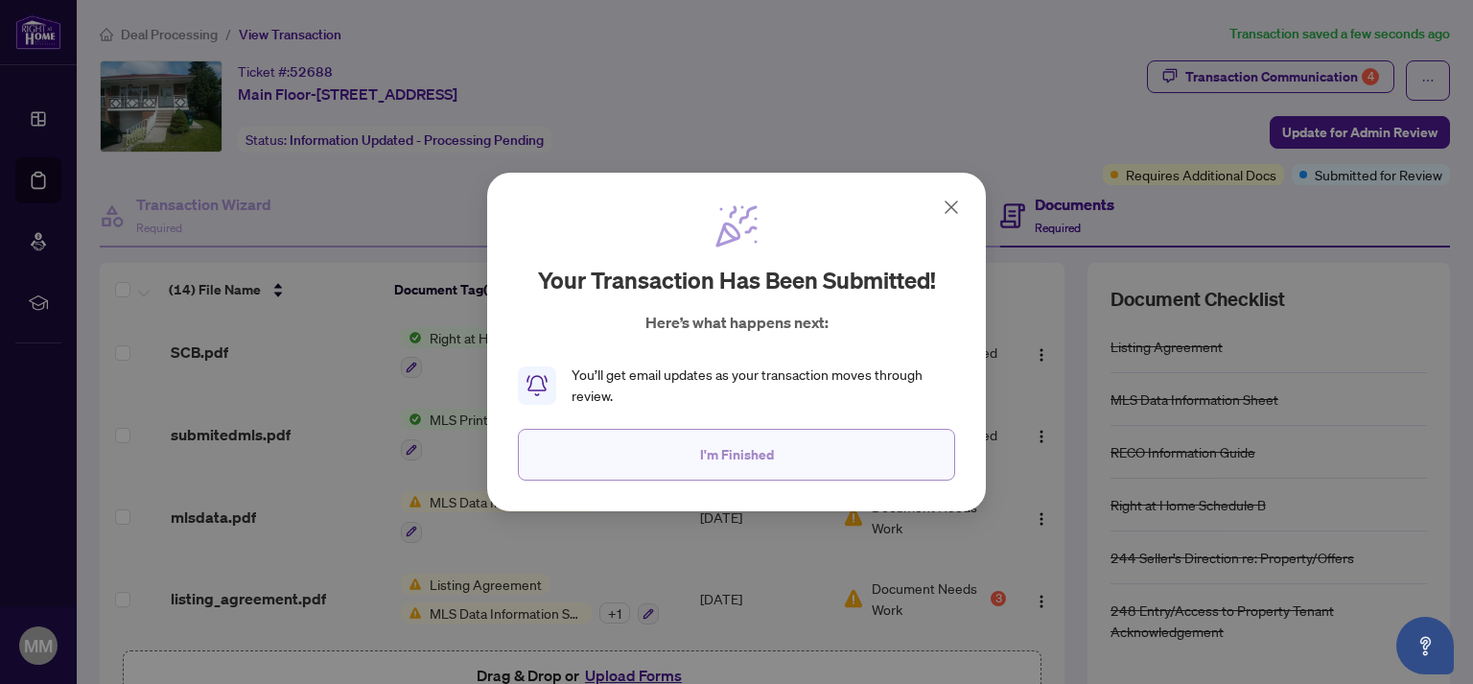
click at [731, 454] on span "I'm Finished" at bounding box center [737, 454] width 74 height 31
